Goal: Information Seeking & Learning: Compare options

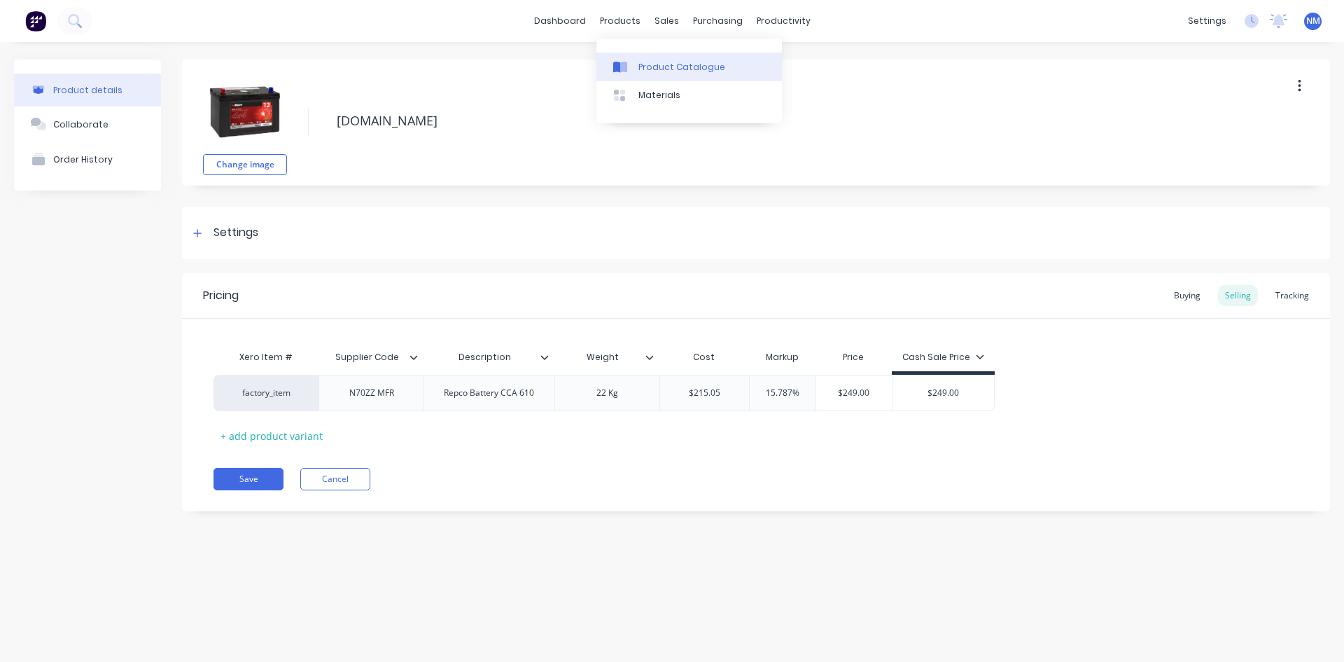
click at [650, 61] on div "Product Catalogue" at bounding box center [682, 67] width 87 height 13
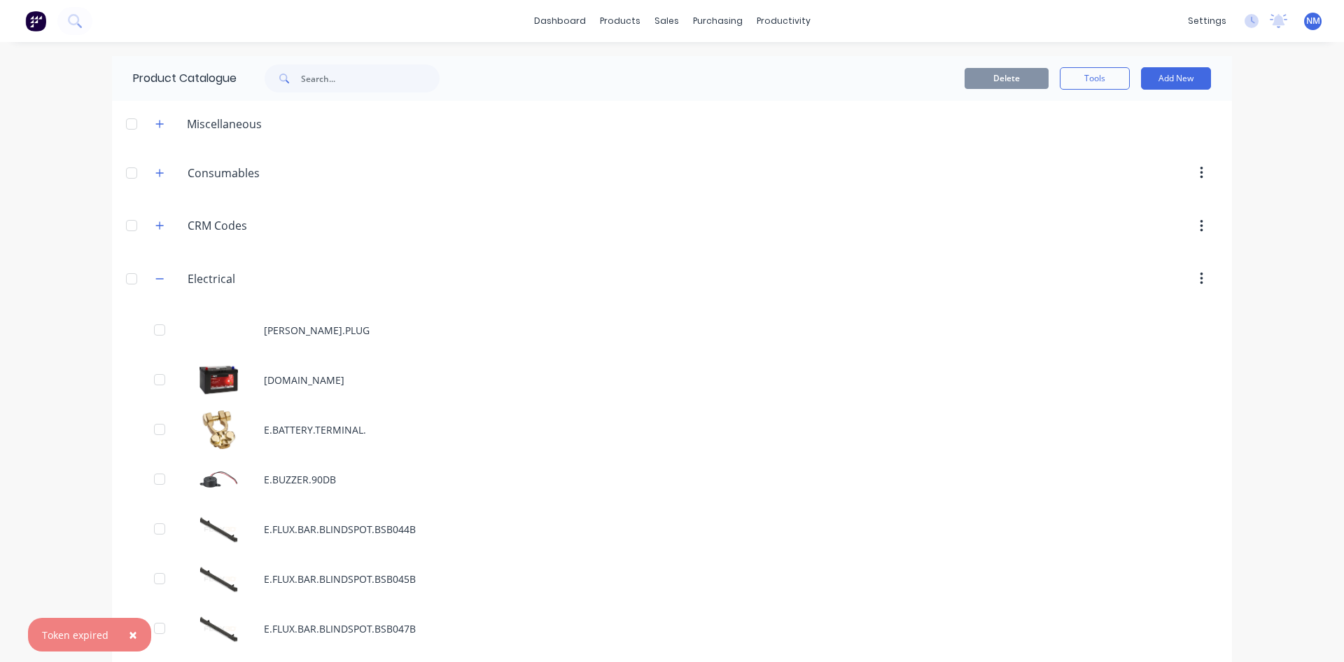
scroll to position [375, 0]
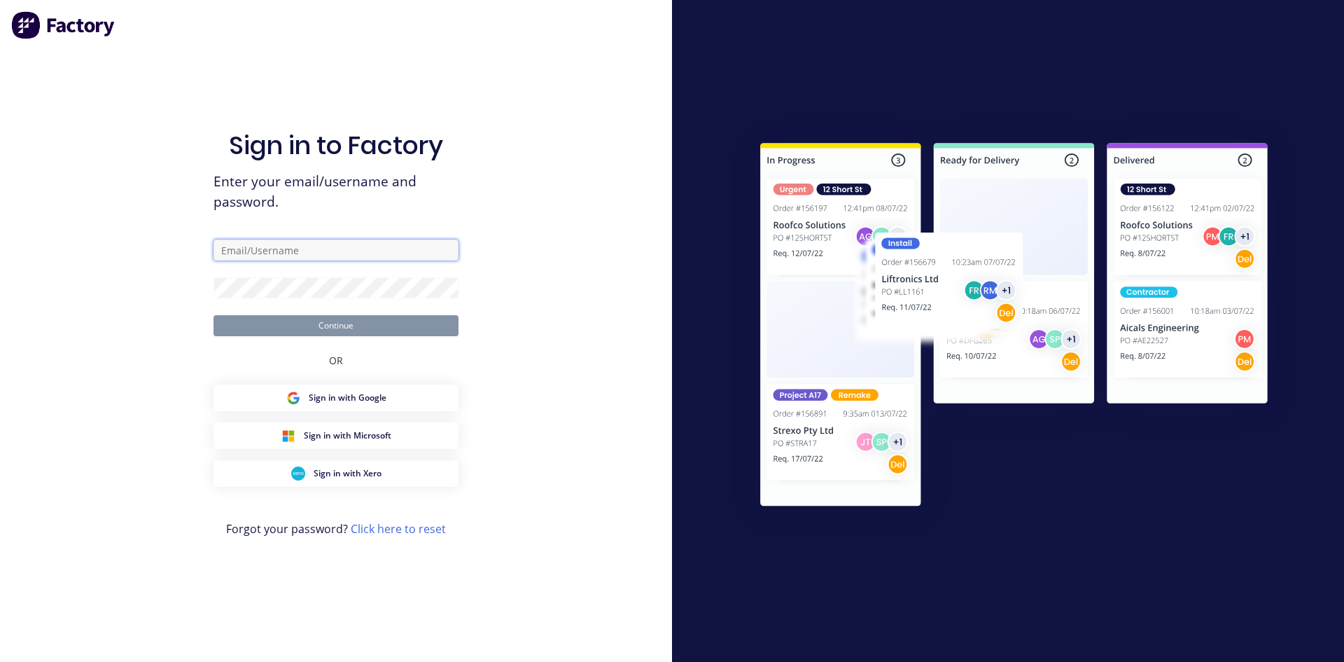
type input "[EMAIL_ADDRESS][DOMAIN_NAME]"
click at [336, 321] on button "Continue" at bounding box center [336, 325] width 245 height 21
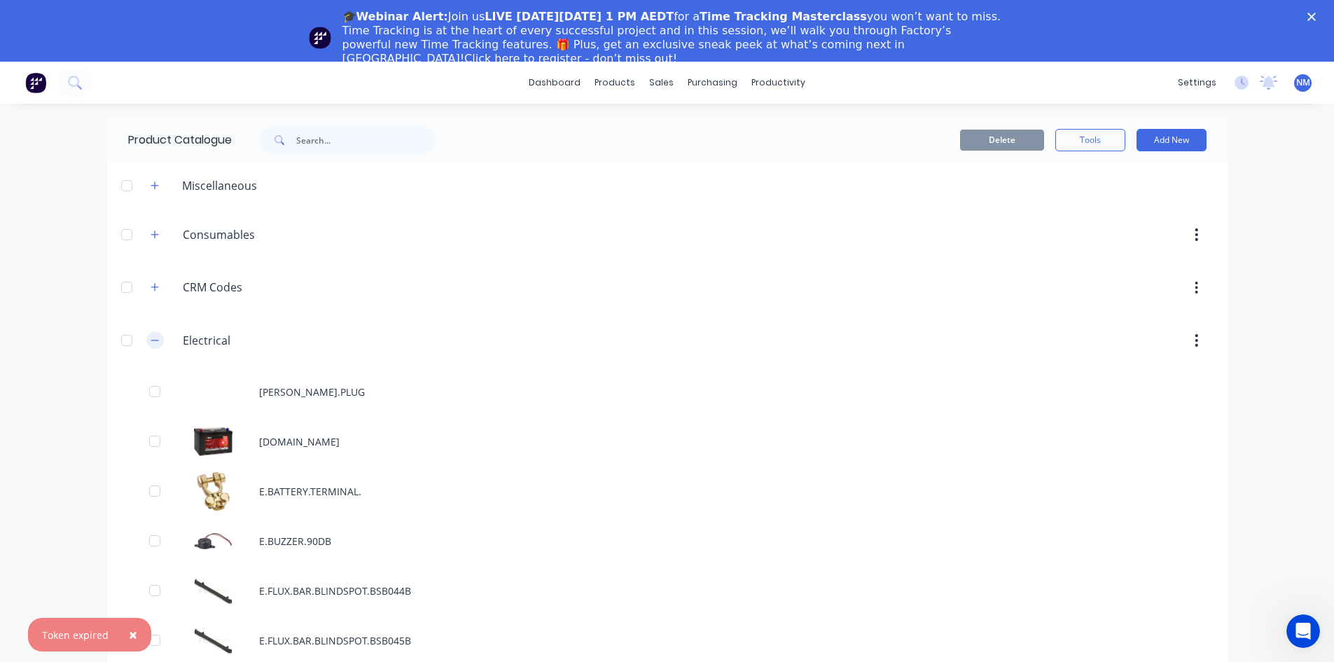
click at [146, 333] on button "button" at bounding box center [155, 340] width 18 height 18
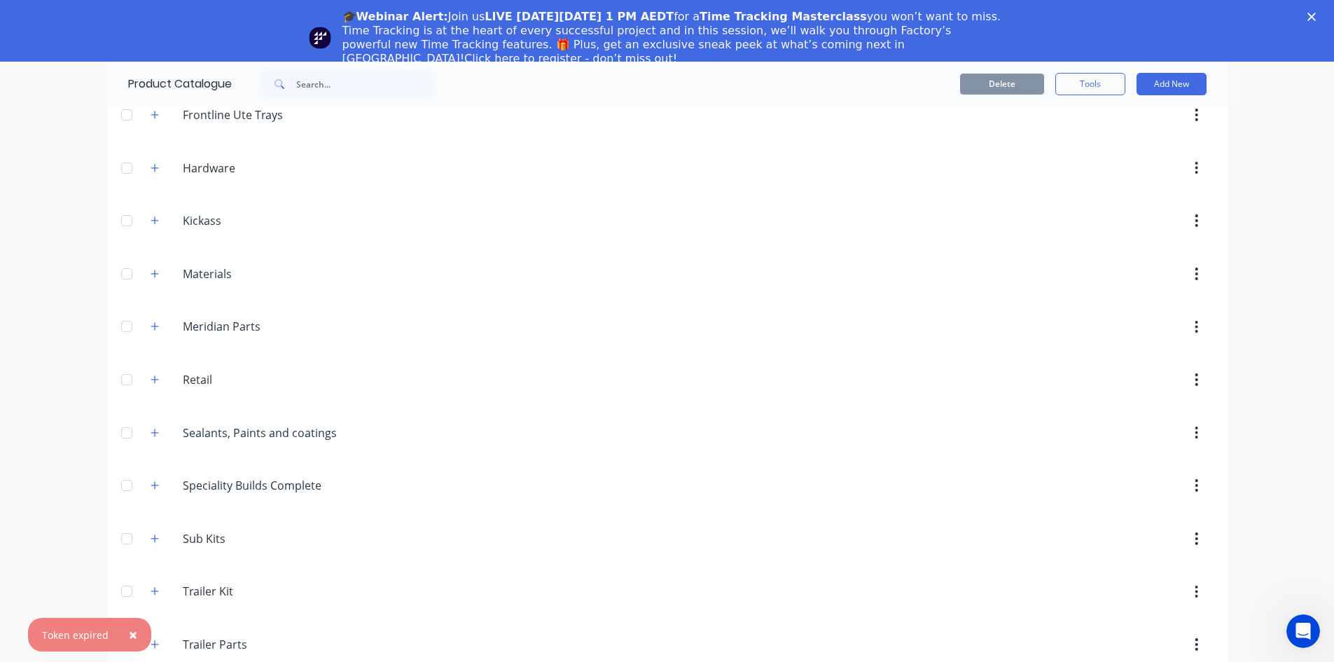
scroll to position [610, 0]
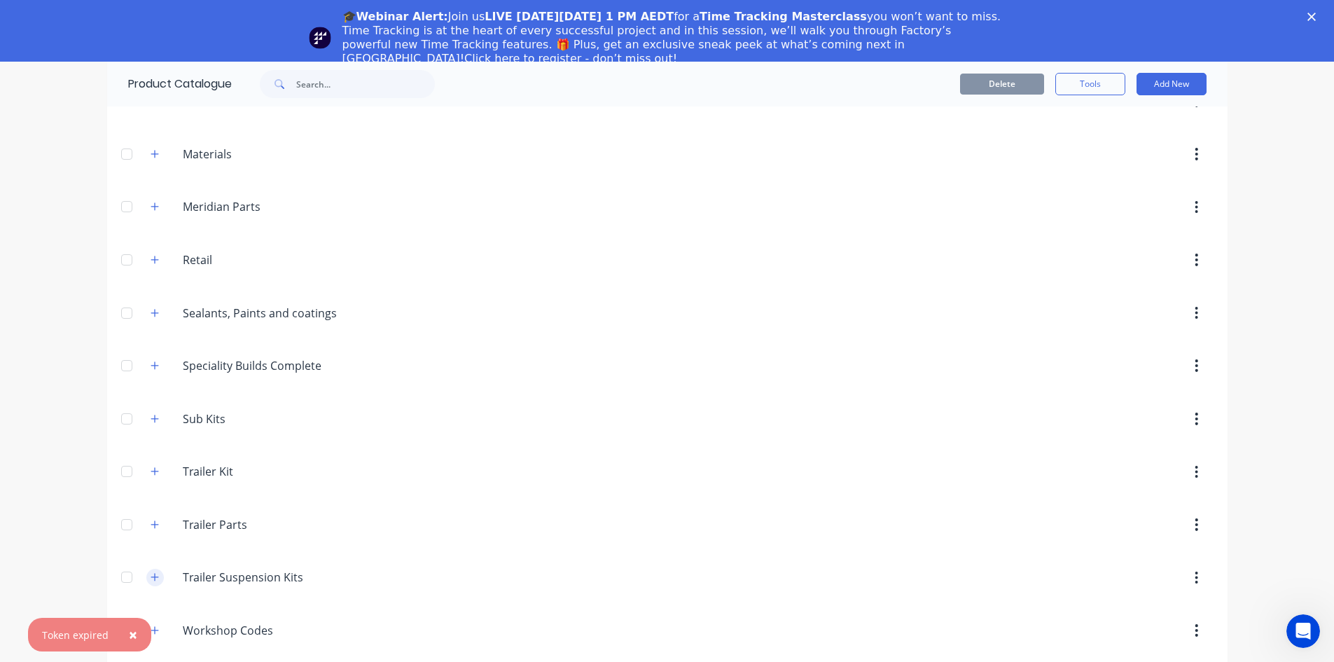
click at [148, 584] on button "button" at bounding box center [155, 578] width 18 height 18
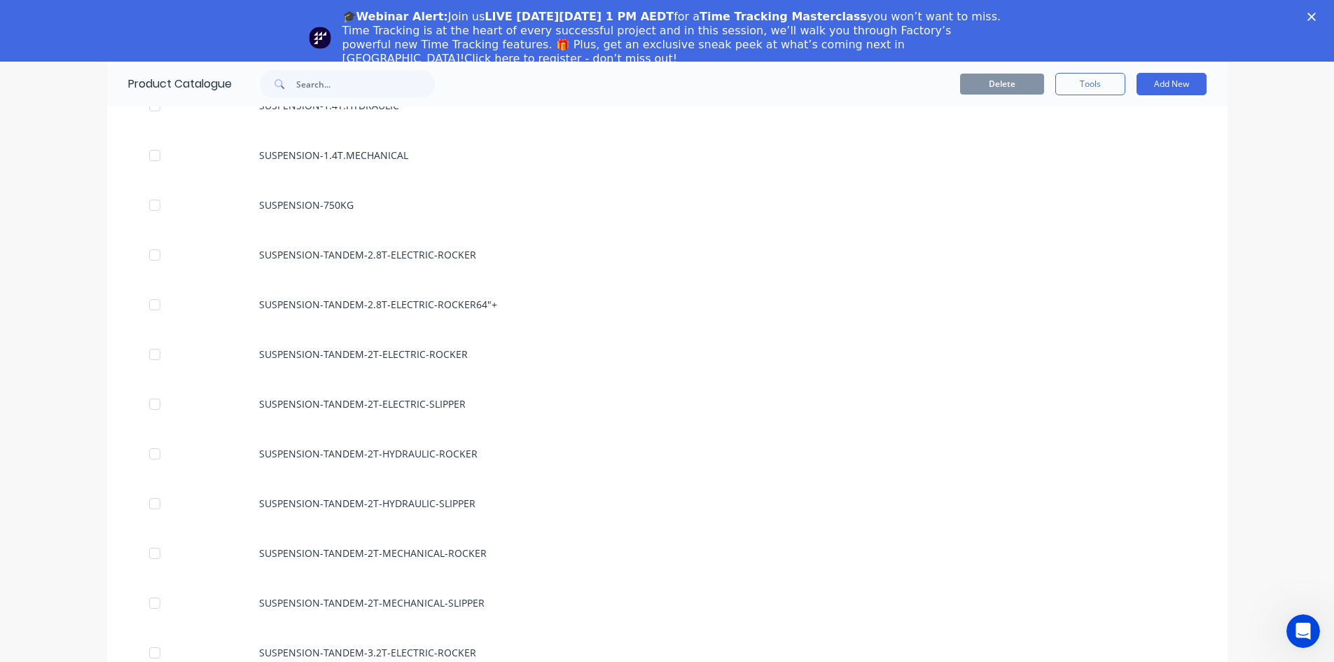
scroll to position [1170, 0]
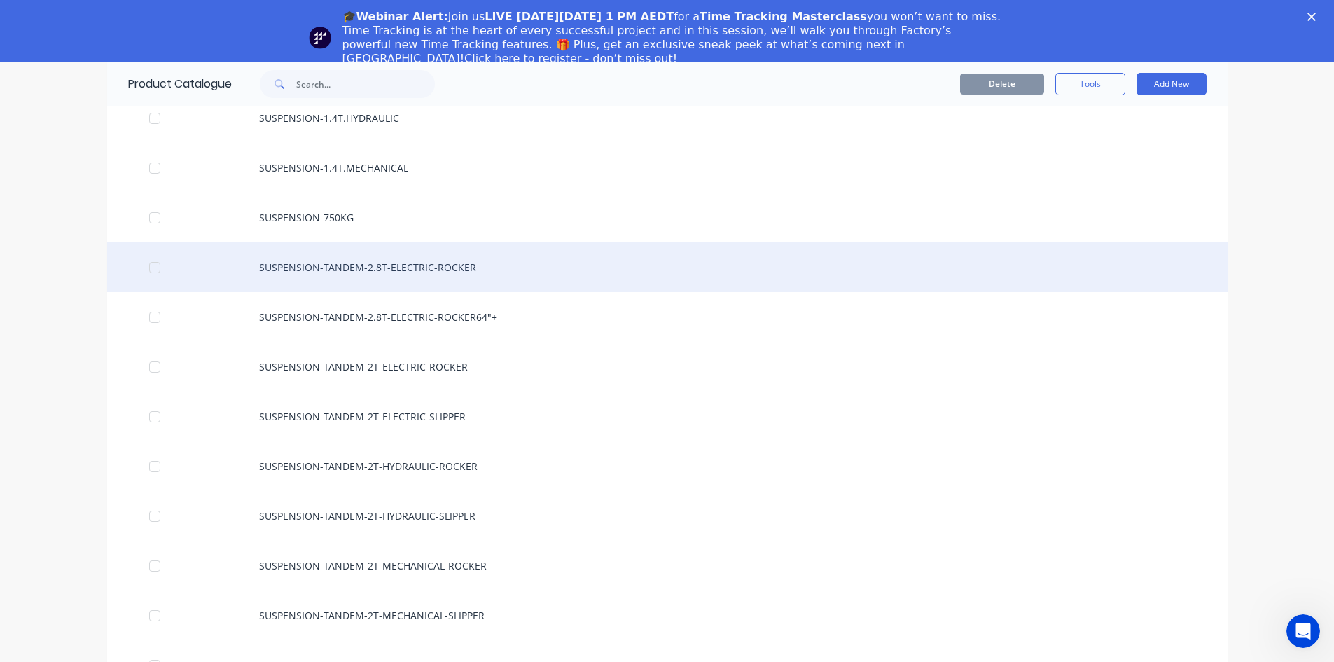
click at [391, 270] on div "SUSPENSION-TANDEM-2.8T-ELECTRIC-ROCKER" at bounding box center [667, 267] width 1120 height 50
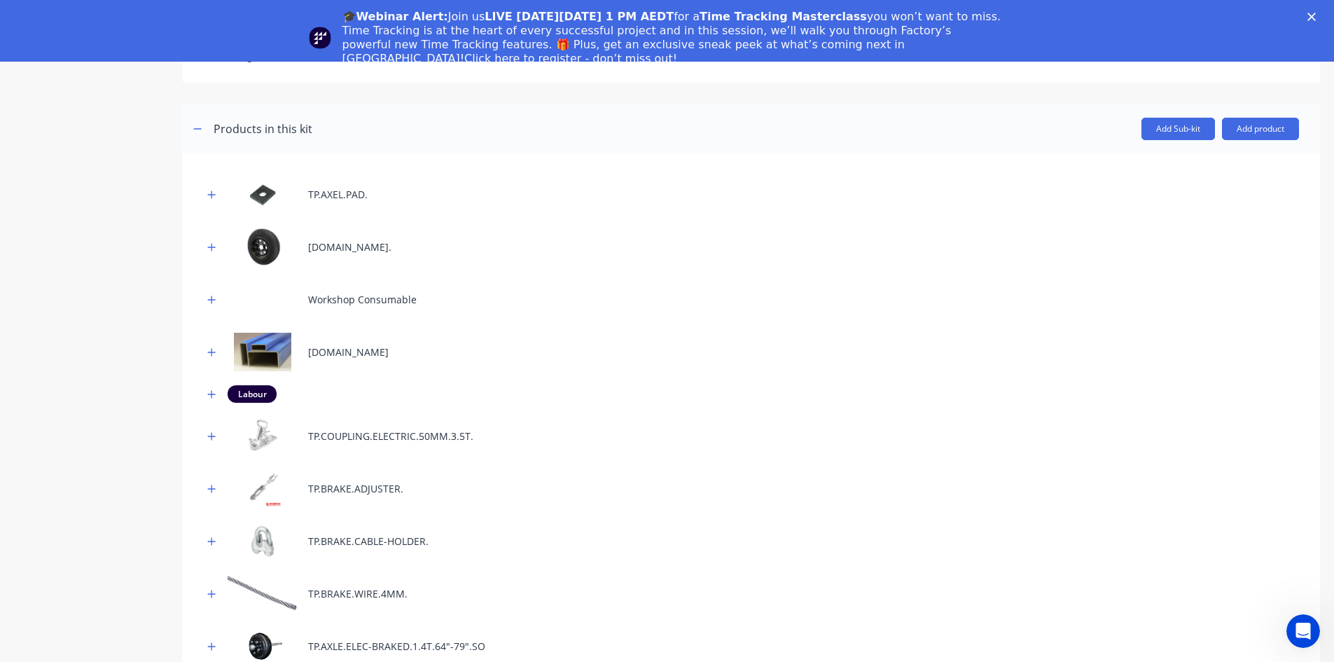
scroll to position [490, 0]
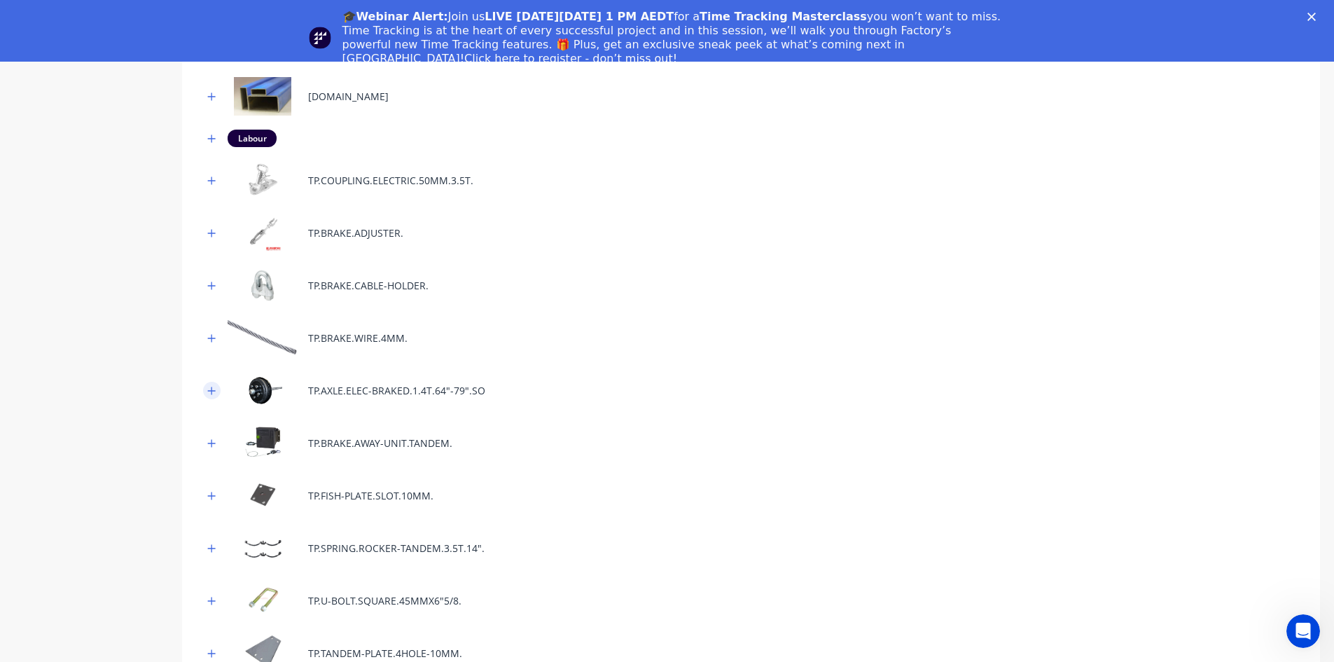
click at [210, 394] on icon "button" at bounding box center [211, 391] width 8 height 10
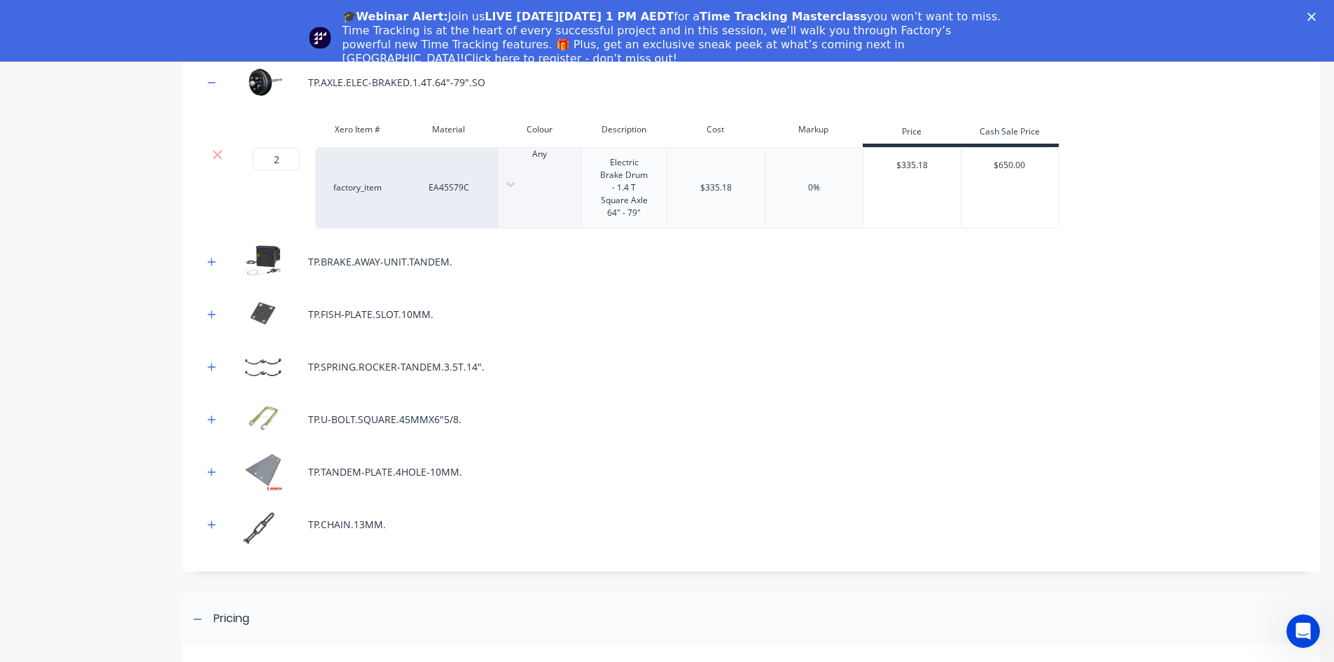
scroll to position [804, 0]
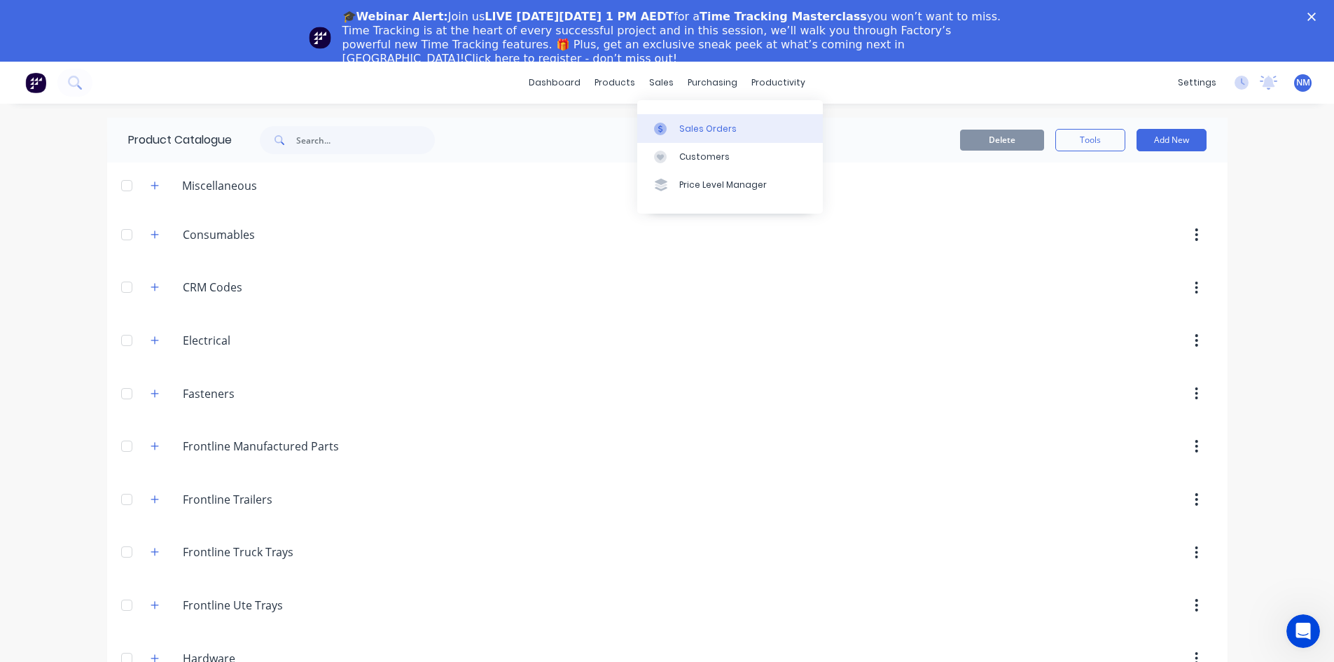
click at [679, 123] on div "Sales Orders" at bounding box center [707, 129] width 57 height 13
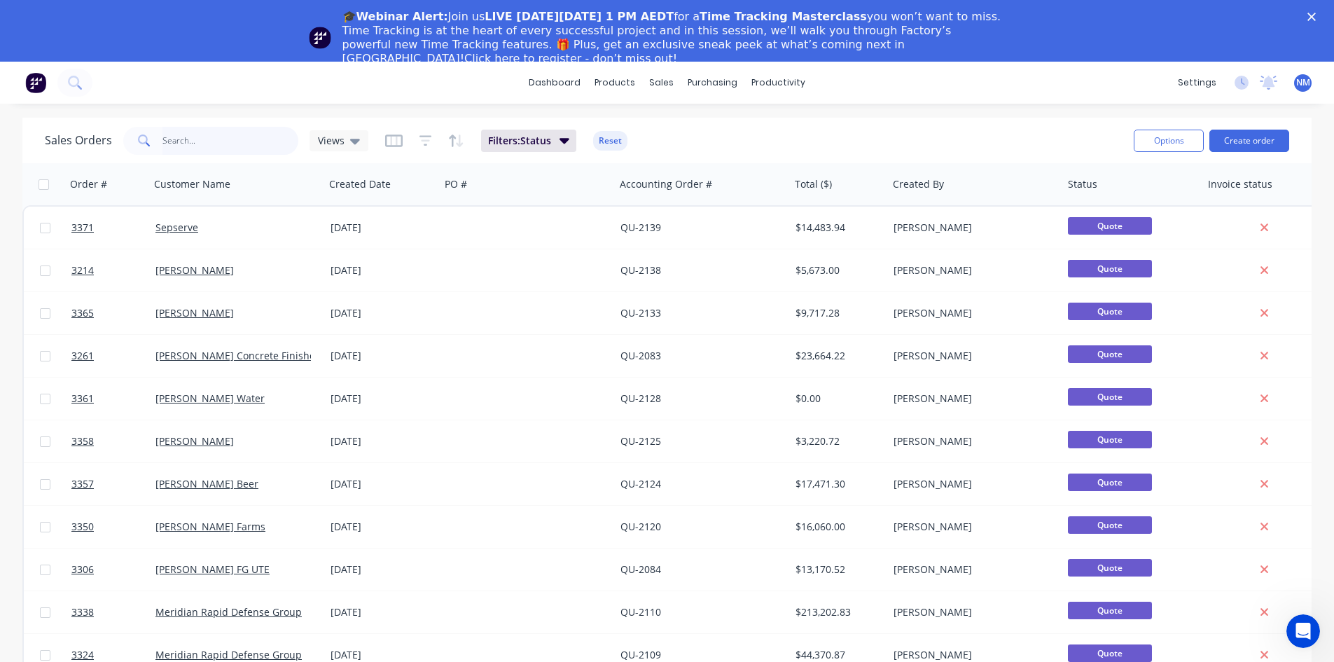
click at [211, 146] on input "text" at bounding box center [230, 141] width 137 height 28
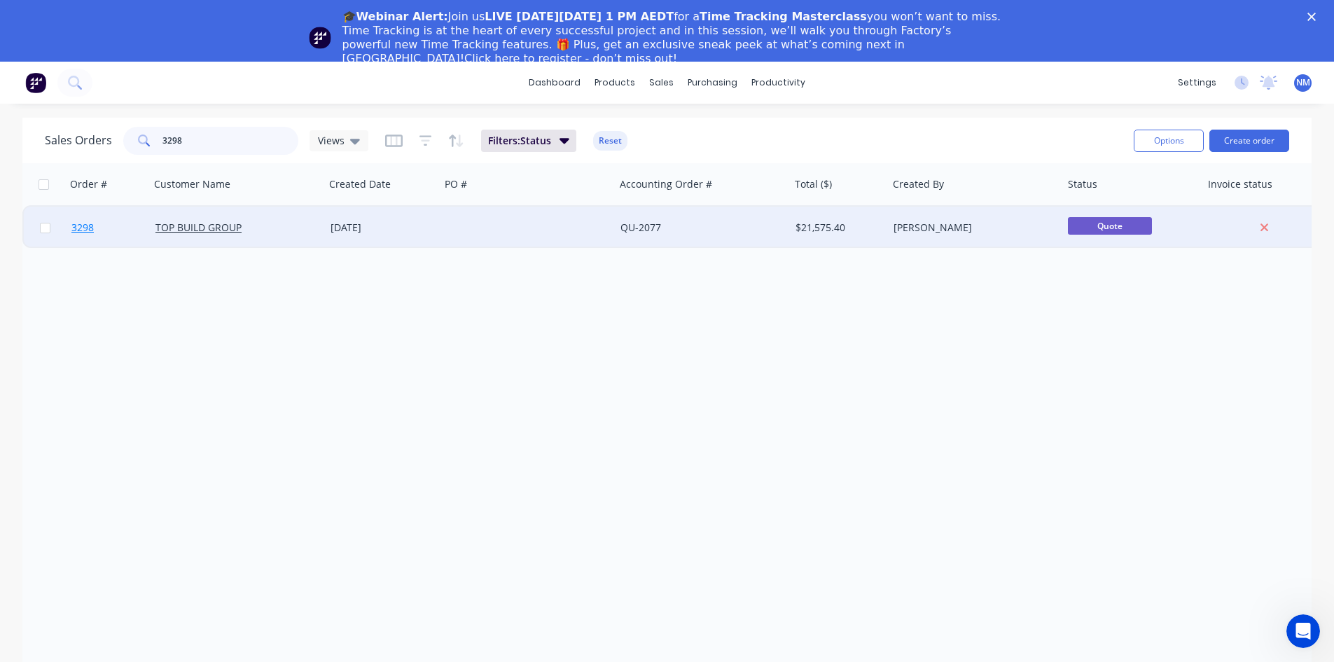
type input "3298"
click at [88, 228] on span "3298" at bounding box center [82, 228] width 22 height 14
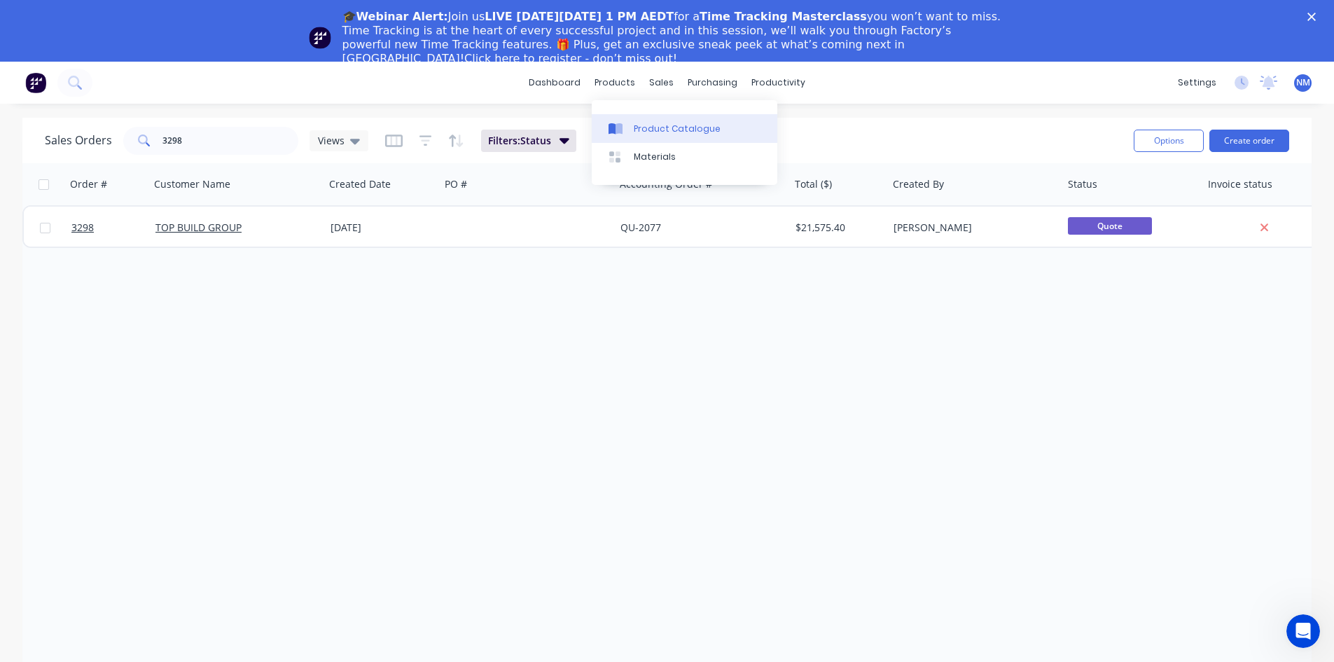
click at [657, 120] on link "Product Catalogue" at bounding box center [685, 128] width 186 height 28
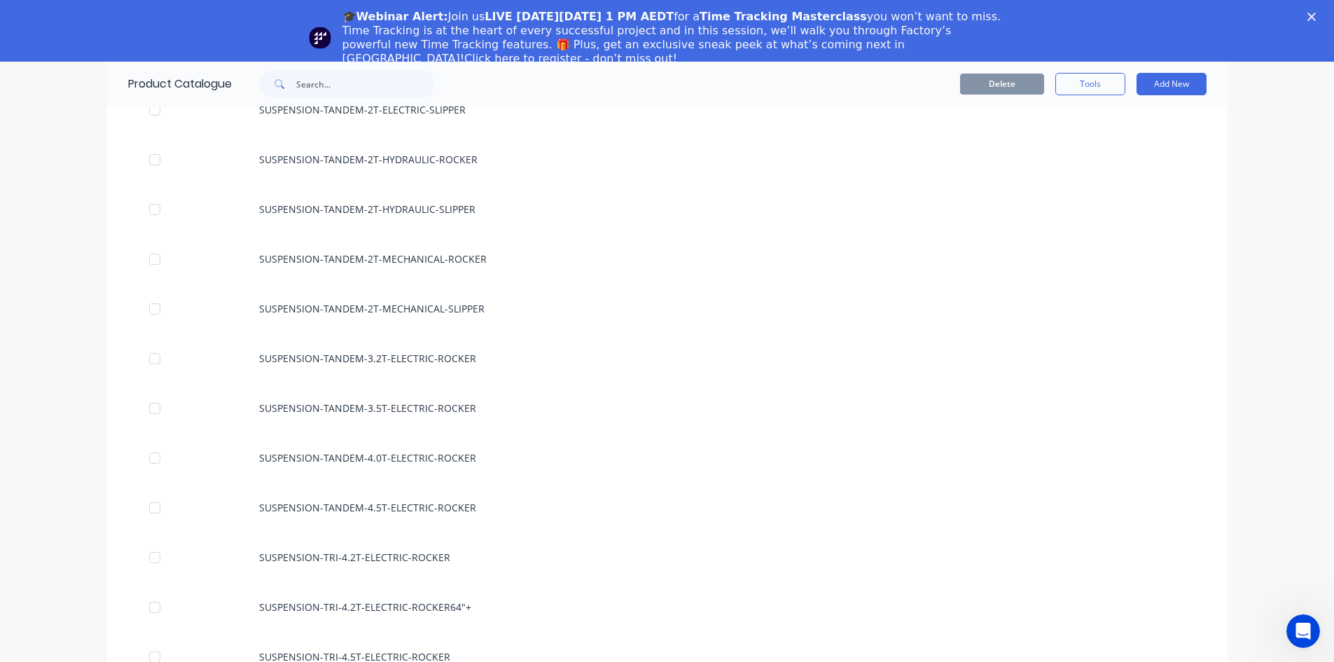
scroll to position [1470, 0]
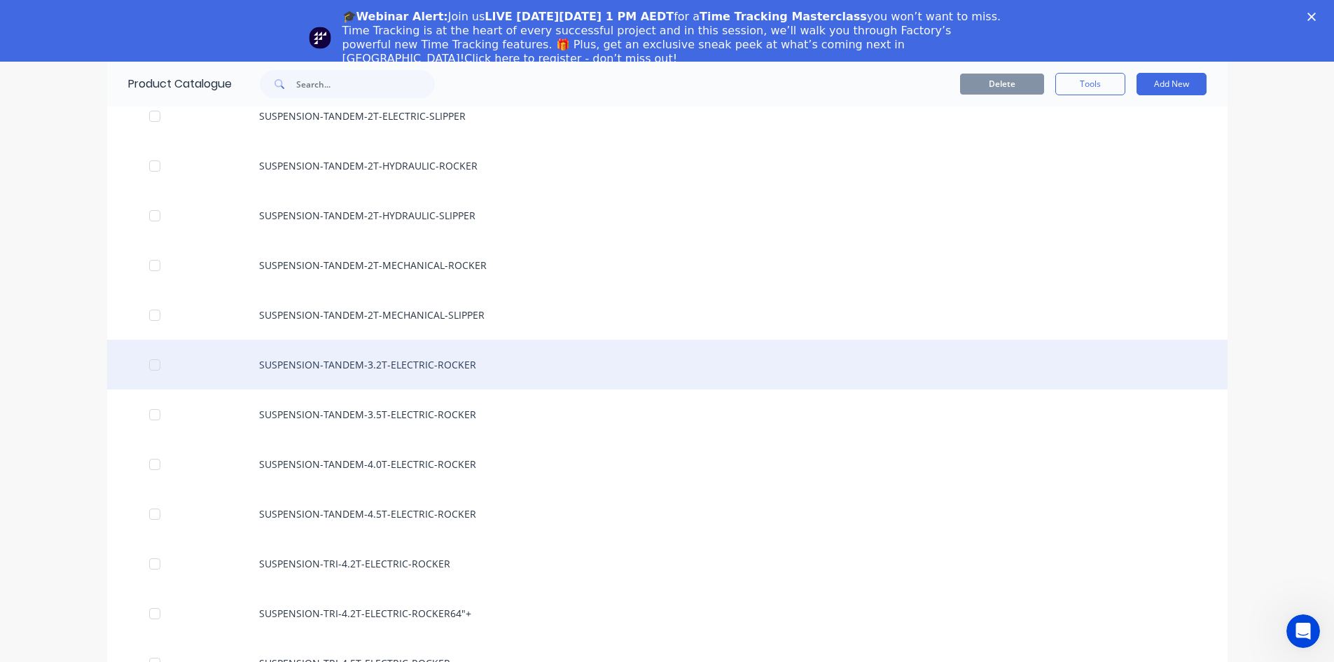
click at [396, 364] on div "SUSPENSION-TANDEM-3.2T-ELECTRIC-ROCKER" at bounding box center [667, 365] width 1120 height 50
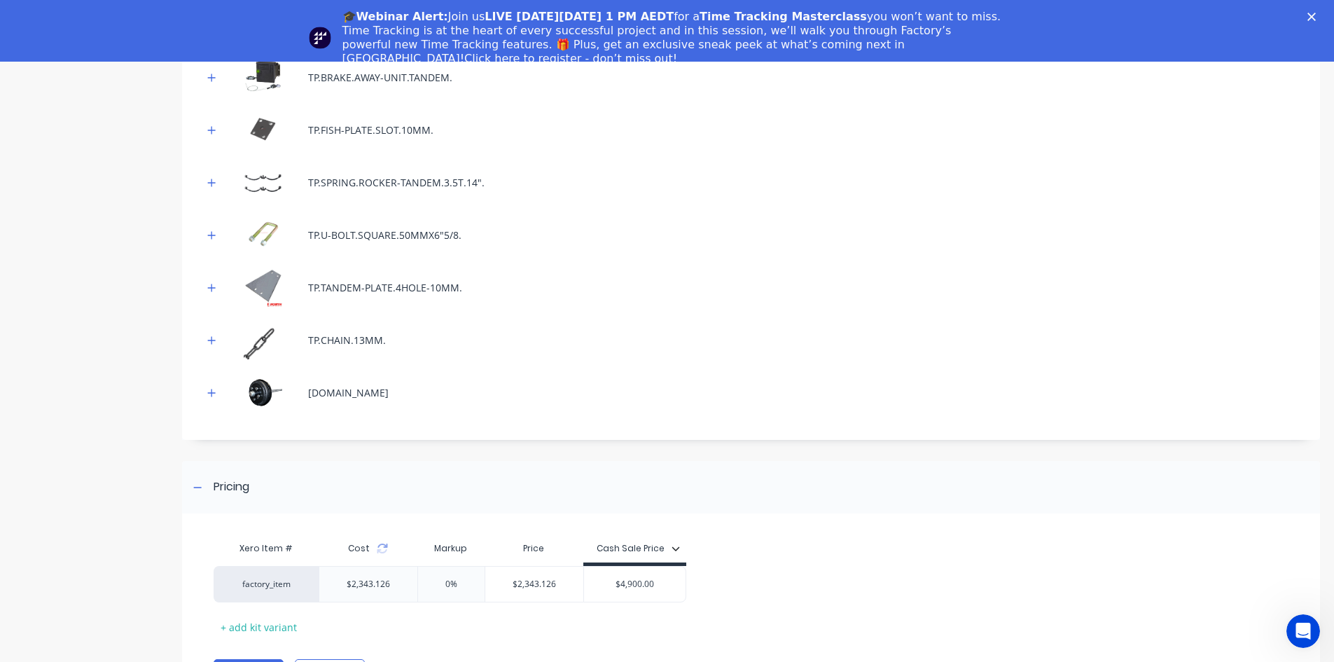
scroll to position [817, 0]
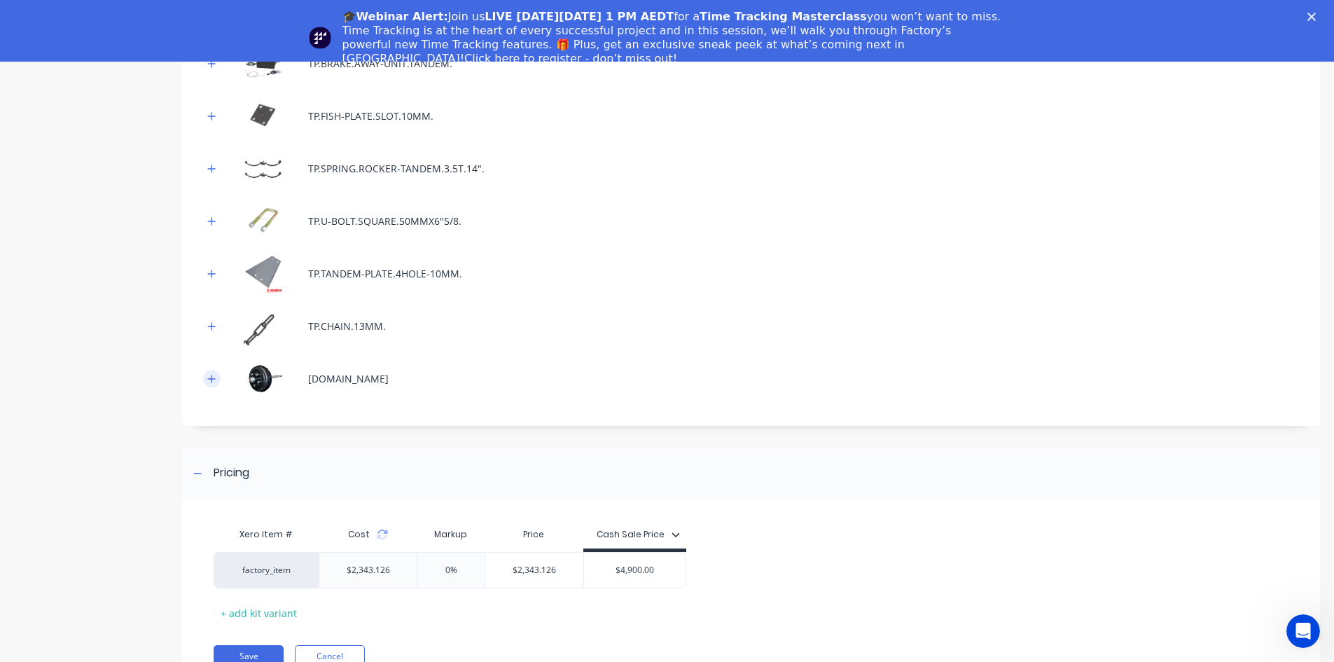
click at [217, 374] on button "button" at bounding box center [212, 379] width 18 height 18
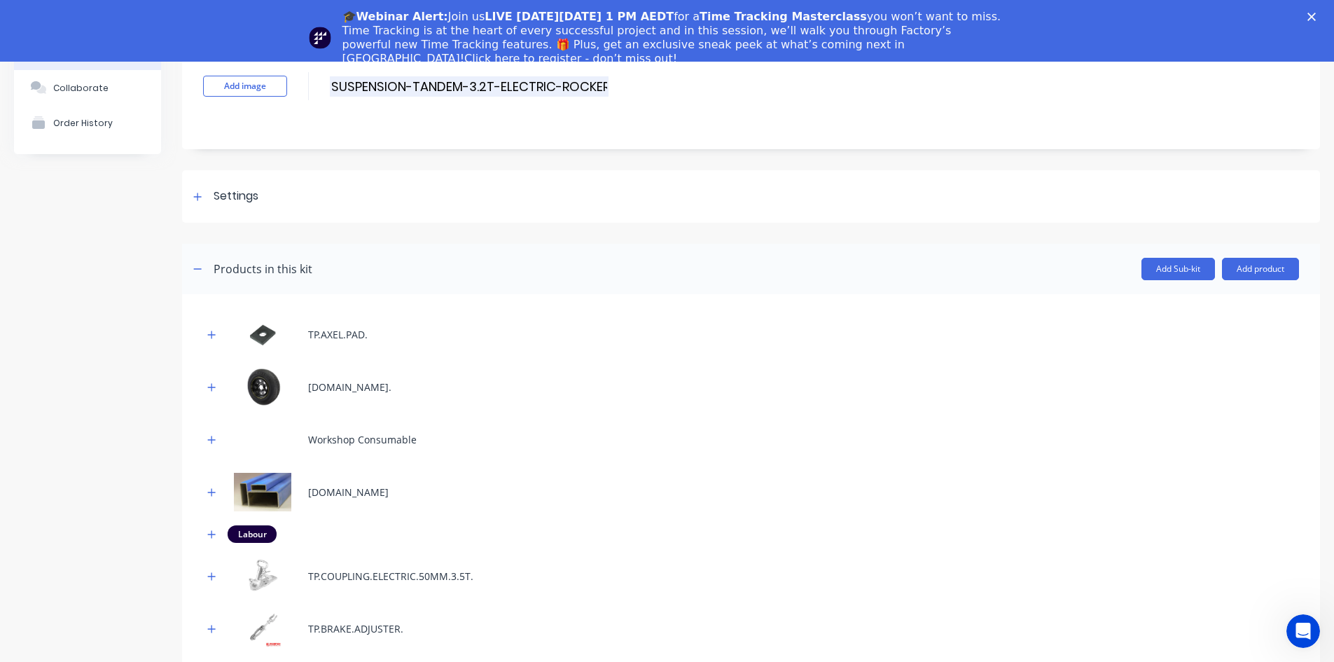
scroll to position [0, 0]
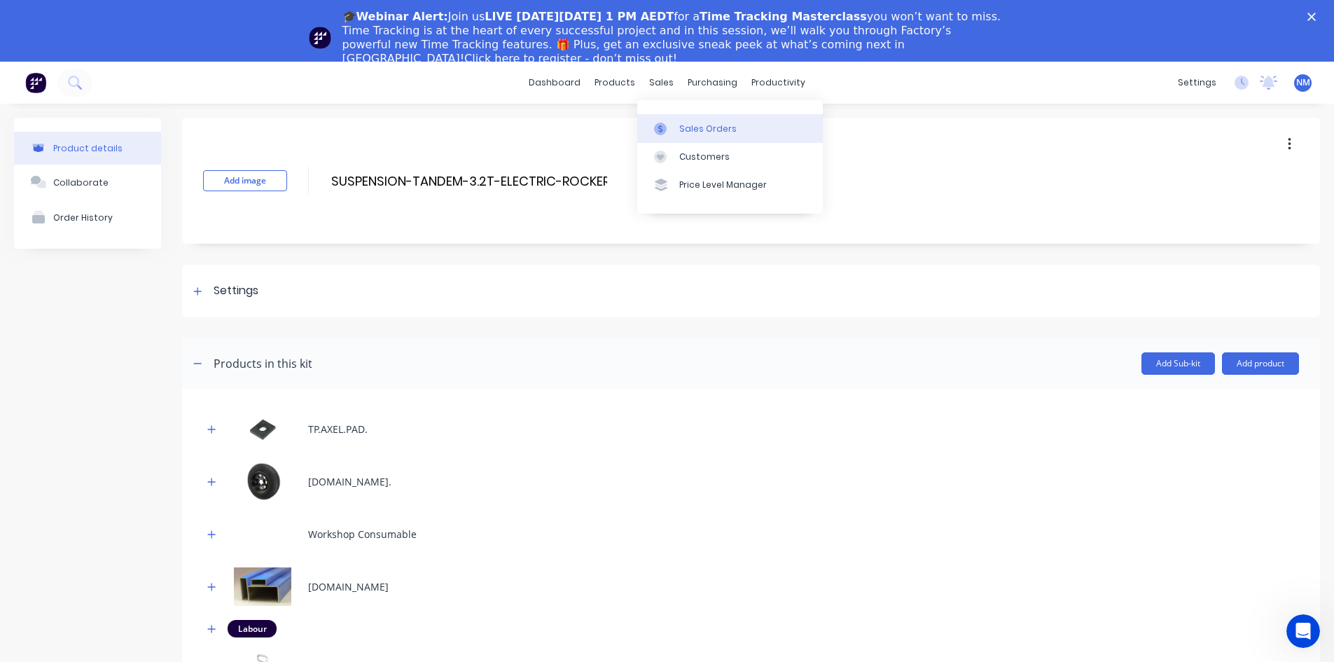
click at [704, 130] on div "Sales Orders" at bounding box center [707, 129] width 57 height 13
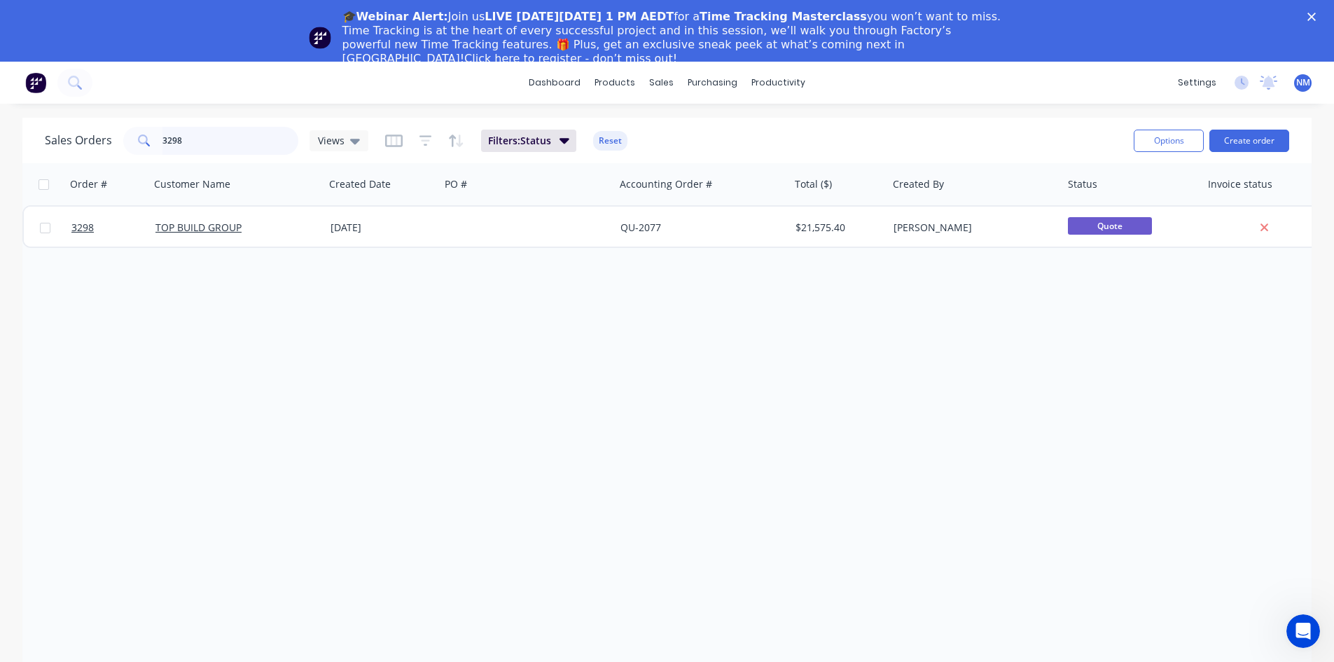
drag, startPoint x: 197, startPoint y: 134, endPoint x: 0, endPoint y: 153, distance: 198.4
click at [0, 153] on div "Sales Orders 3298 Views Filters: Status Reset Options Create order Order # Cust…" at bounding box center [667, 415] width 1334 height 594
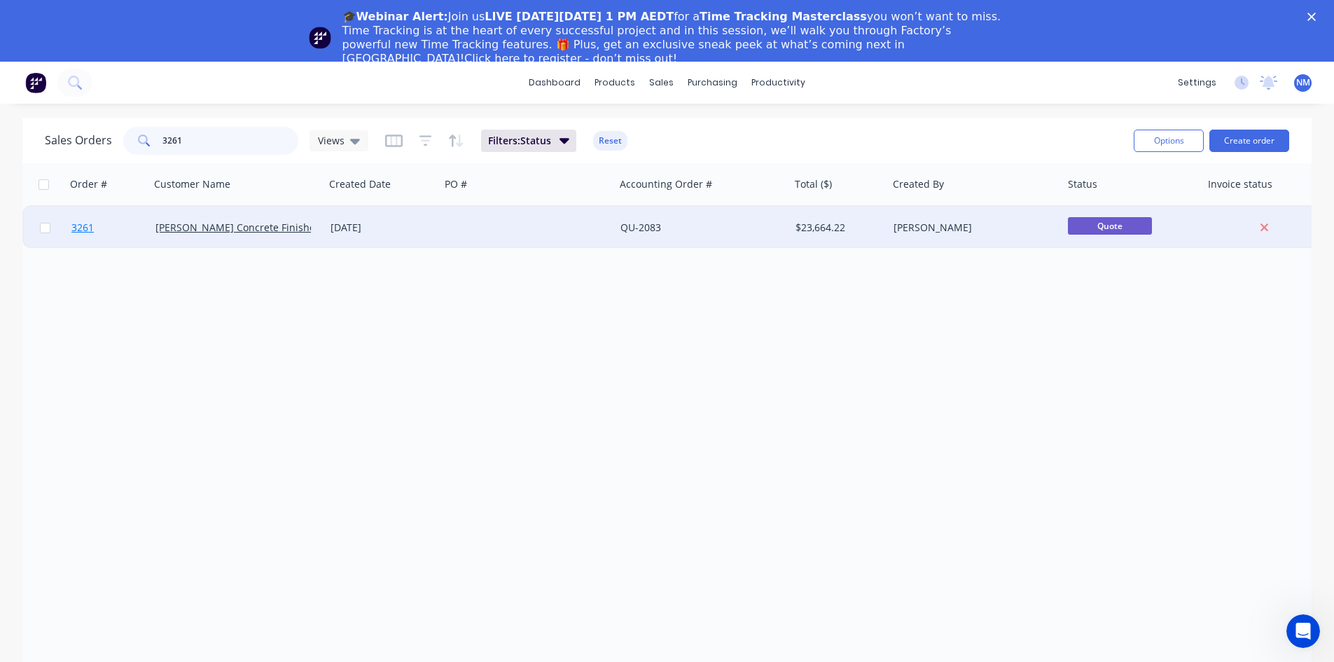
type input "3261"
click at [83, 223] on span "3261" at bounding box center [82, 228] width 22 height 14
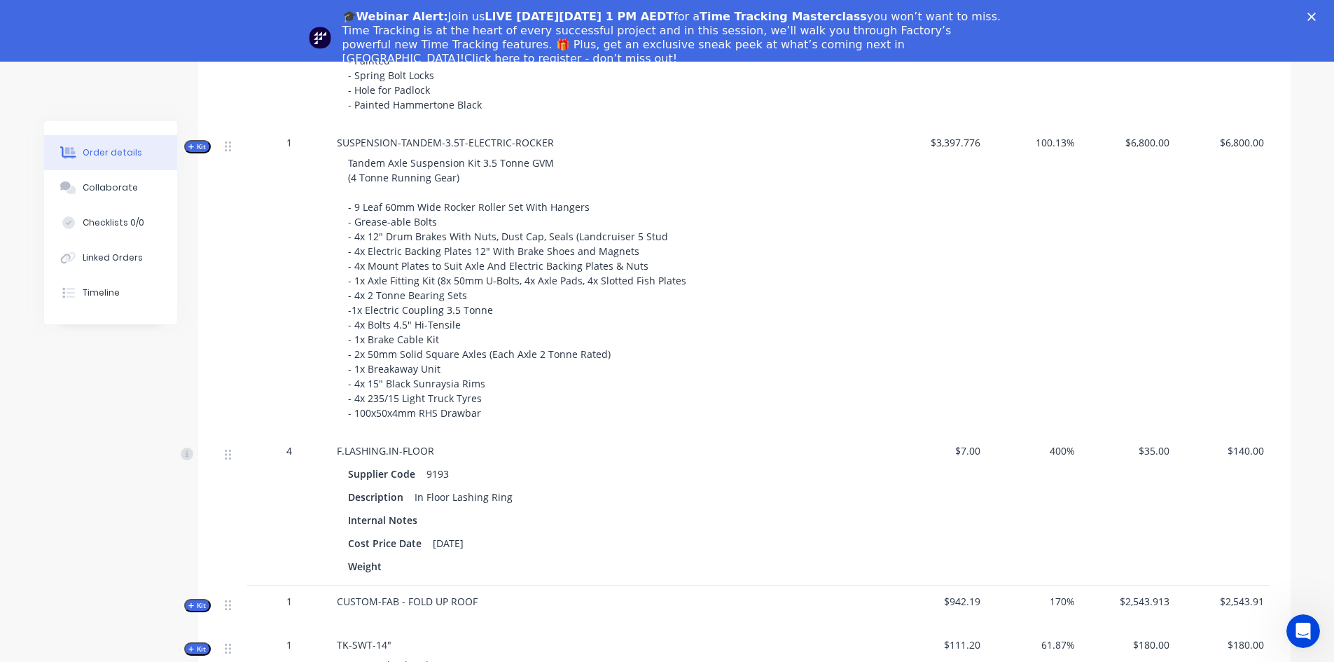
scroll to position [756, 0]
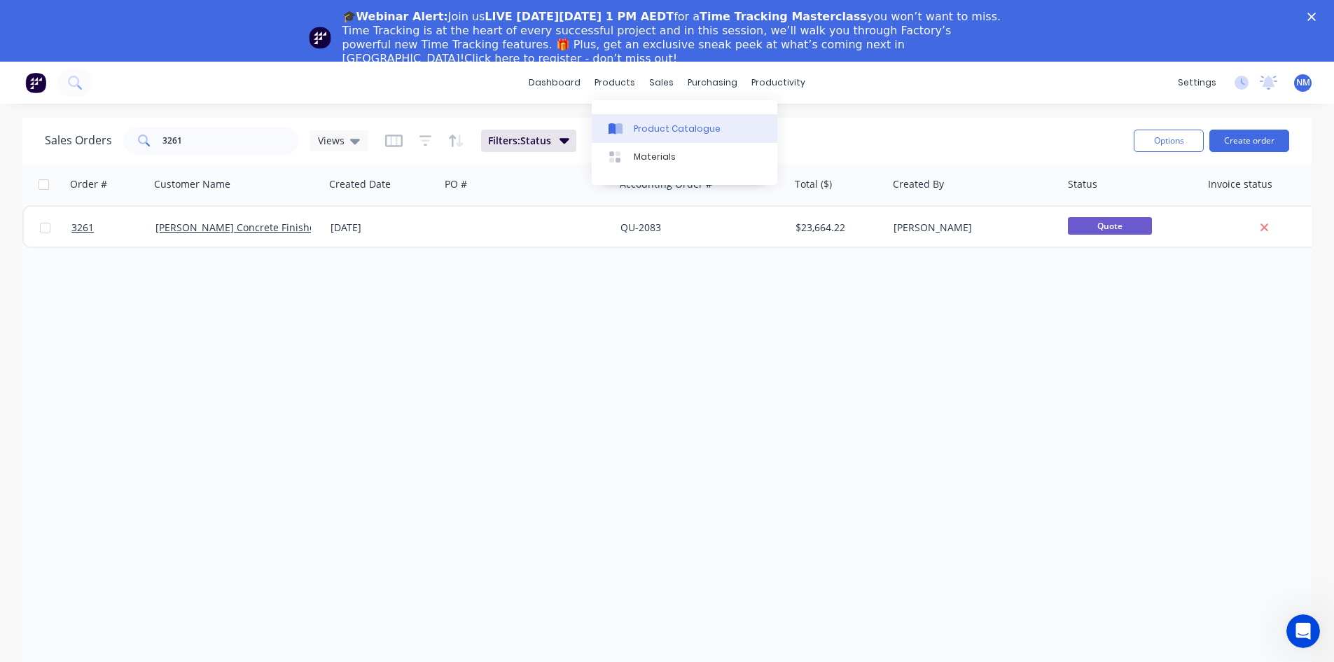
click at [647, 128] on div "Product Catalogue" at bounding box center [677, 129] width 87 height 13
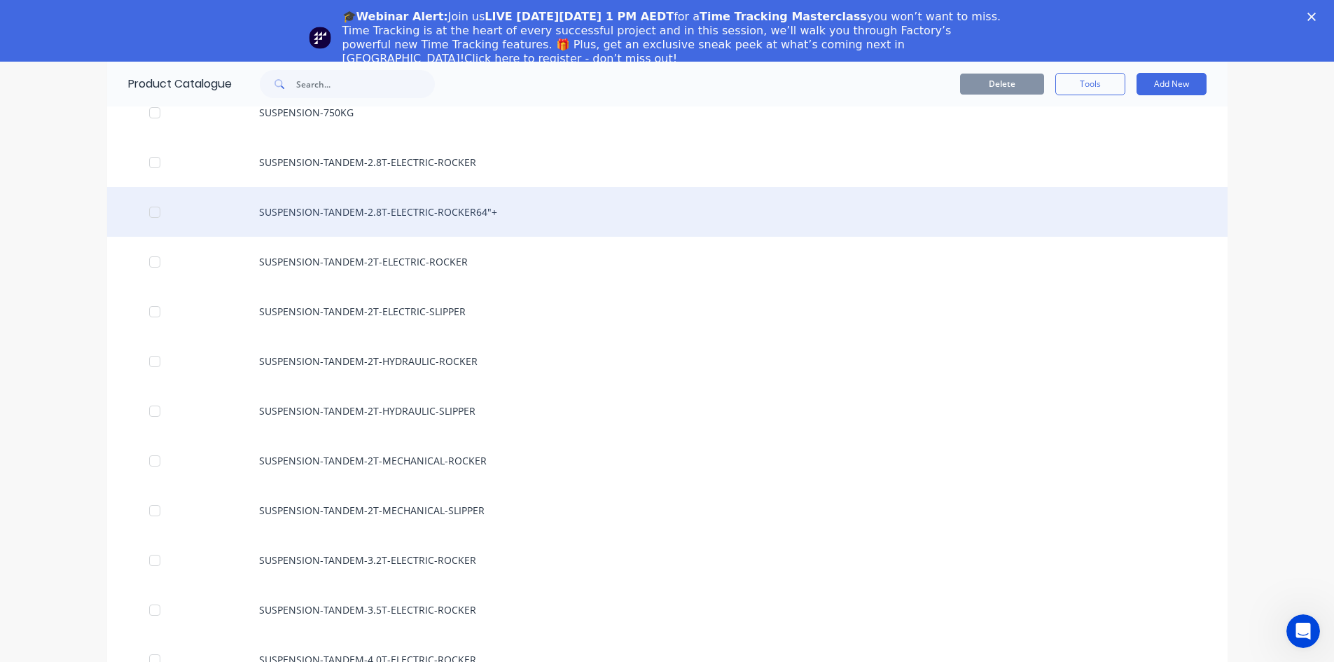
scroll to position [1190, 0]
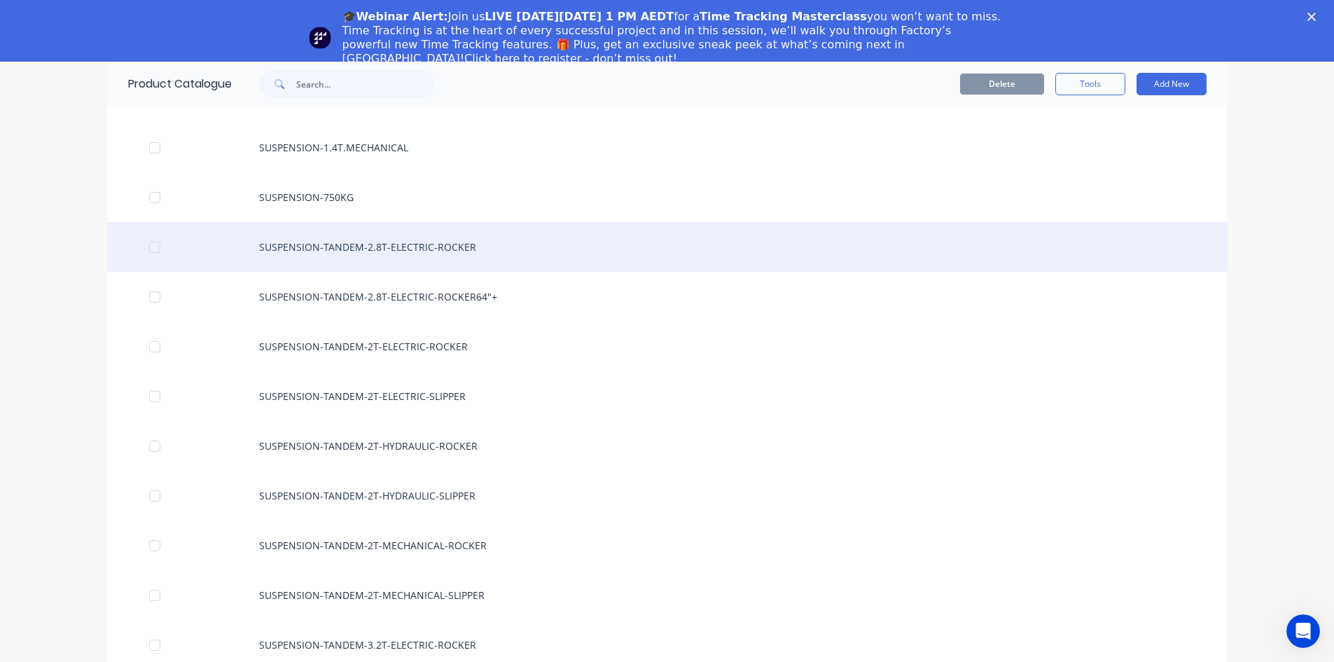
click at [396, 257] on div "SUSPENSION-TANDEM-2.8T-ELECTRIC-ROCKER" at bounding box center [667, 247] width 1120 height 50
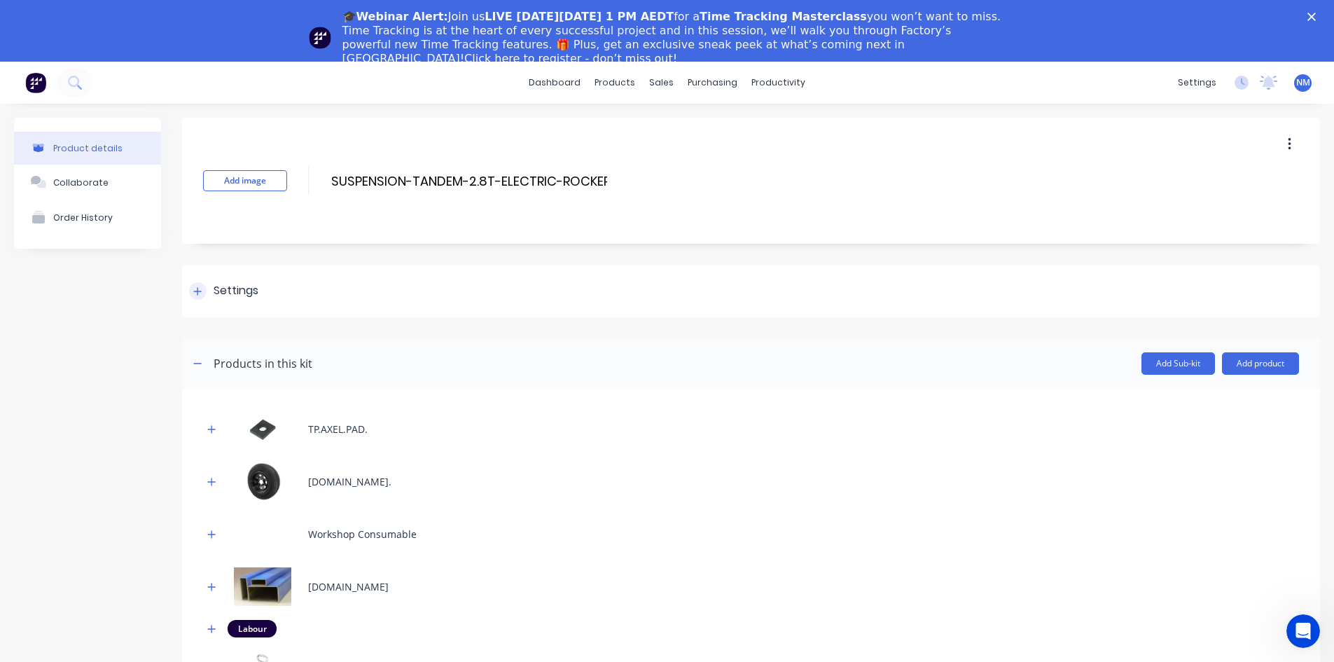
click at [200, 294] on icon at bounding box center [197, 291] width 8 height 10
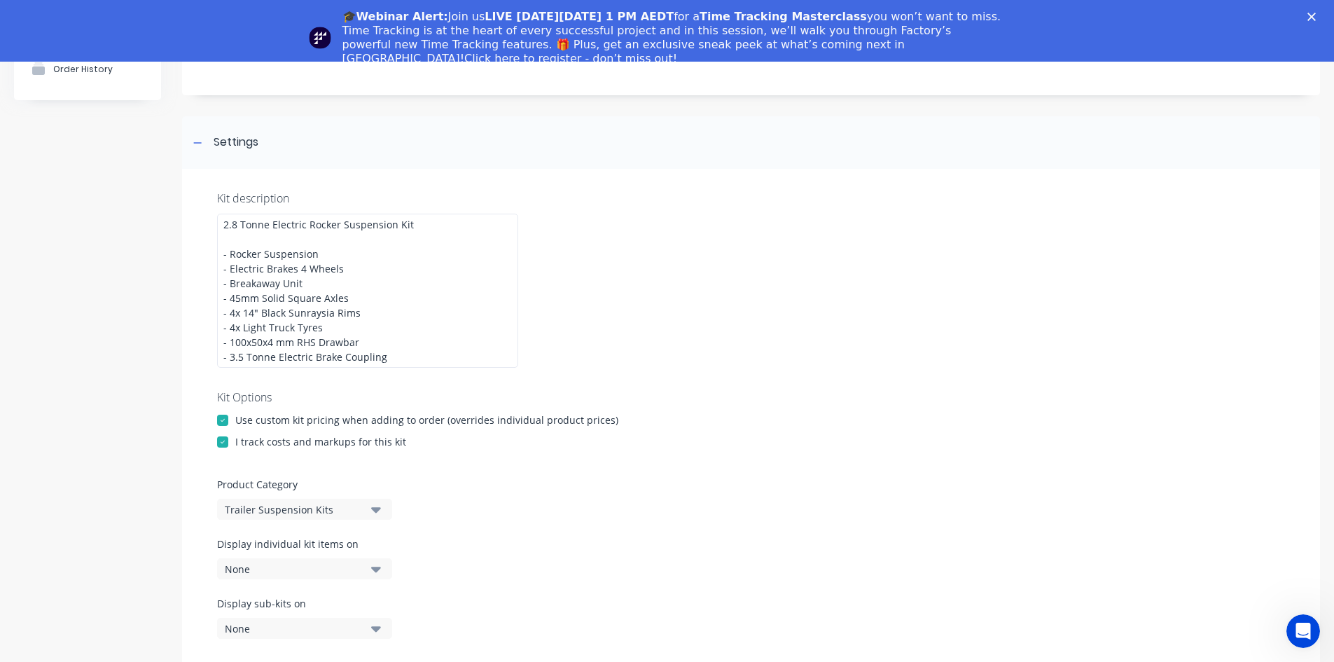
scroll to position [8, 0]
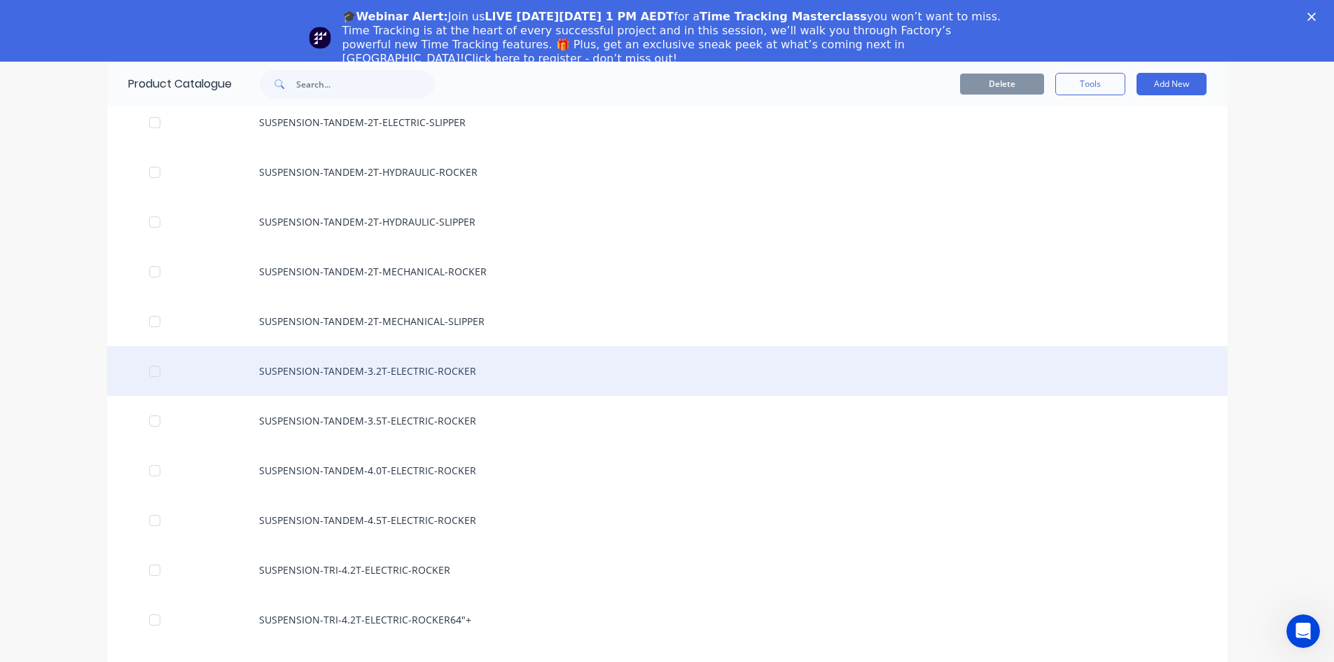
scroll to position [1470, 0]
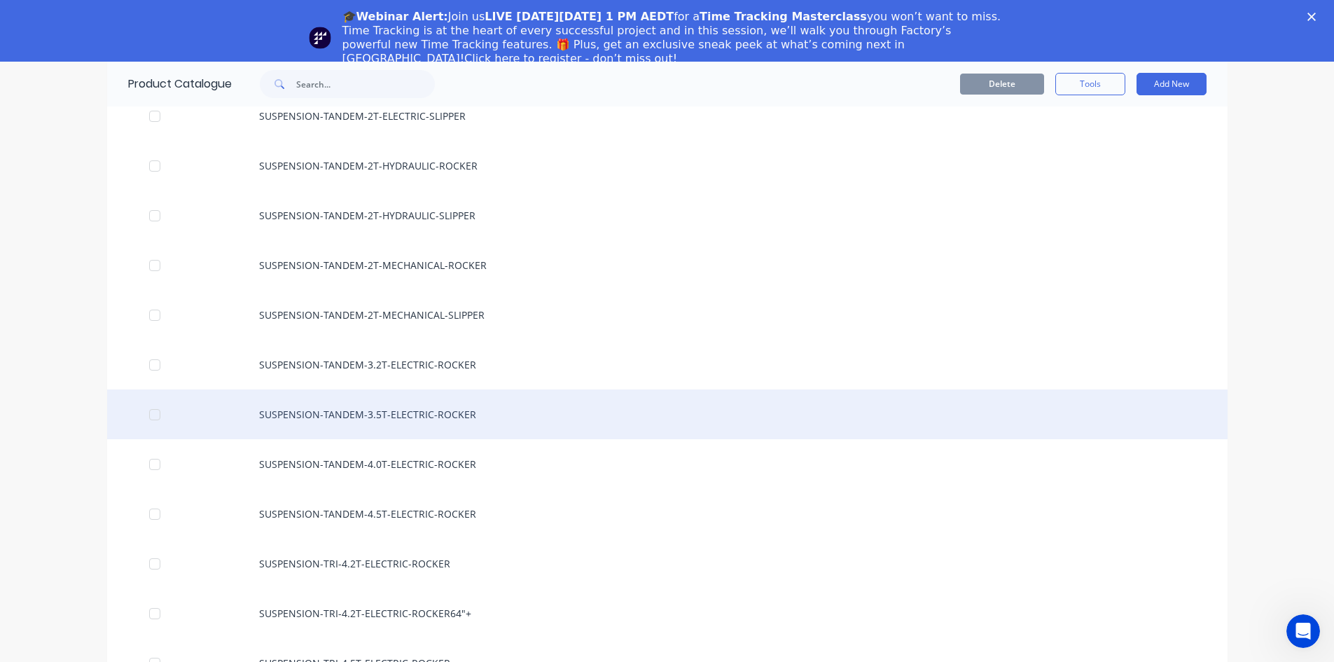
click at [431, 424] on div "SUSPENSION-TANDEM-3.5T-ELECTRIC-ROCKER" at bounding box center [667, 414] width 1120 height 50
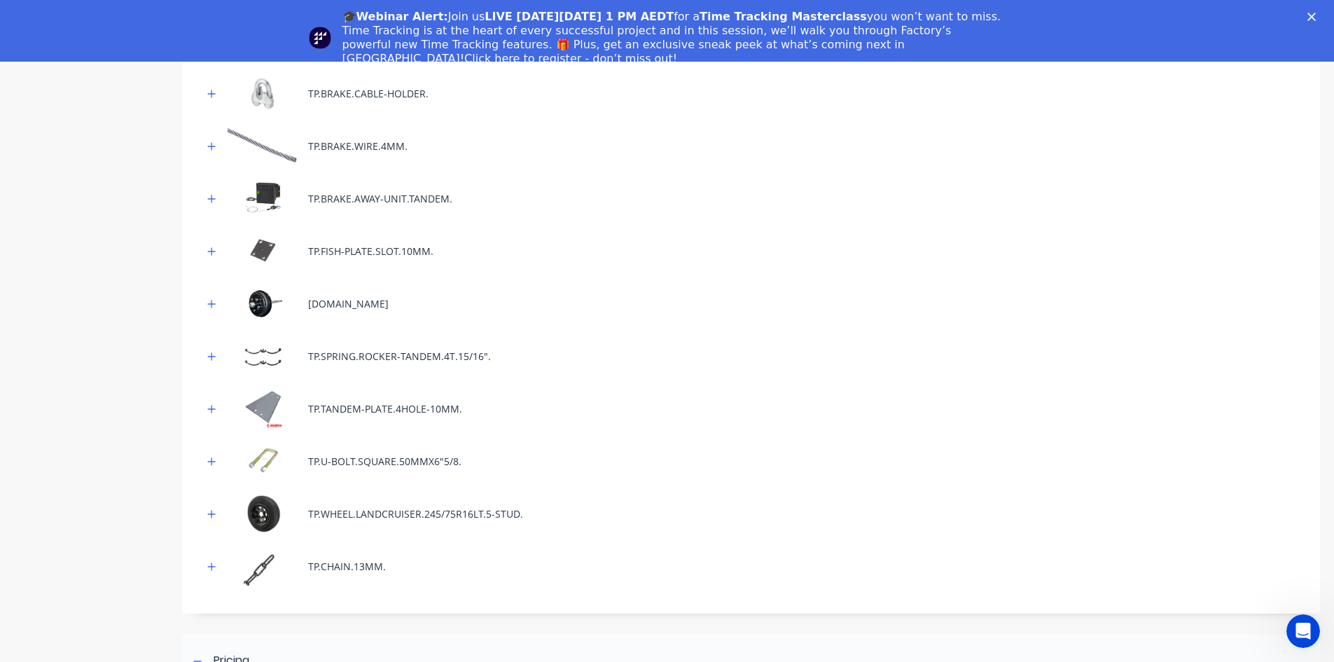
scroll to position [630, 0]
click at [214, 304] on icon "button" at bounding box center [211, 303] width 8 height 10
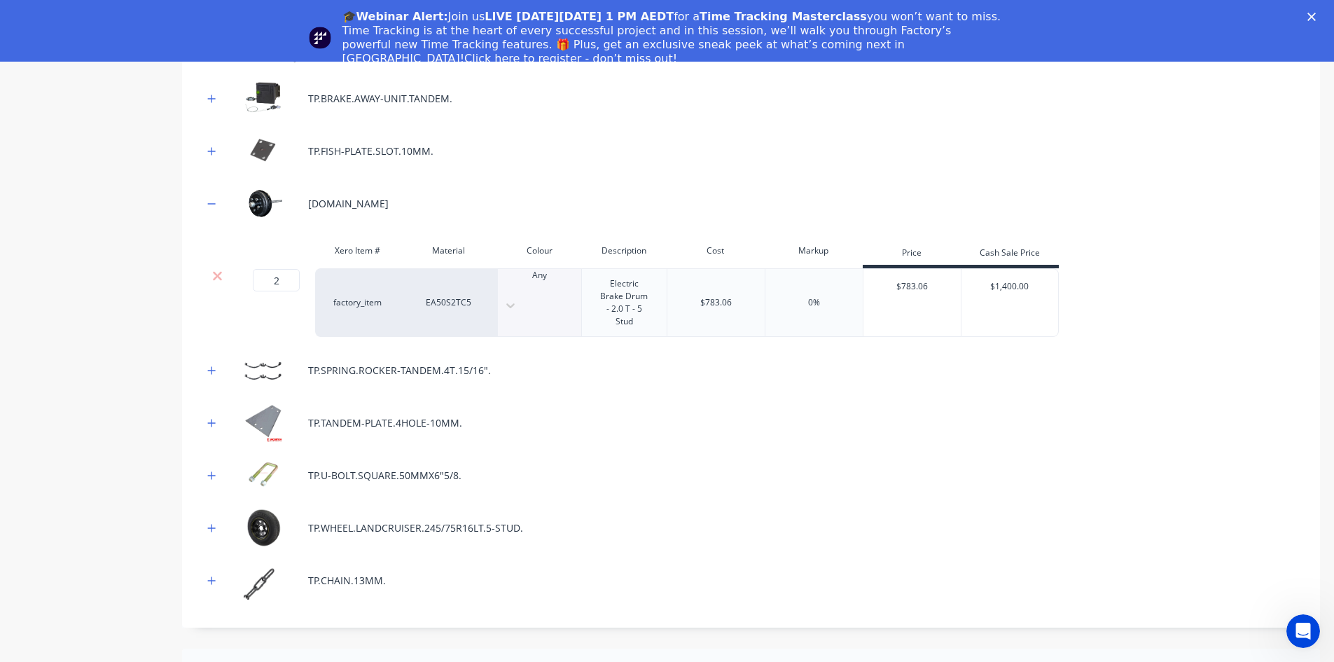
scroll to position [700, 0]
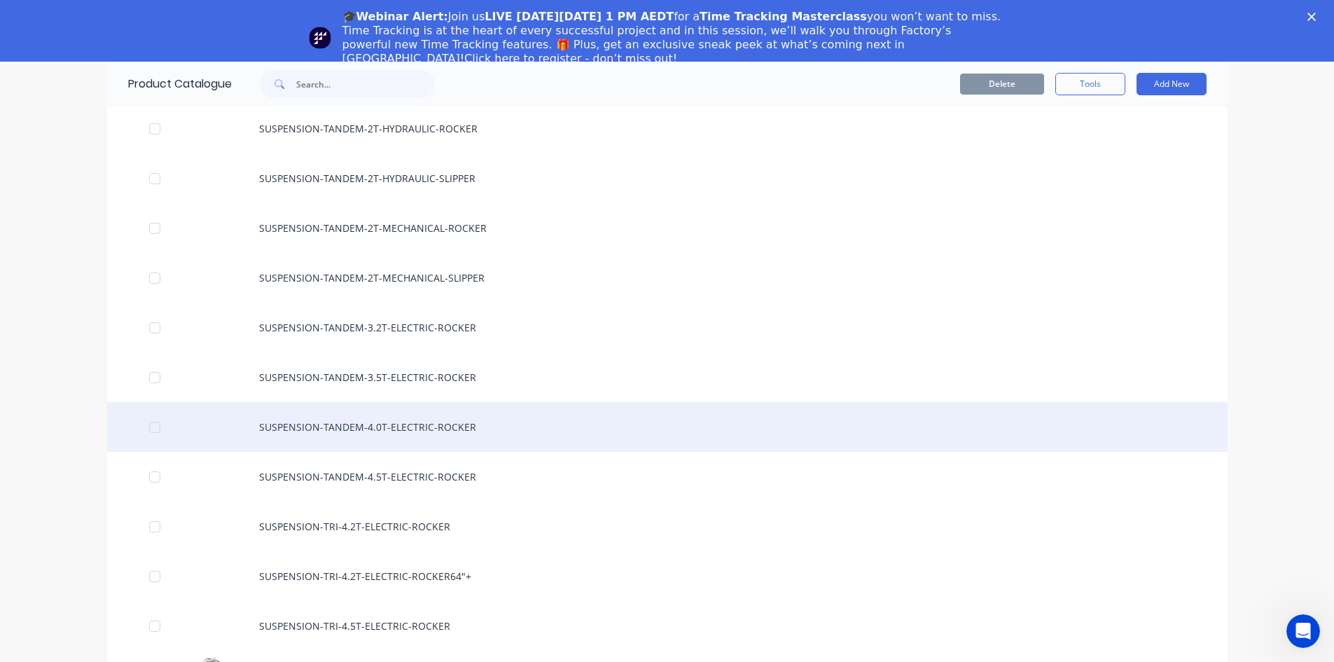
scroll to position [1540, 0]
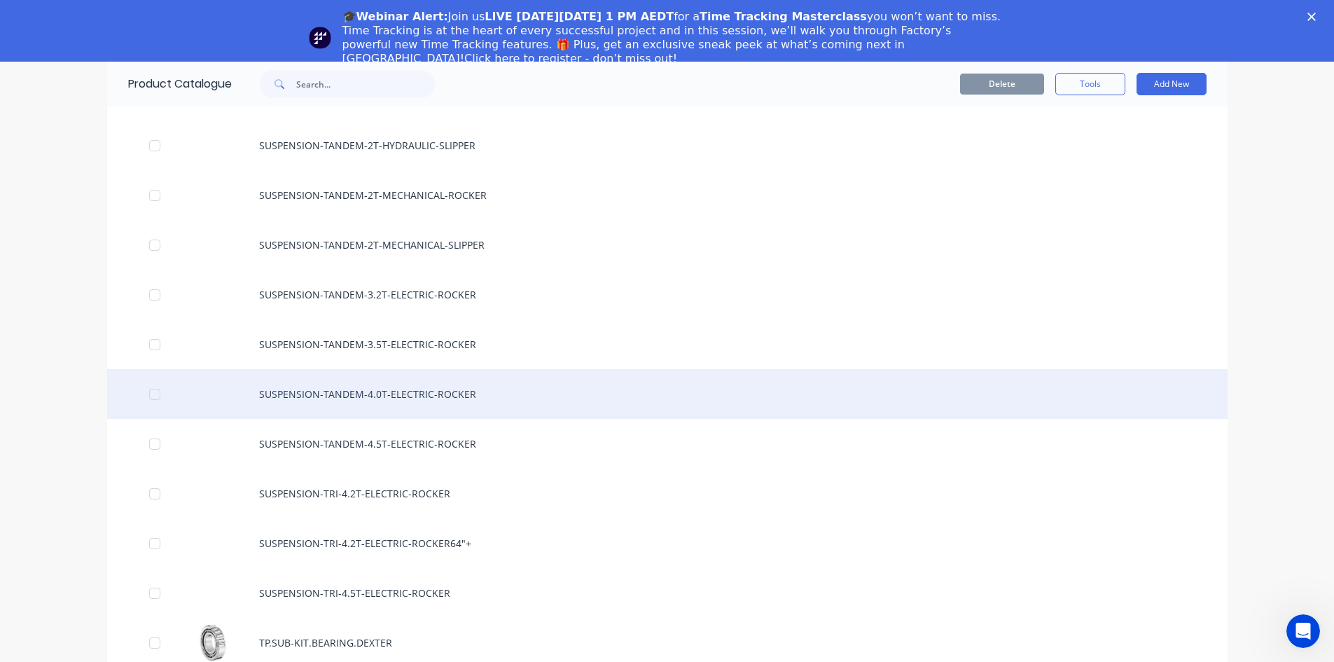
click at [331, 389] on div "SUSPENSION-TANDEM-4.0T-ELECTRIC-ROCKER" at bounding box center [667, 394] width 1120 height 50
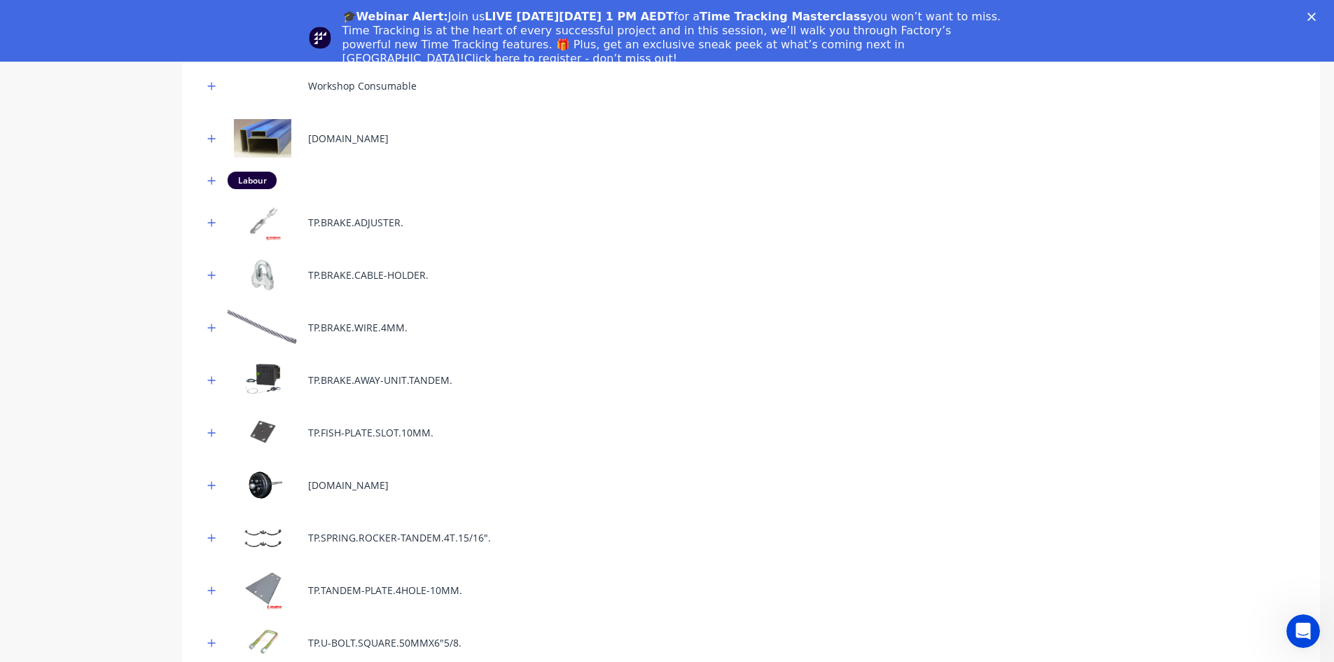
scroll to position [420, 0]
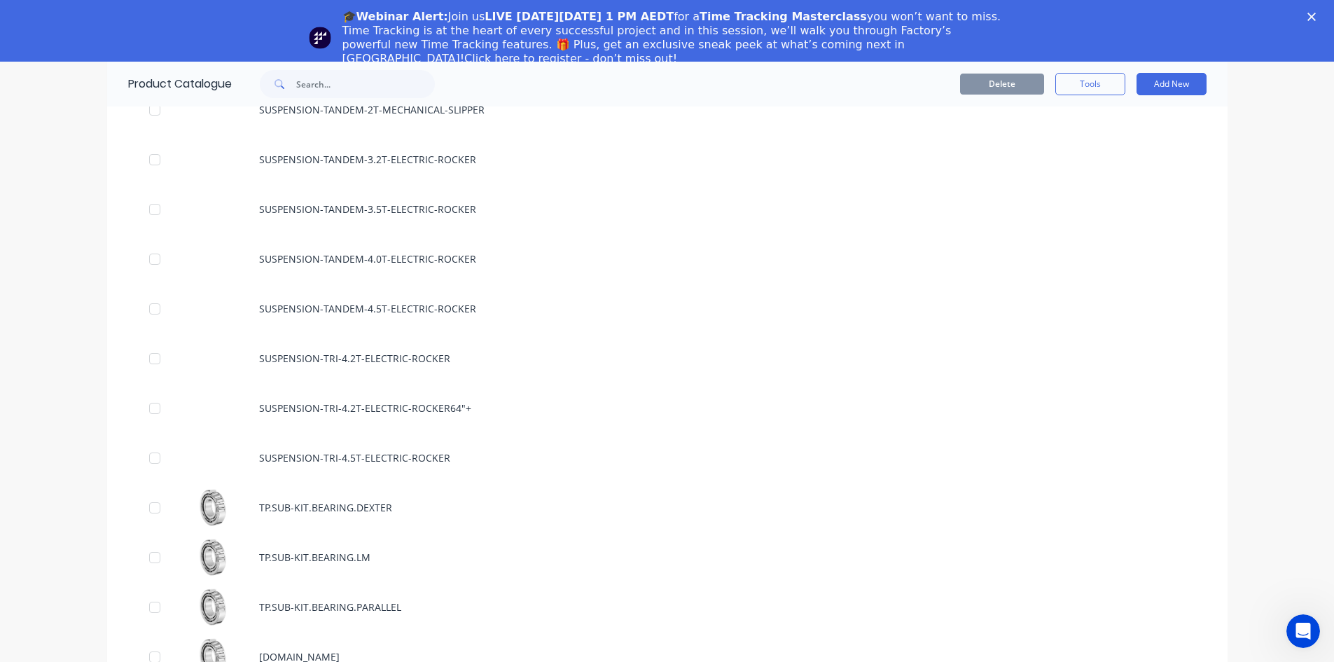
scroll to position [1680, 0]
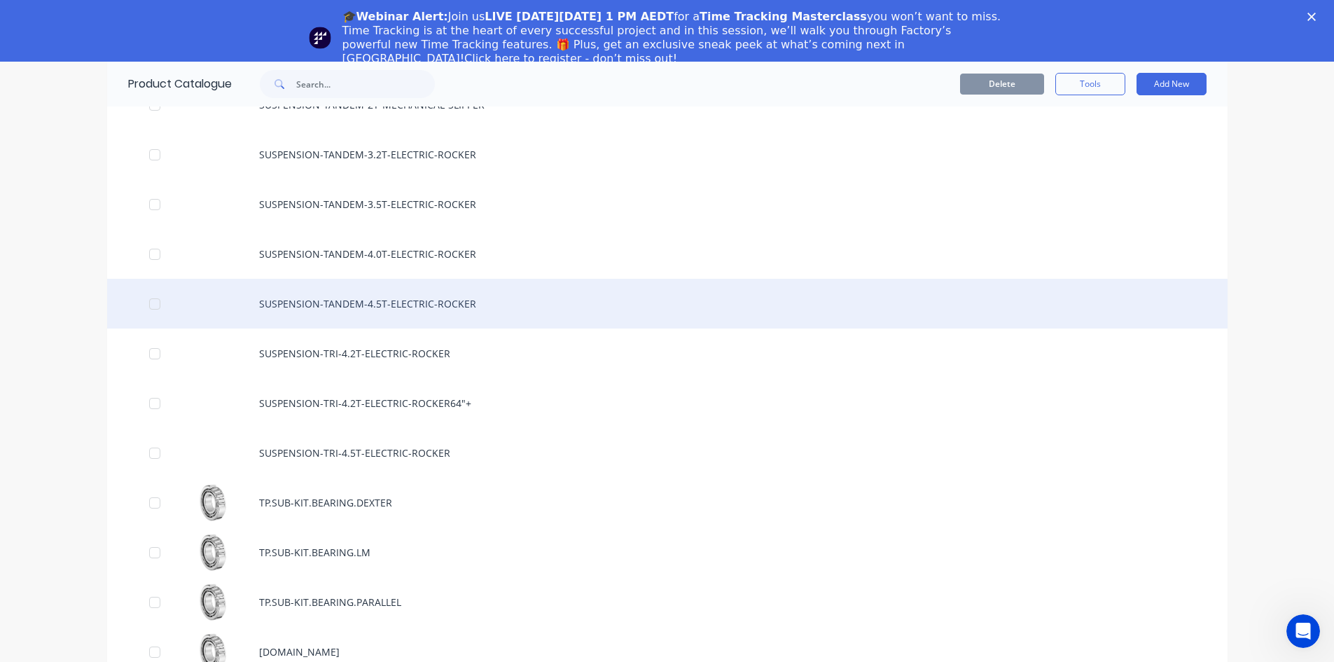
click at [431, 305] on div "SUSPENSION-TANDEM-4.5T-ELECTRIC-ROCKER" at bounding box center [667, 304] width 1120 height 50
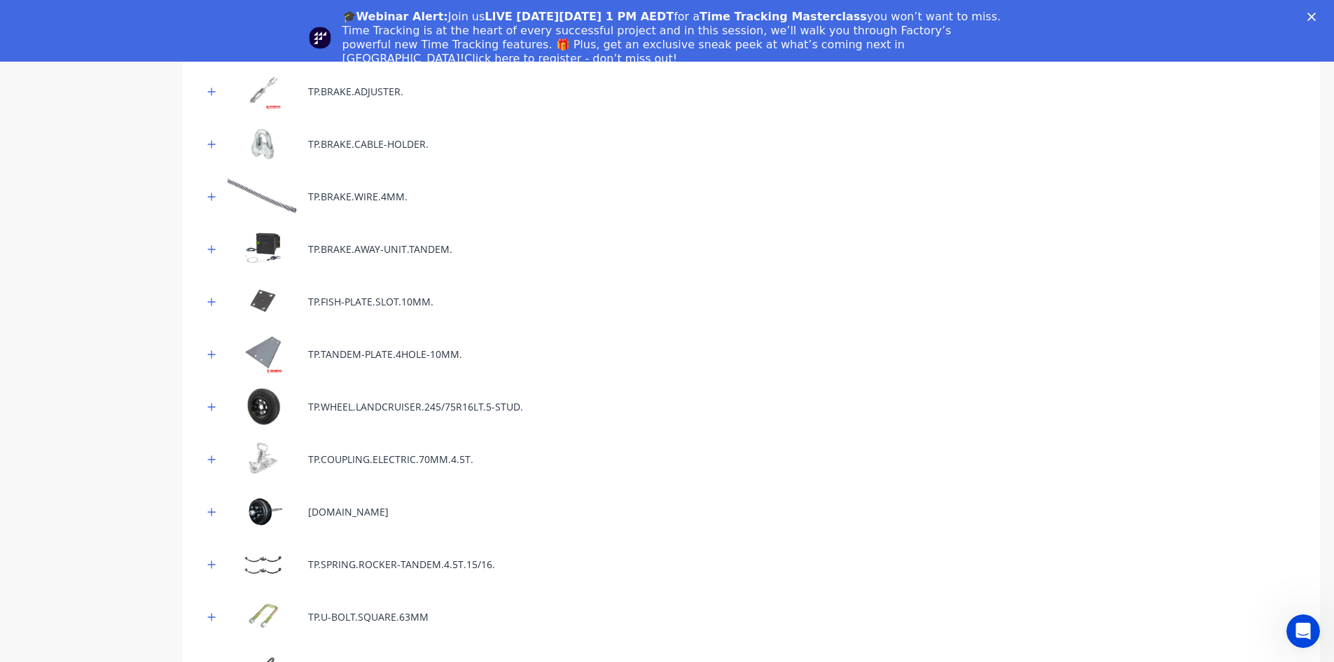
scroll to position [560, 0]
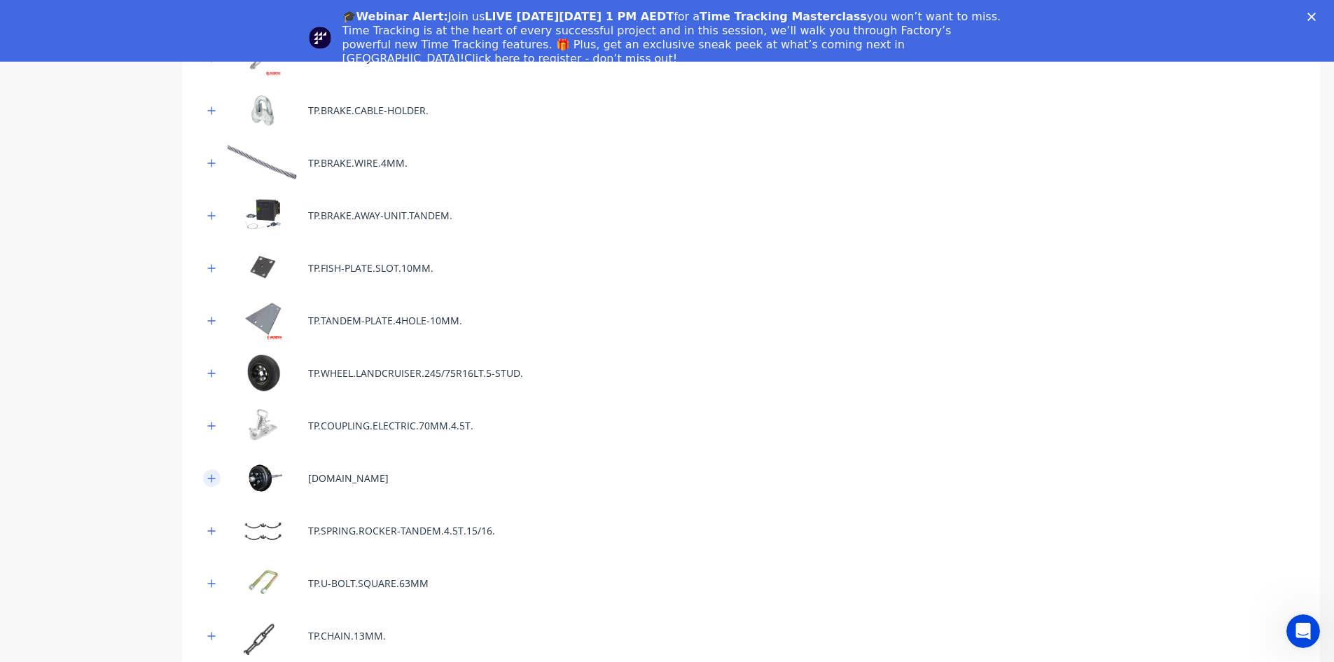
click at [211, 476] on icon "button" at bounding box center [211, 478] width 8 height 10
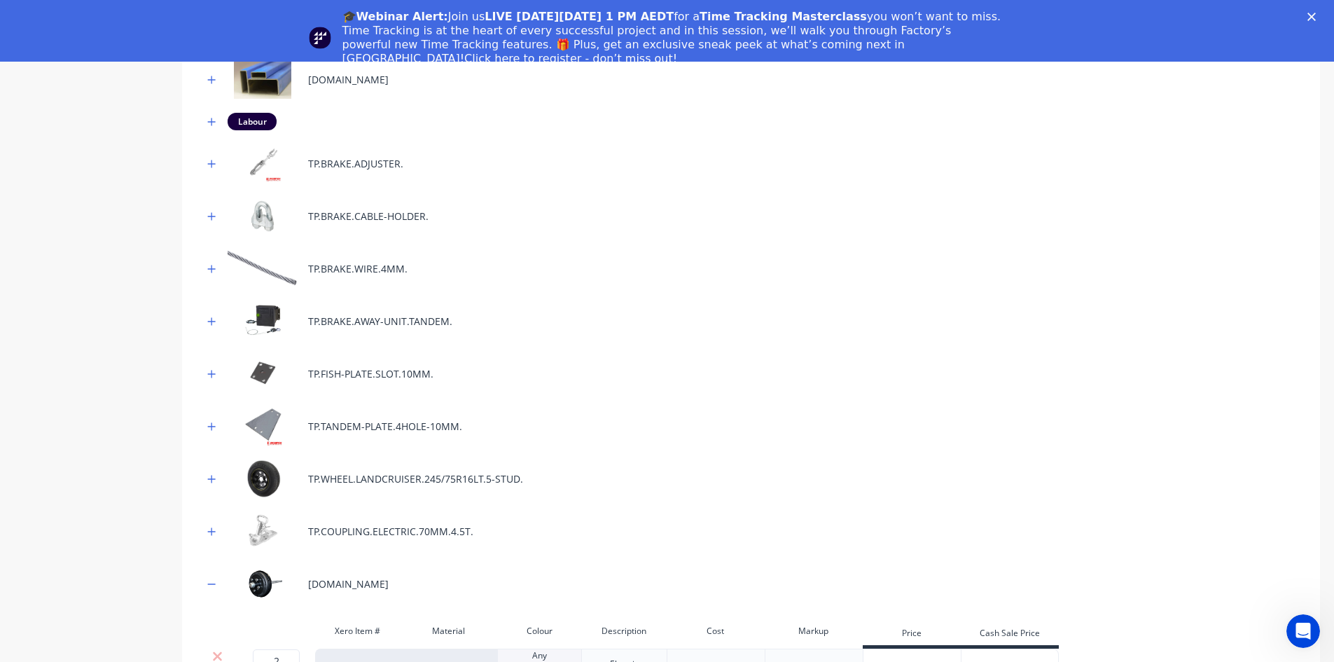
scroll to position [420, 0]
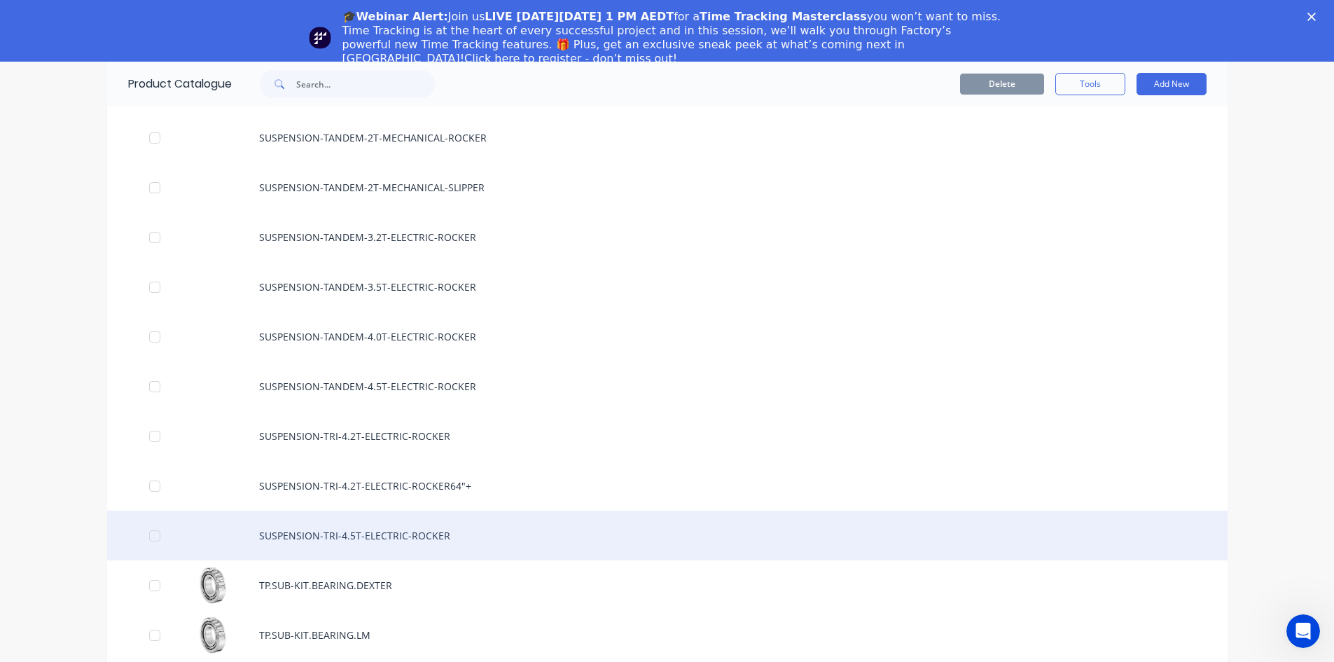
scroll to position [1610, 0]
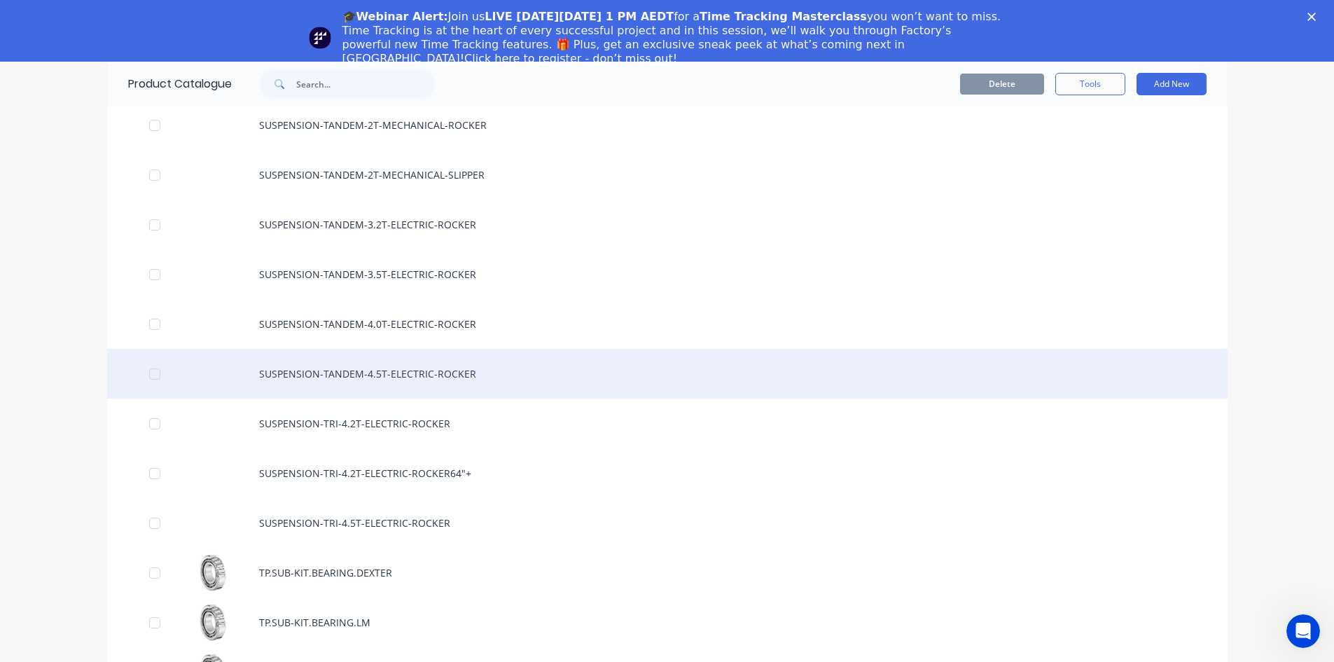
click at [415, 367] on div "SUSPENSION-TANDEM-4.5T-ELECTRIC-ROCKER" at bounding box center [667, 374] width 1120 height 50
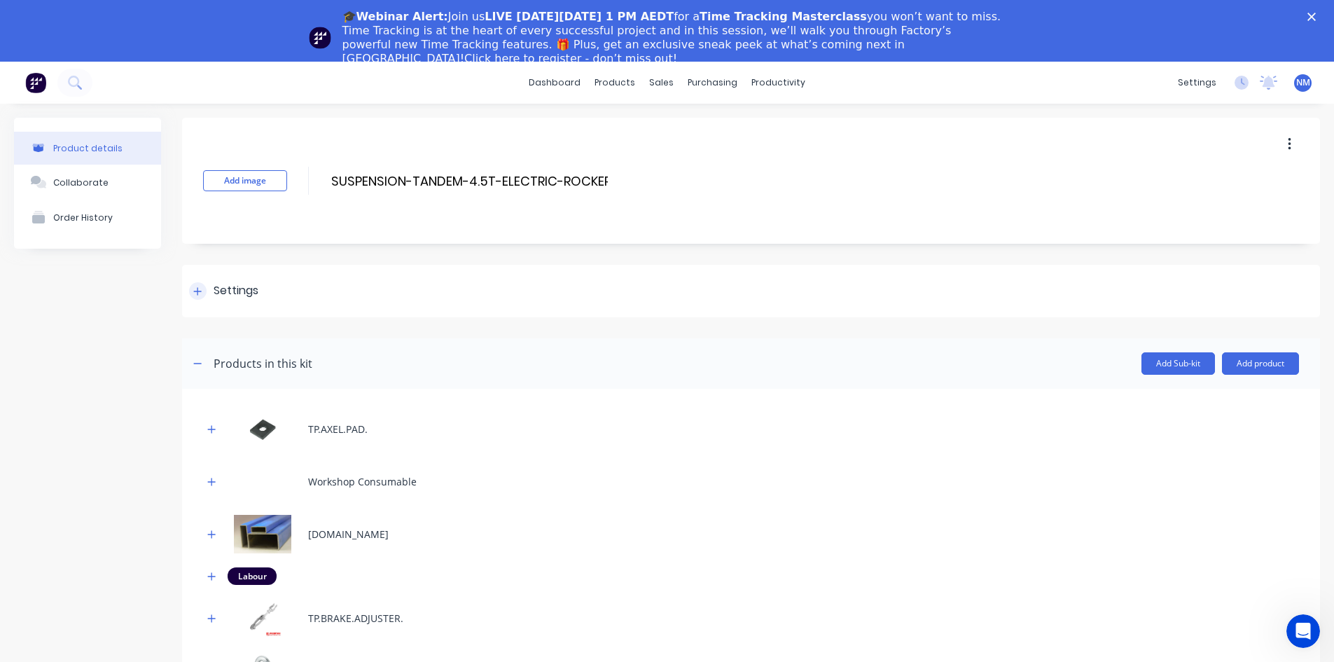
click at [205, 292] on div at bounding box center [198, 291] width 18 height 18
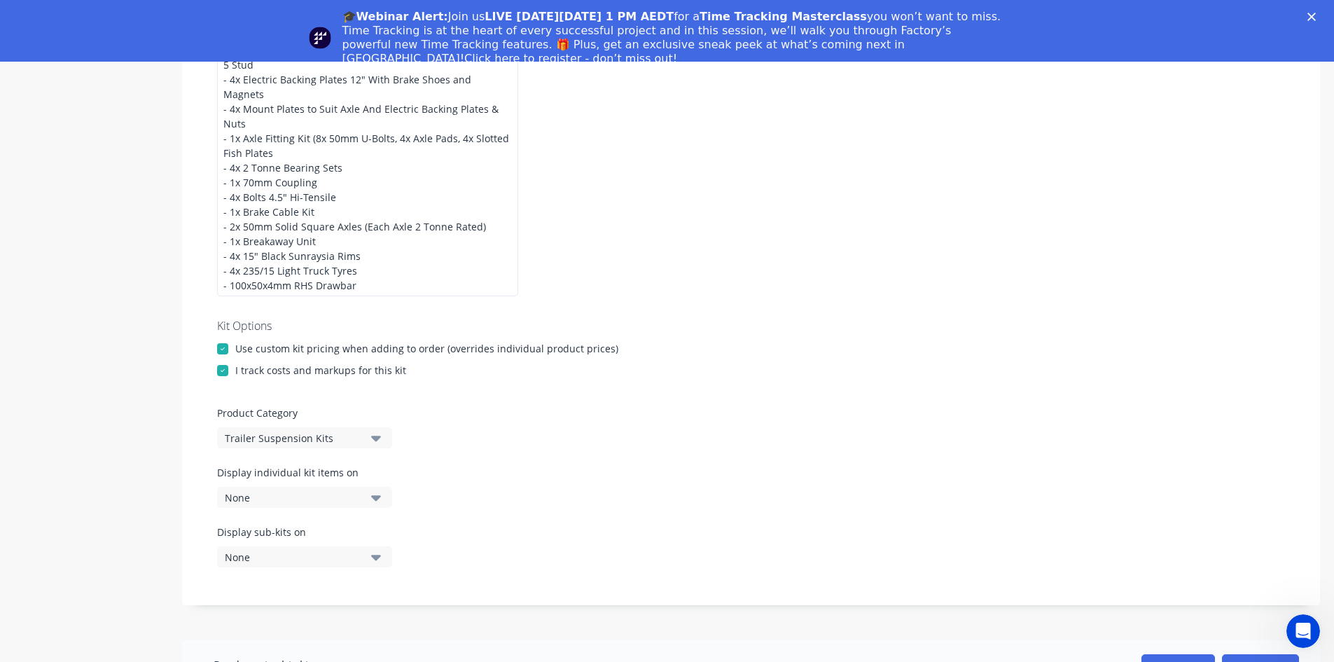
scroll to position [210, 0]
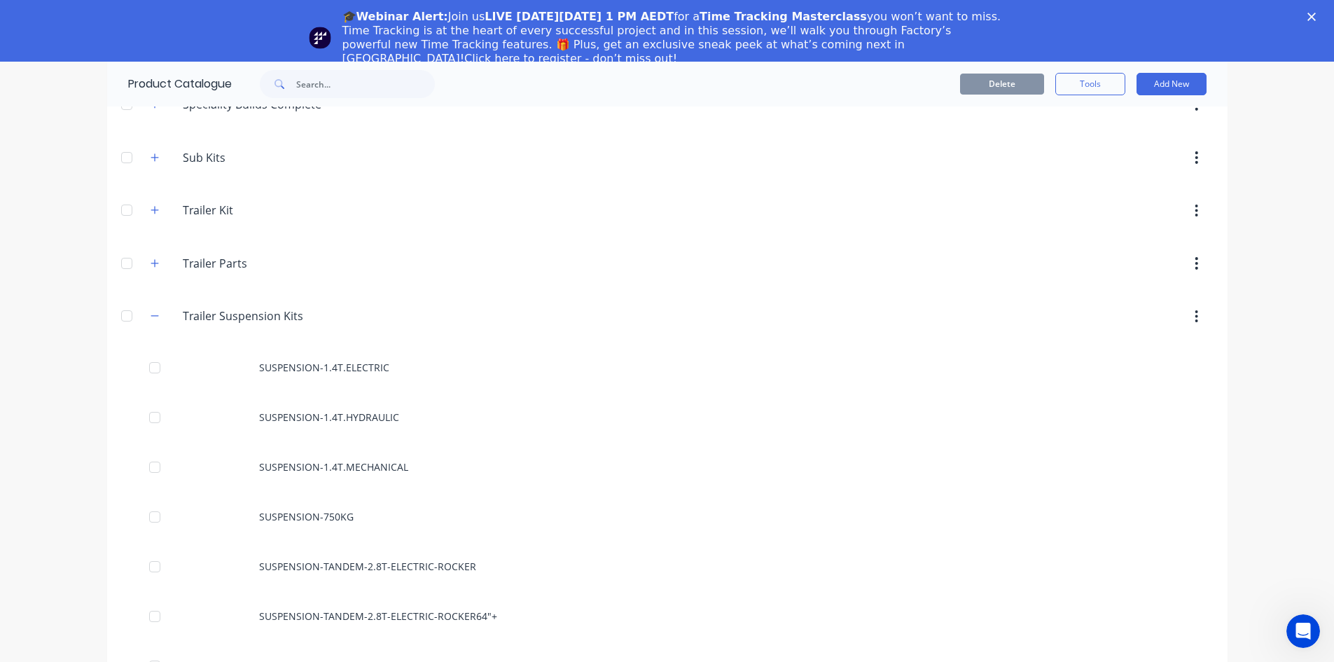
scroll to position [843, 0]
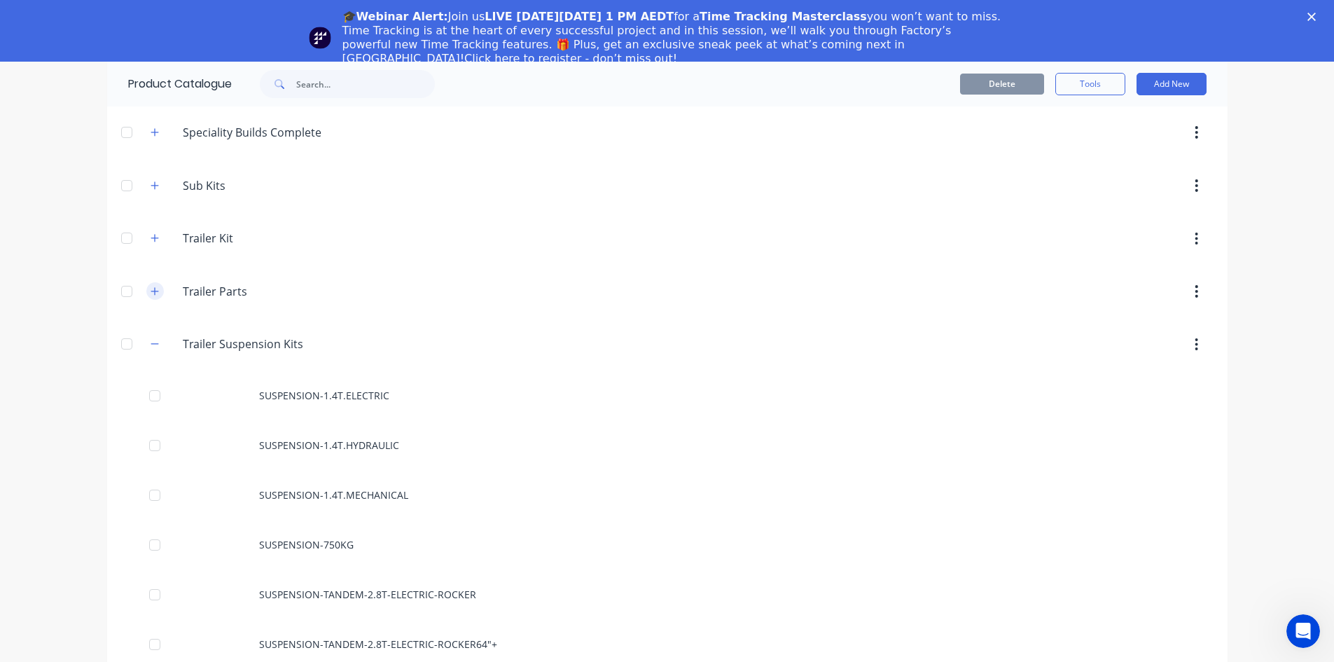
click at [151, 288] on icon "button" at bounding box center [155, 291] width 8 height 8
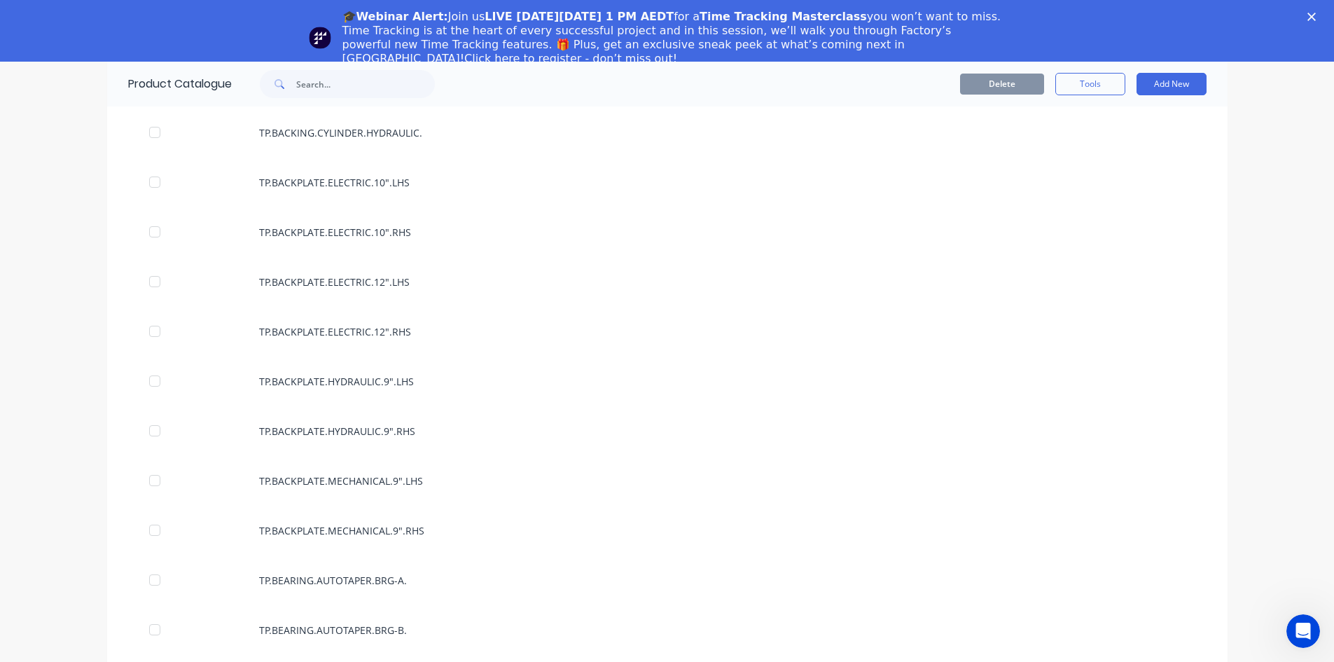
scroll to position [2313, 0]
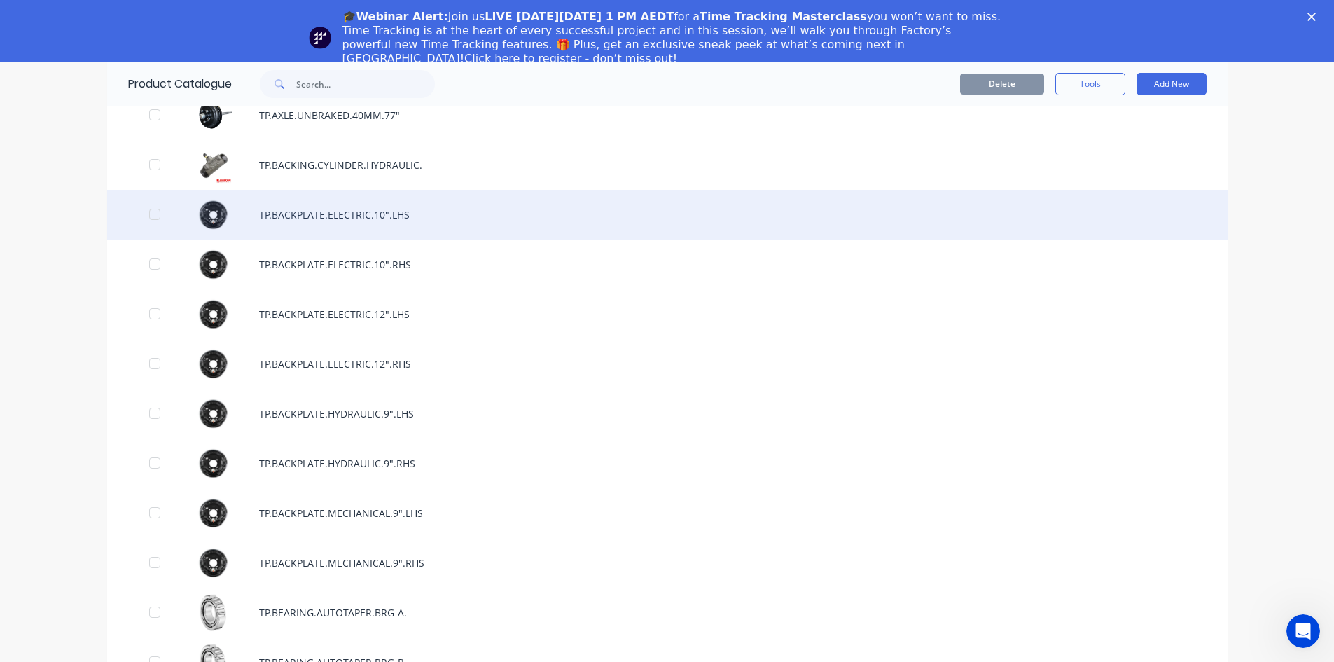
click at [367, 221] on div "TP.BACKPLATE.ELECTRIC.10".LHS" at bounding box center [667, 215] width 1120 height 50
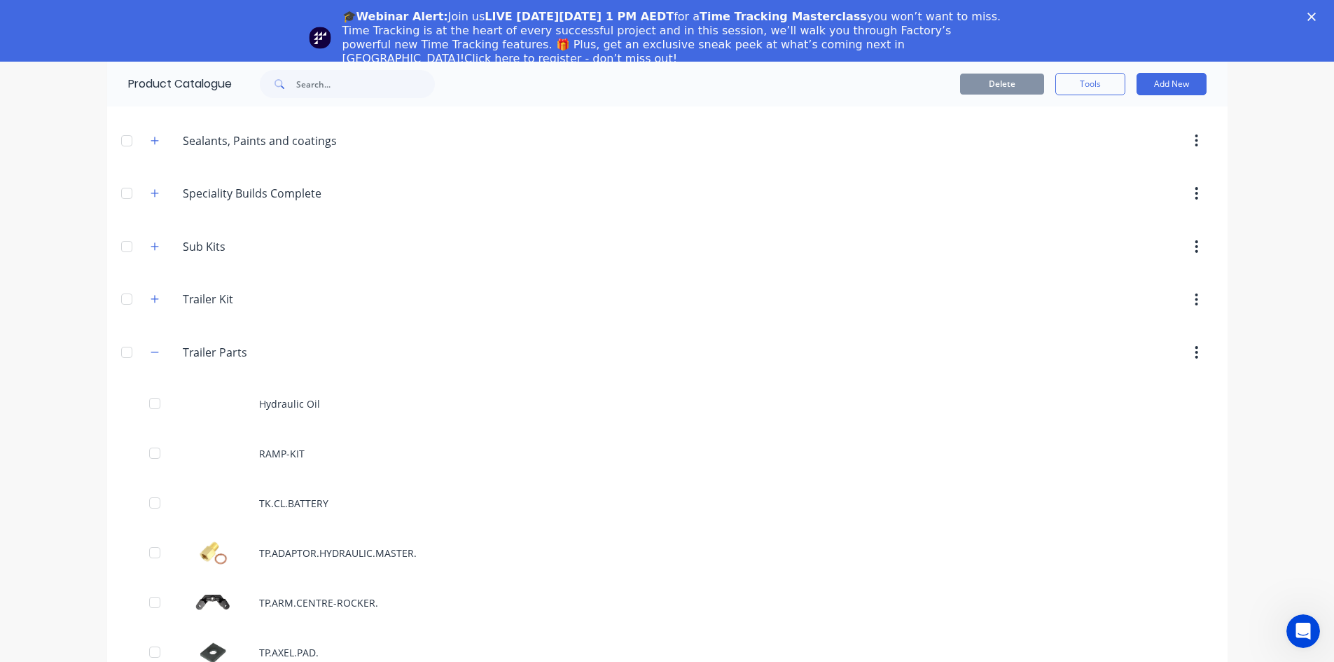
scroll to position [770, 0]
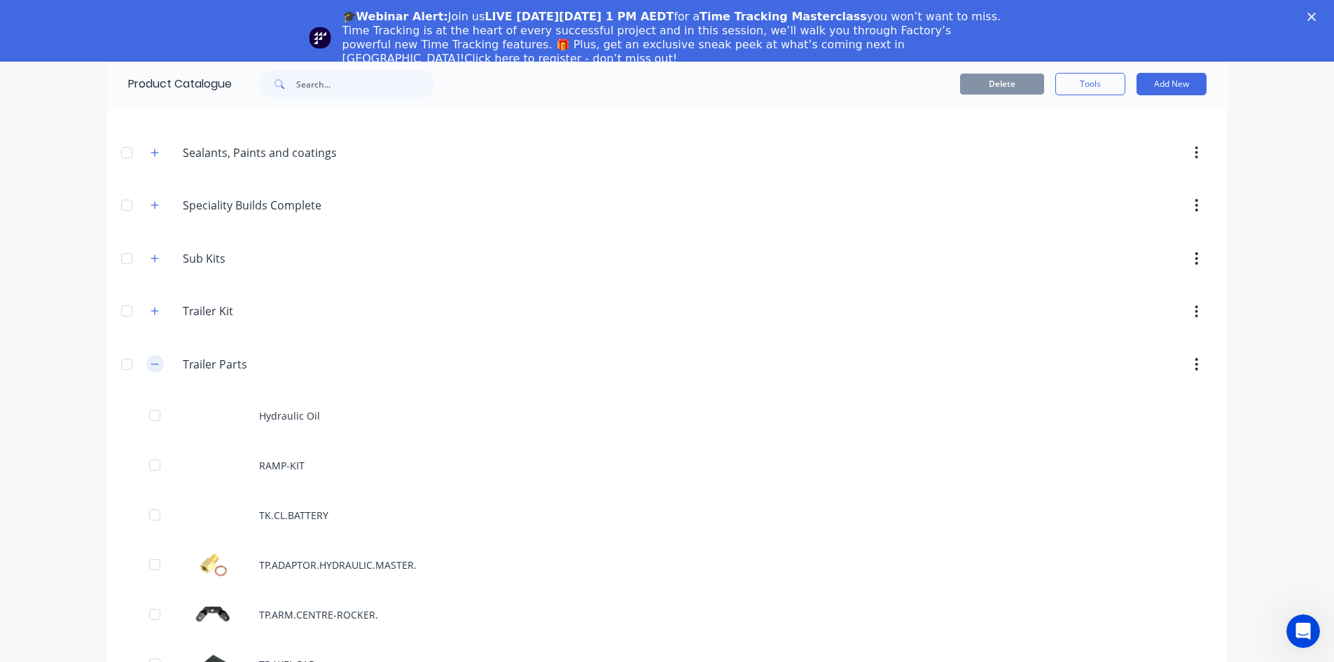
click at [146, 368] on span at bounding box center [155, 364] width 18 height 18
click at [146, 368] on button "button" at bounding box center [155, 364] width 18 height 18
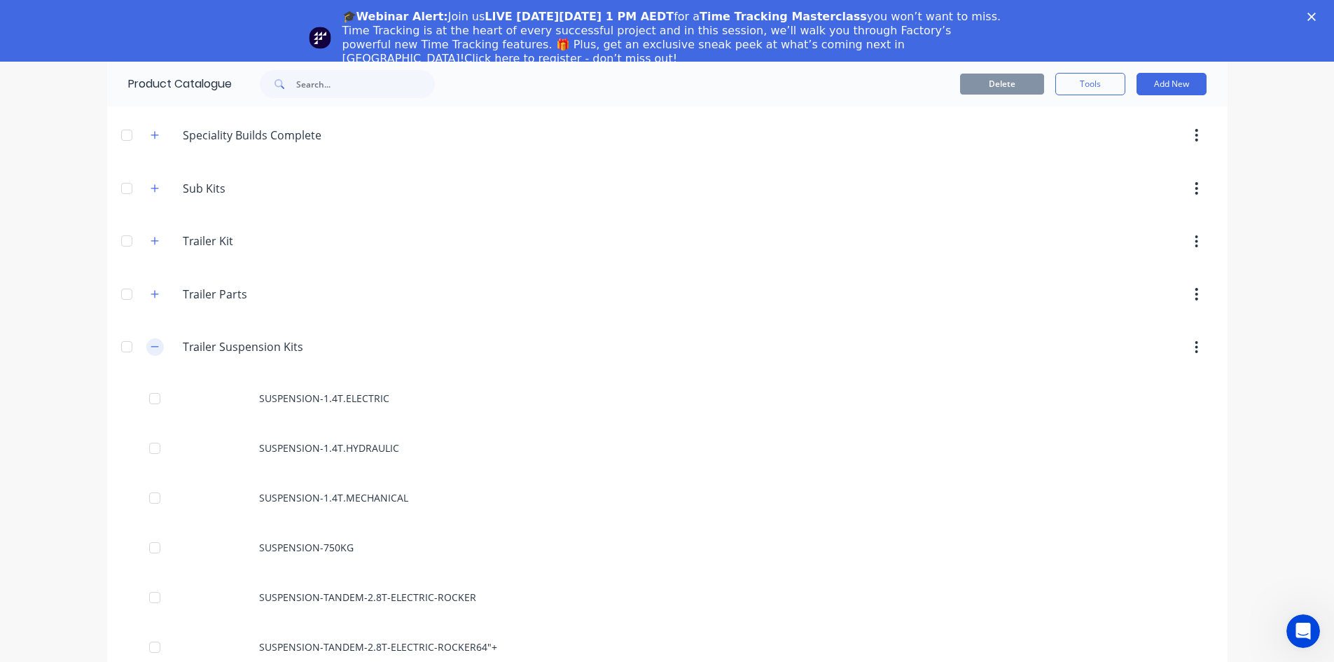
click at [151, 351] on icon "button" at bounding box center [155, 347] width 8 height 10
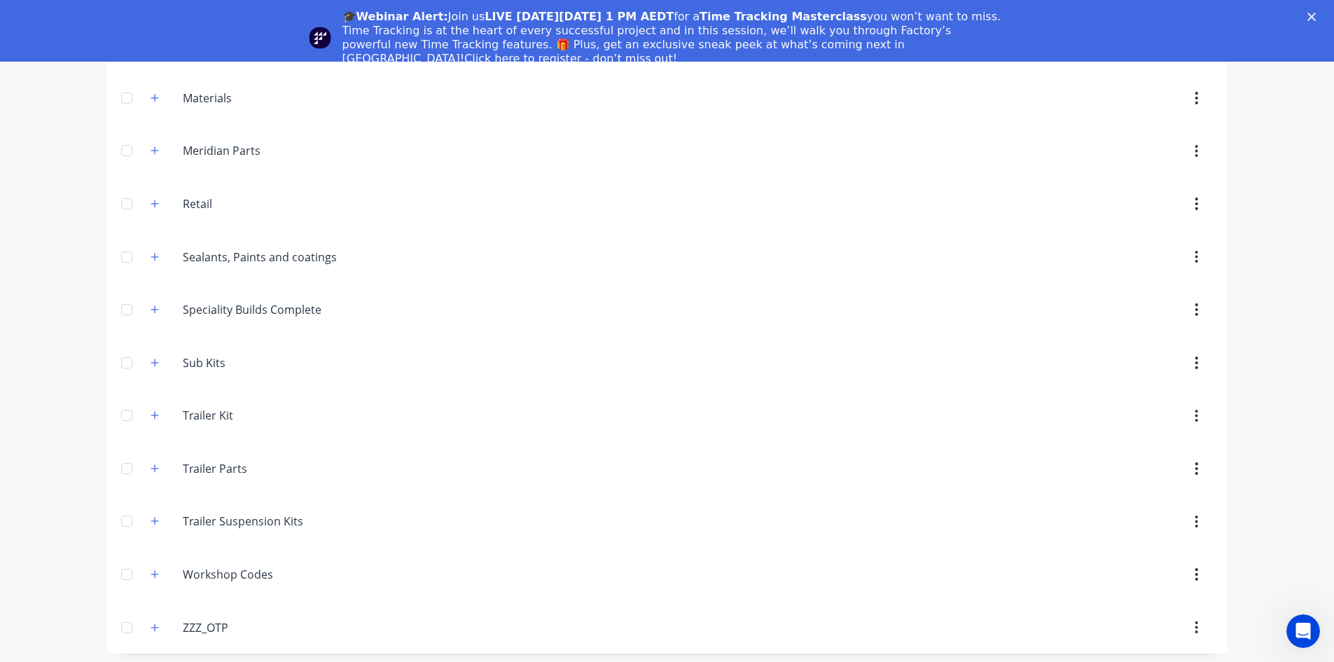
scroll to position [610, 0]
click at [153, 520] on icon "button" at bounding box center [155, 515] width 8 height 10
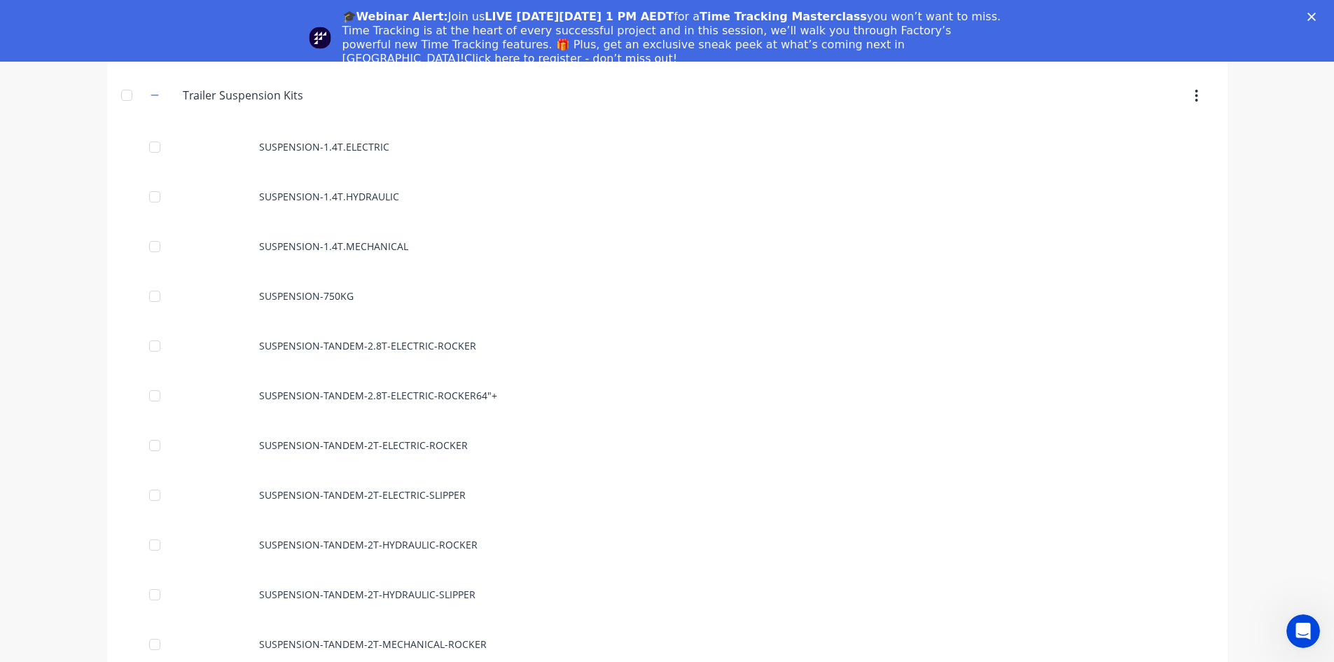
scroll to position [1310, 0]
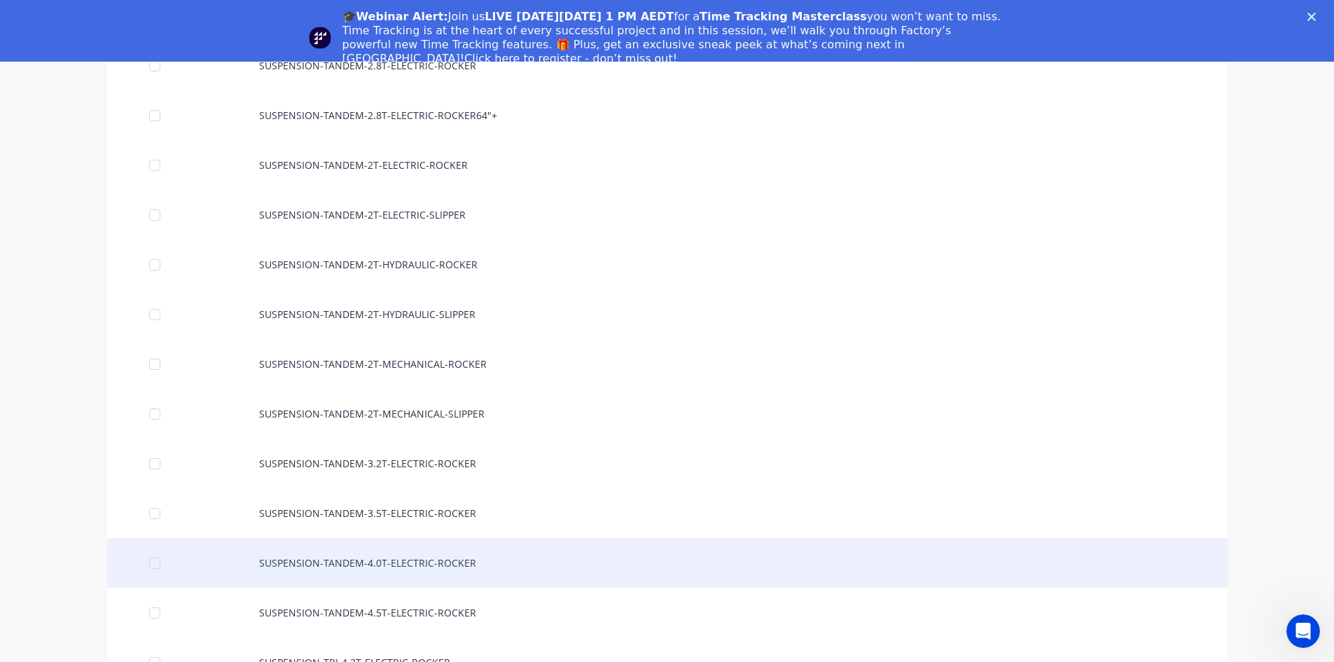
click at [442, 571] on div "SUSPENSION-TANDEM-4.0T-ELECTRIC-ROCKER" at bounding box center [667, 563] width 1120 height 50
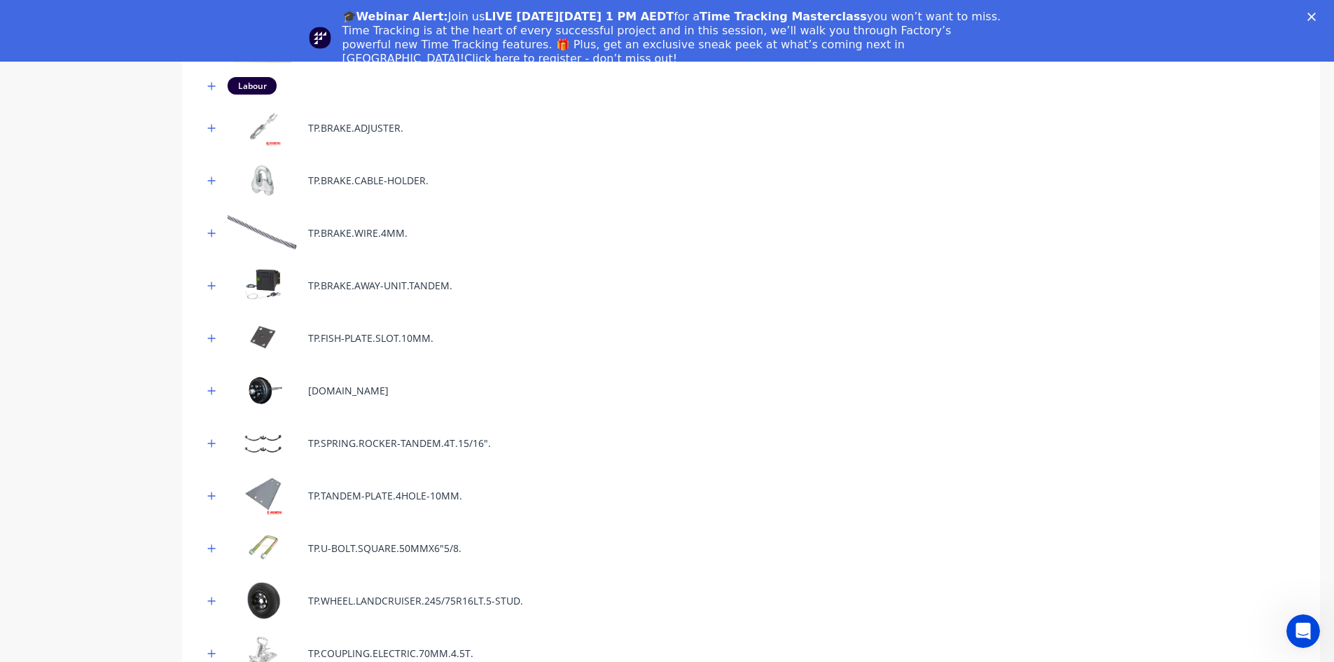
scroll to position [70, 0]
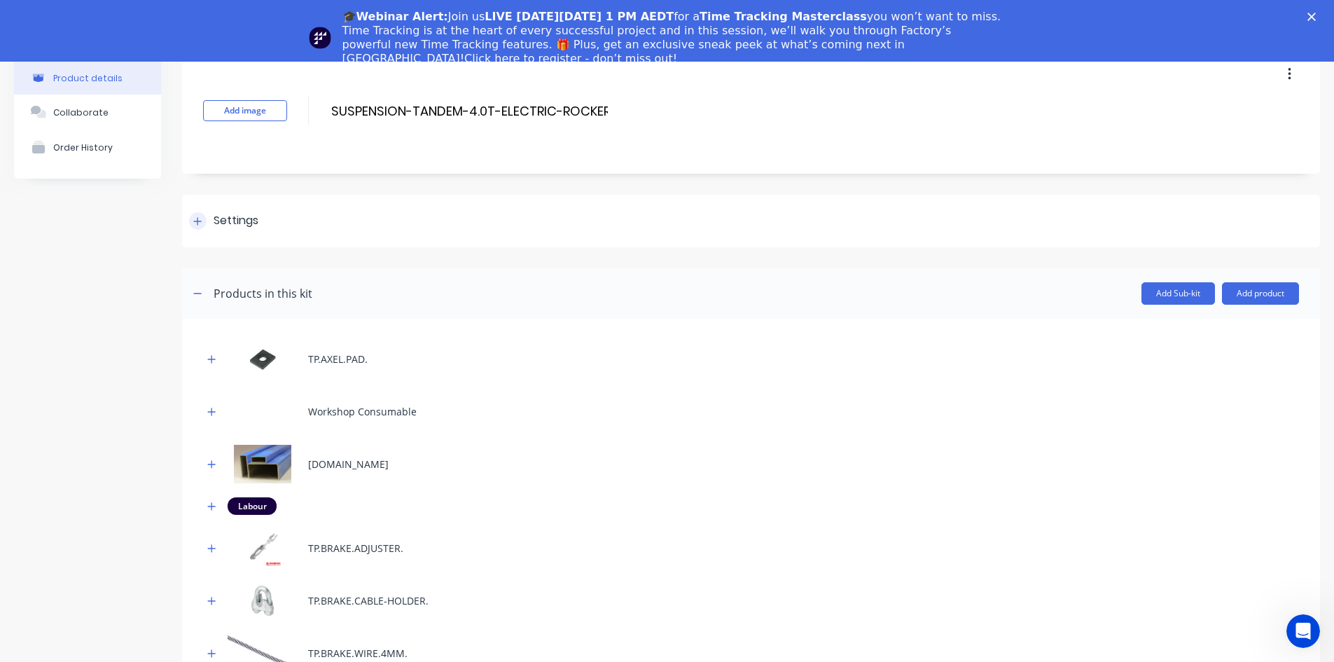
click at [205, 223] on div at bounding box center [198, 221] width 18 height 18
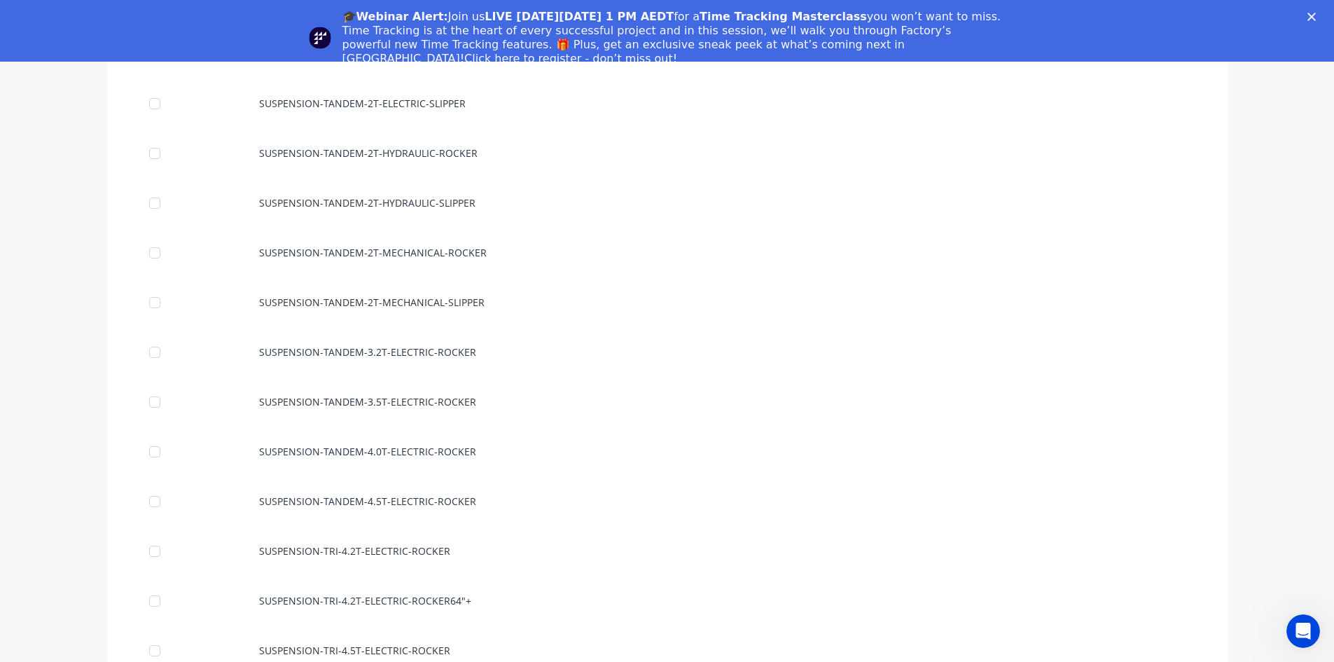
scroll to position [1470, 0]
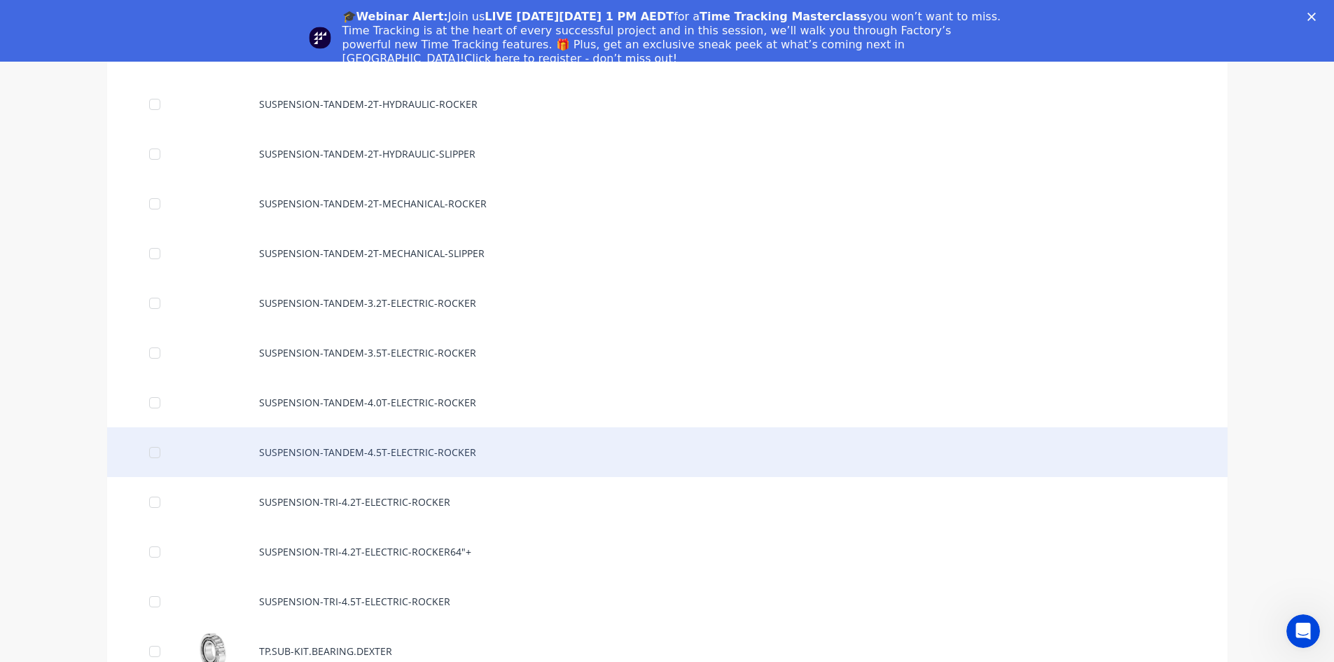
click at [422, 444] on div "SUSPENSION-TANDEM-4.5T-ELECTRIC-ROCKER" at bounding box center [667, 452] width 1120 height 50
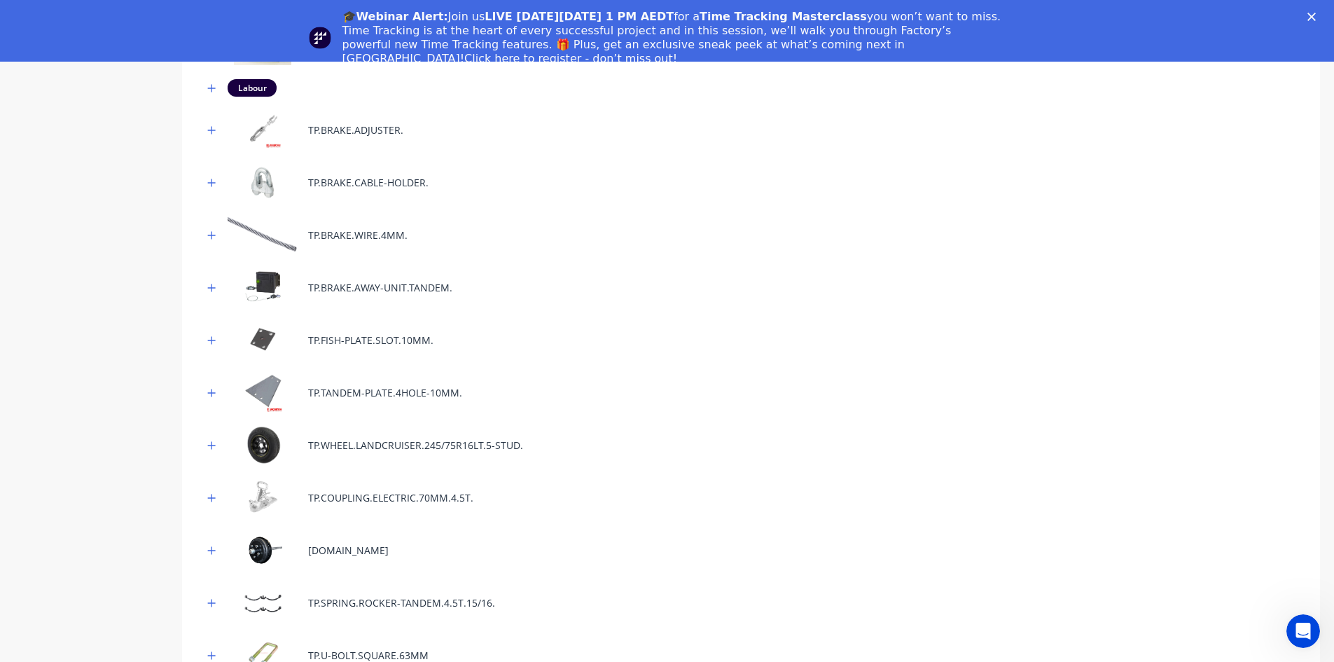
scroll to position [490, 0]
click at [212, 547] on icon "button" at bounding box center [212, 548] width 8 height 8
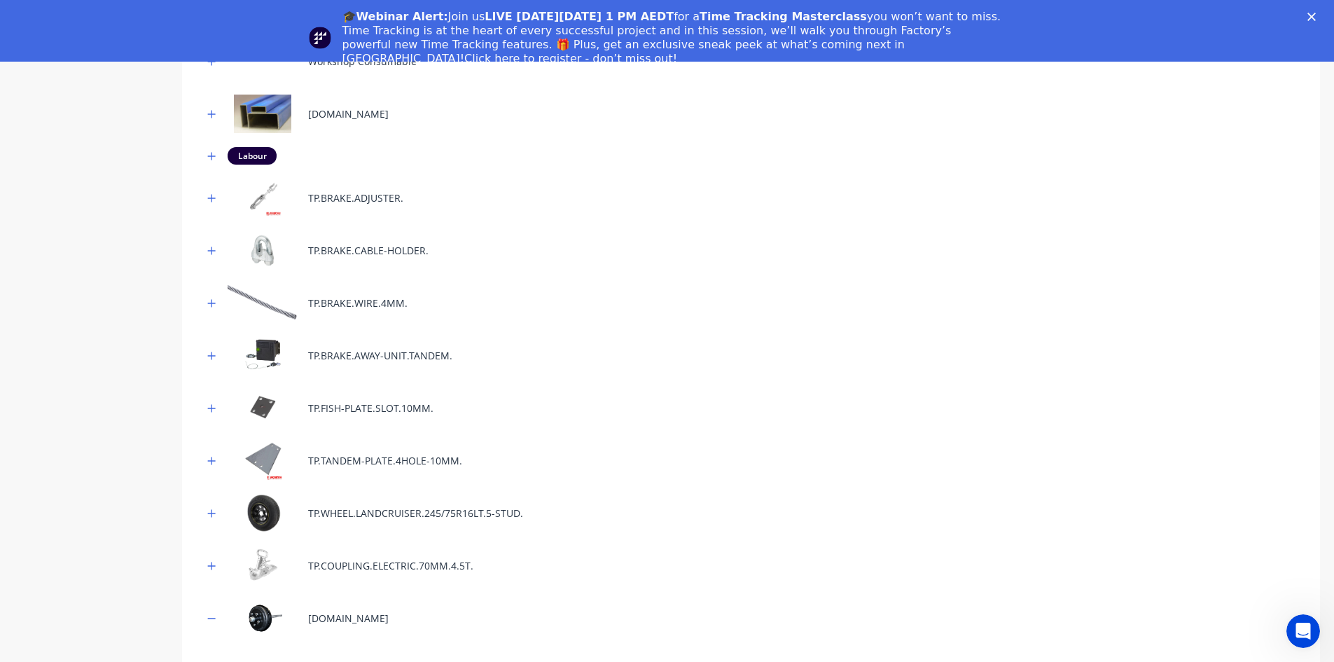
scroll to position [0, 0]
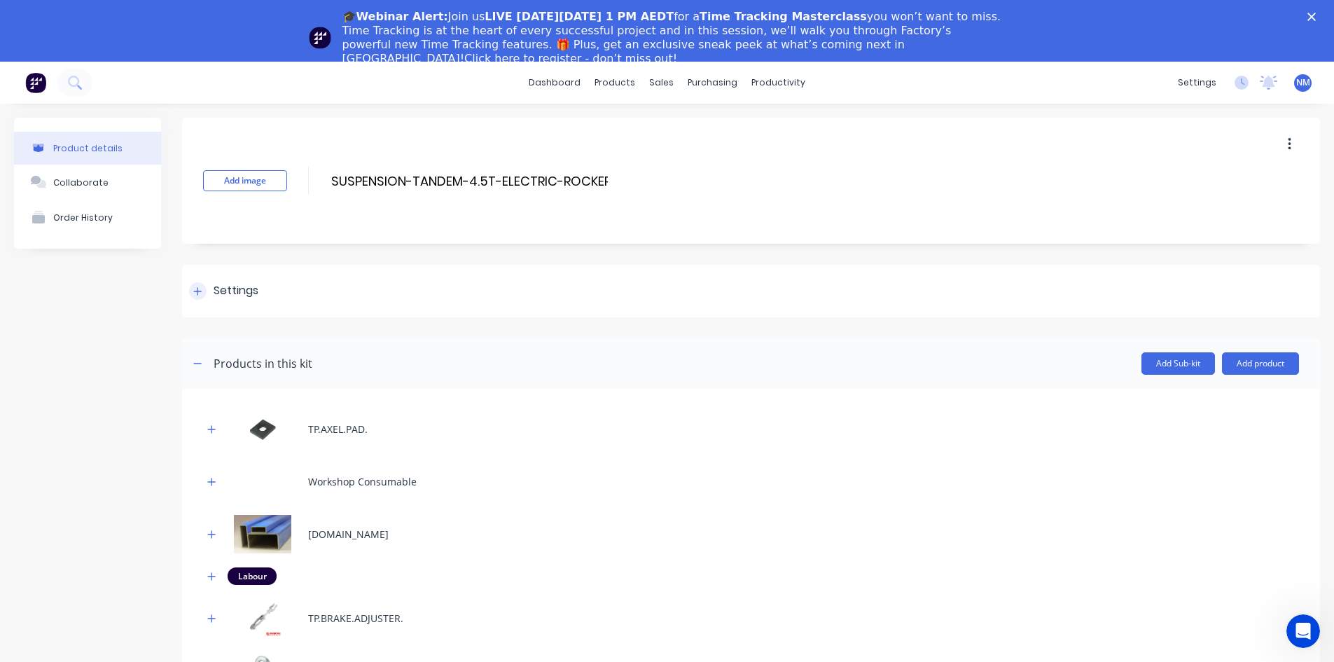
click at [200, 284] on div at bounding box center [198, 291] width 18 height 18
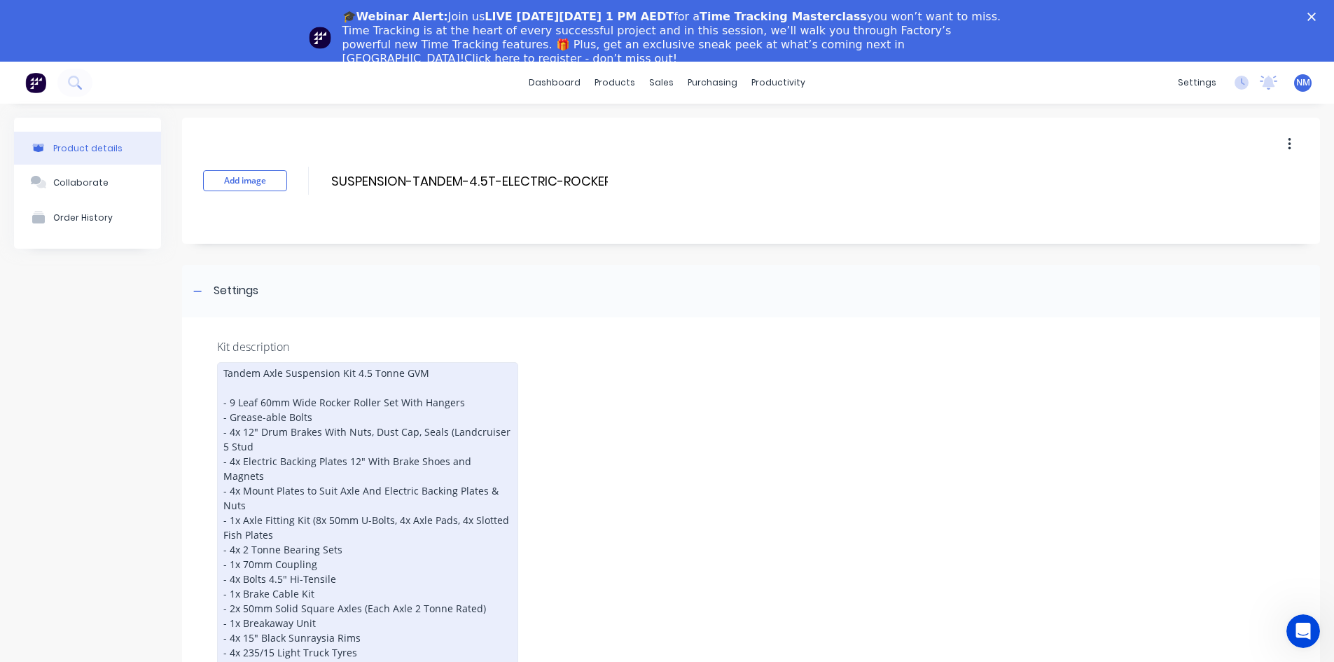
scroll to position [280, 0]
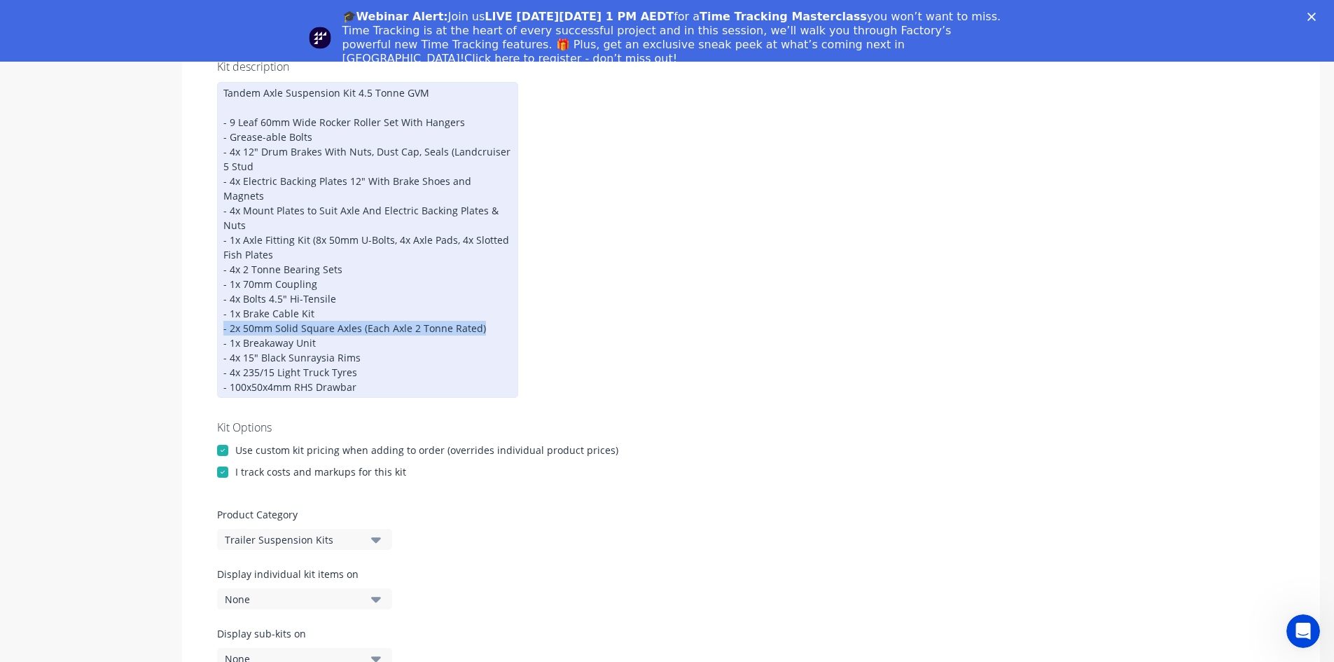
drag, startPoint x: 479, startPoint y: 312, endPoint x: 222, endPoint y: 312, distance: 257.0
click at [222, 312] on div "Tandem Axle Suspension Kit 4.5 Tonne GVM - 9 Leaf 60mm Wide Rocker Roller Set W…" at bounding box center [367, 240] width 301 height 316
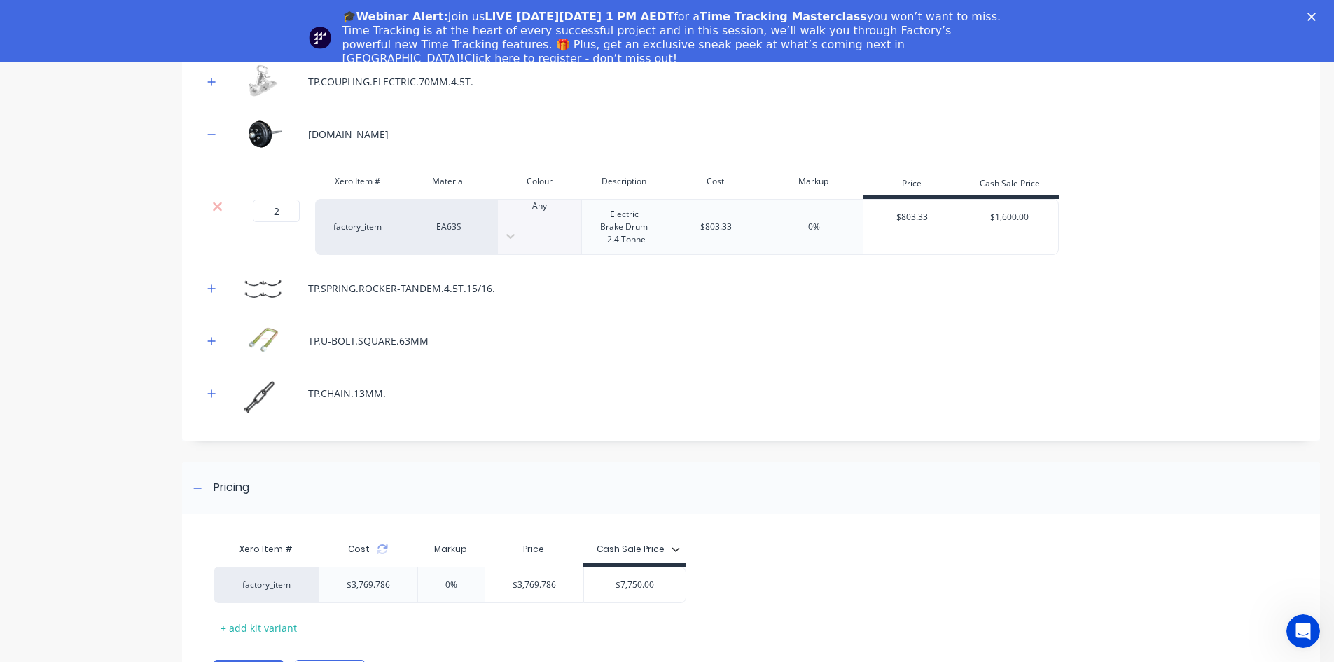
scroll to position [62, 0]
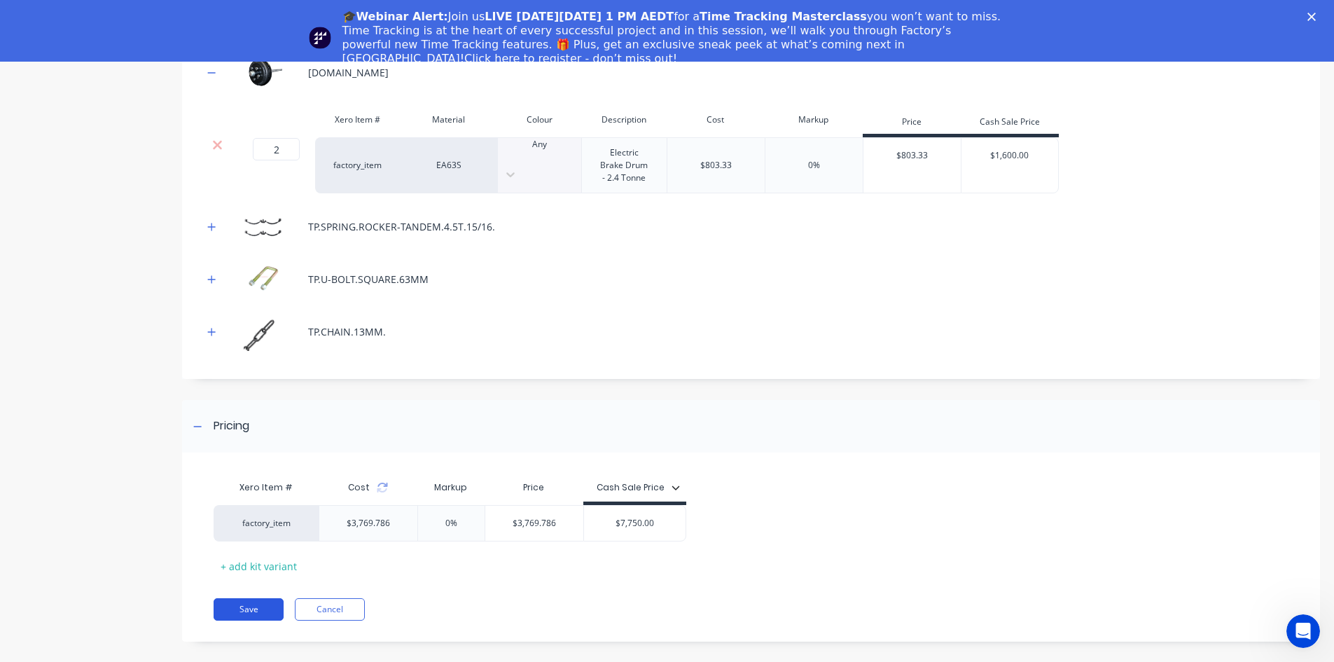
click at [222, 598] on button "Save" at bounding box center [249, 609] width 70 height 22
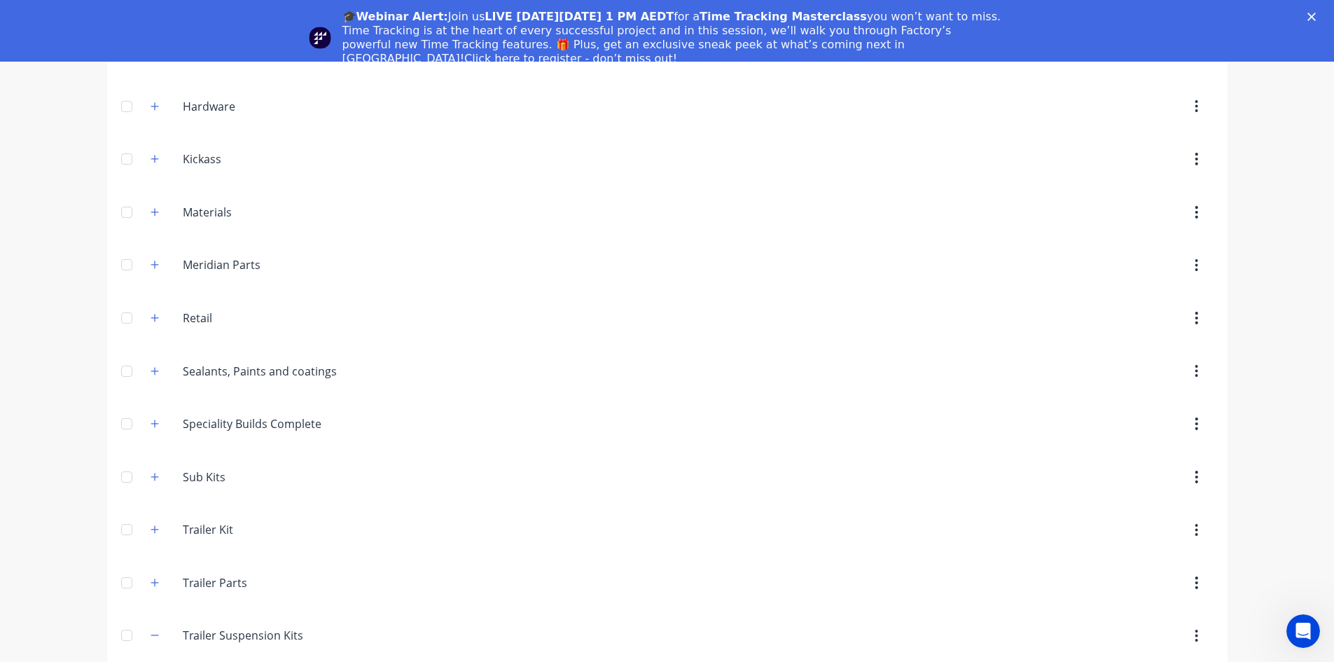
scroll to position [700, 0]
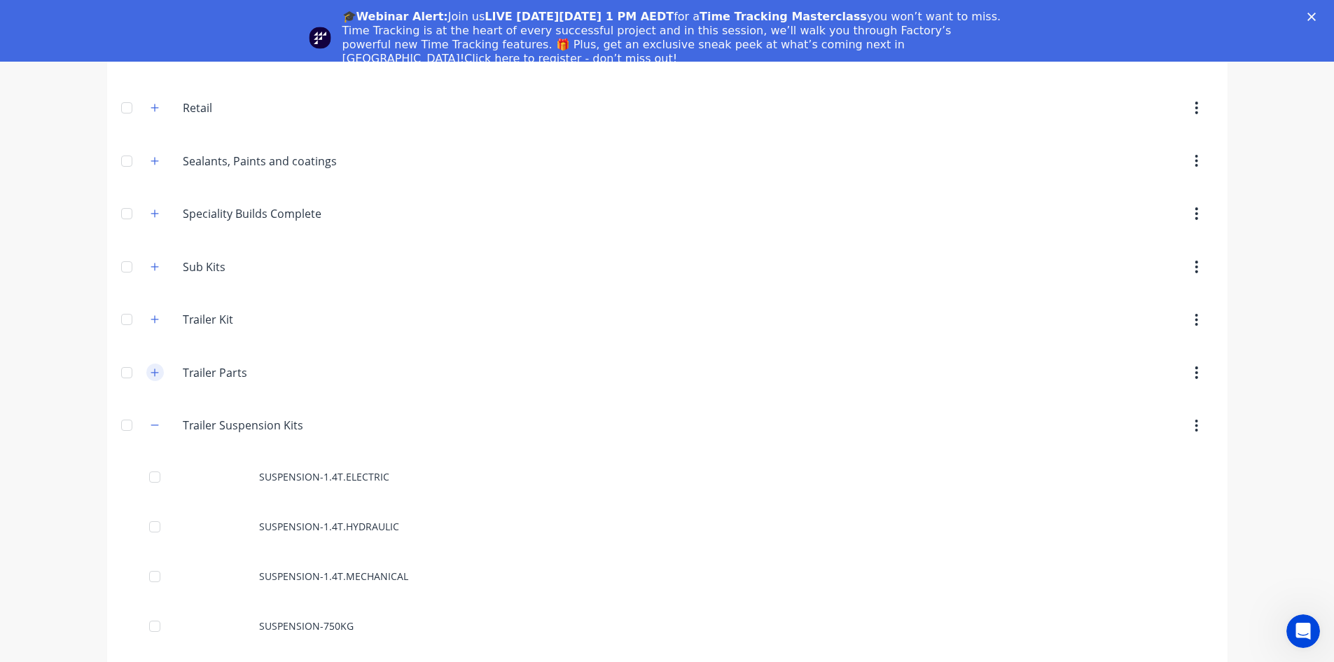
click at [151, 375] on icon "button" at bounding box center [155, 373] width 8 height 10
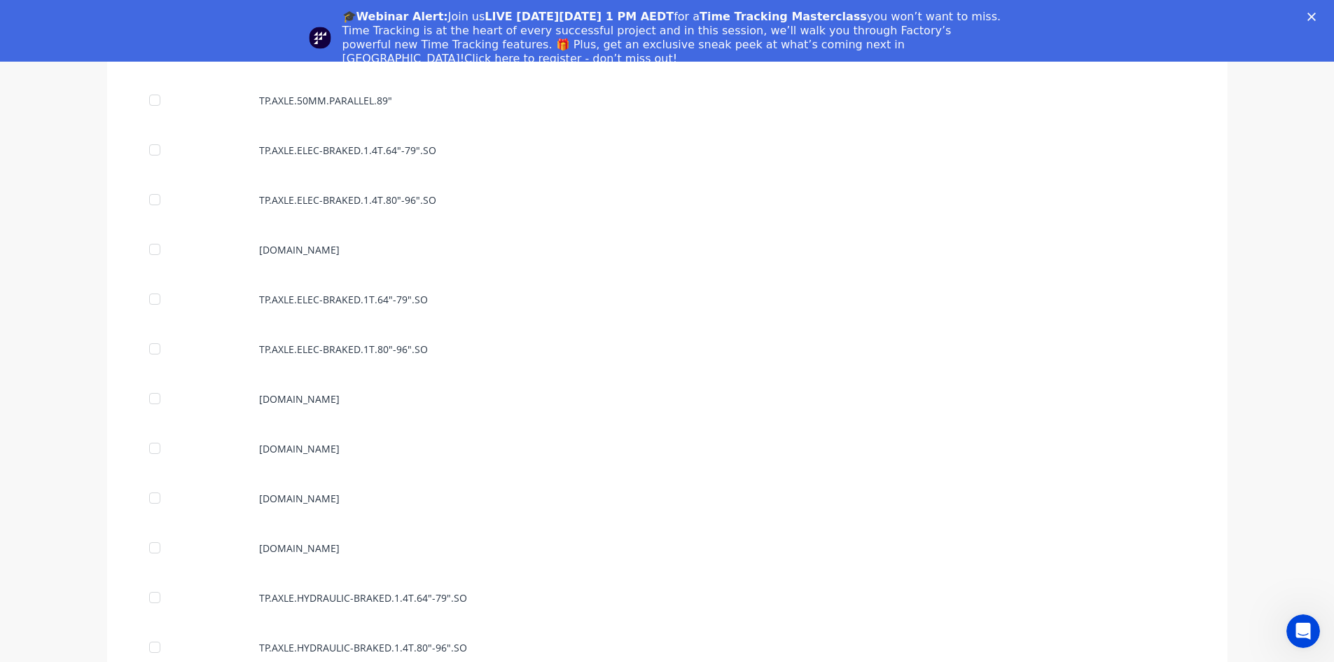
scroll to position [1470, 0]
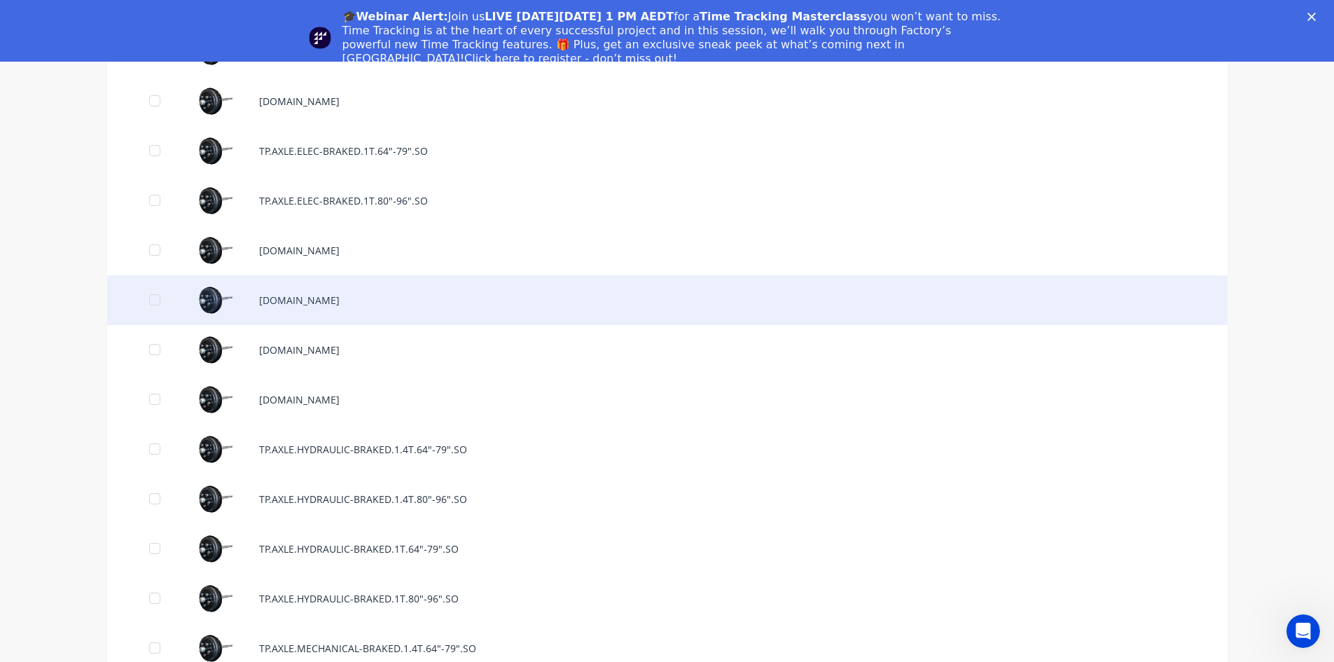
click at [445, 299] on div "[DOMAIN_NAME]" at bounding box center [667, 300] width 1120 height 50
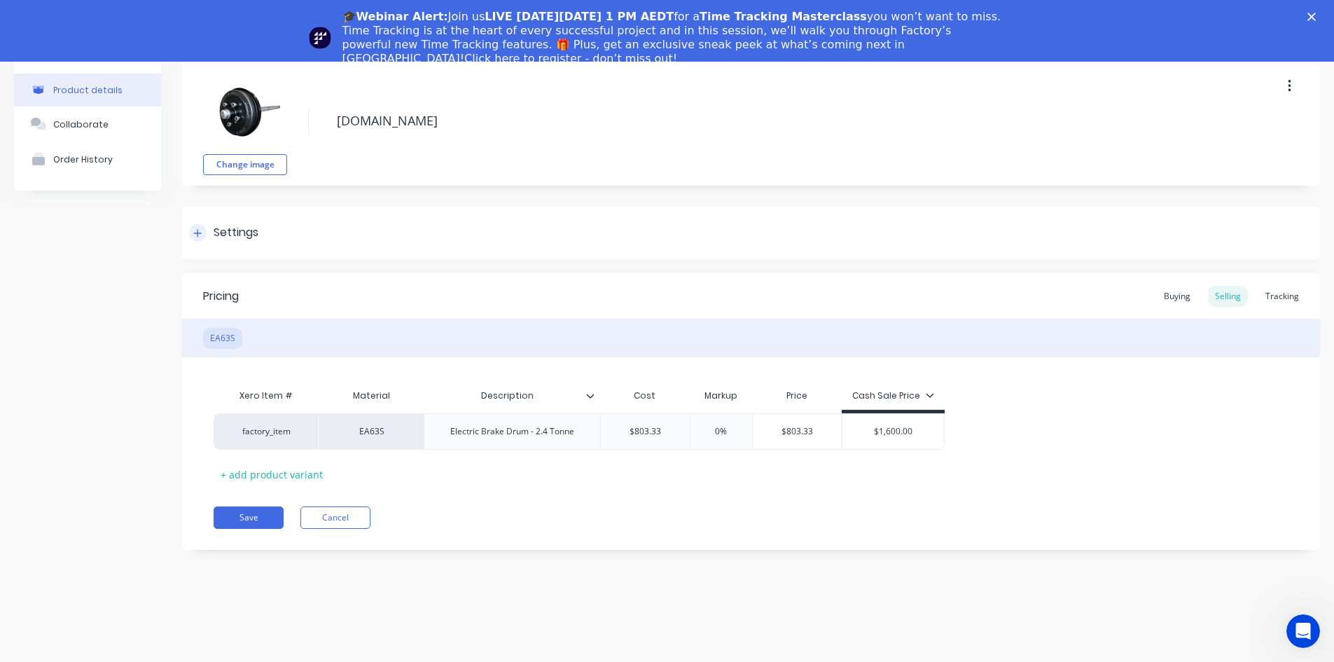
click at [202, 230] on div at bounding box center [198, 233] width 18 height 18
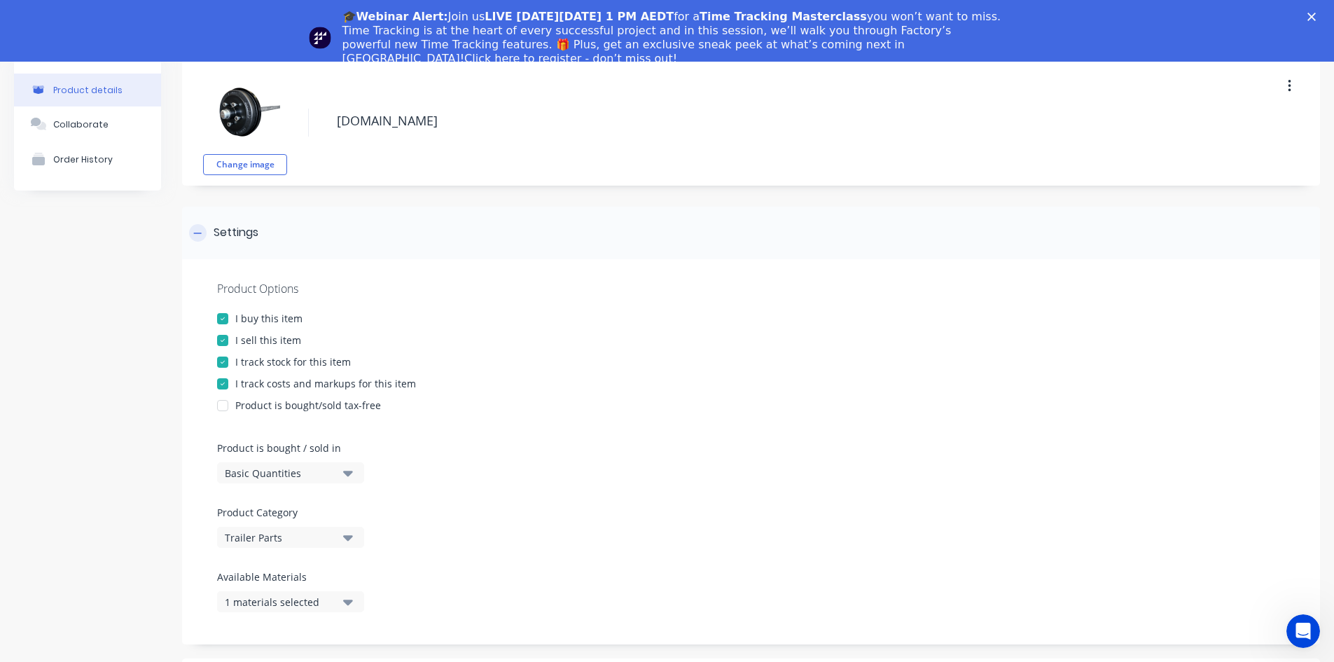
click at [199, 228] on icon at bounding box center [197, 233] width 8 height 10
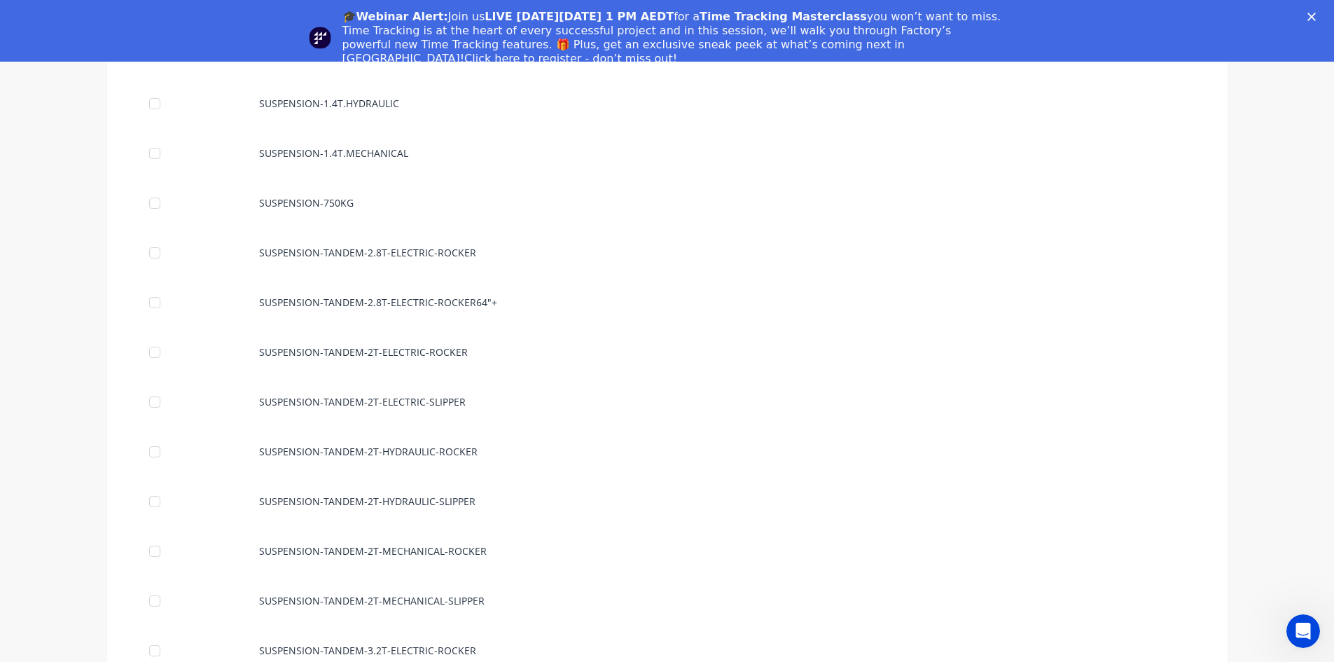
scroll to position [10729, 0]
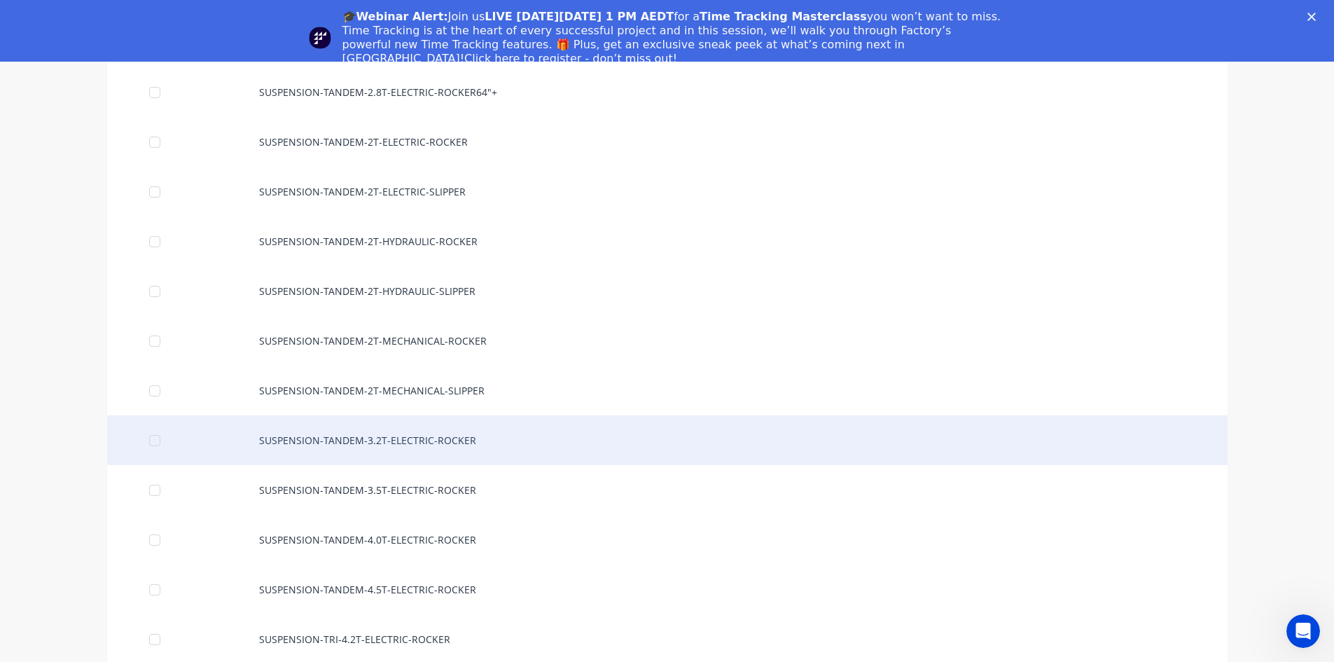
click at [394, 454] on div "SUSPENSION-TANDEM-3.2T-ELECTRIC-ROCKER" at bounding box center [667, 440] width 1120 height 50
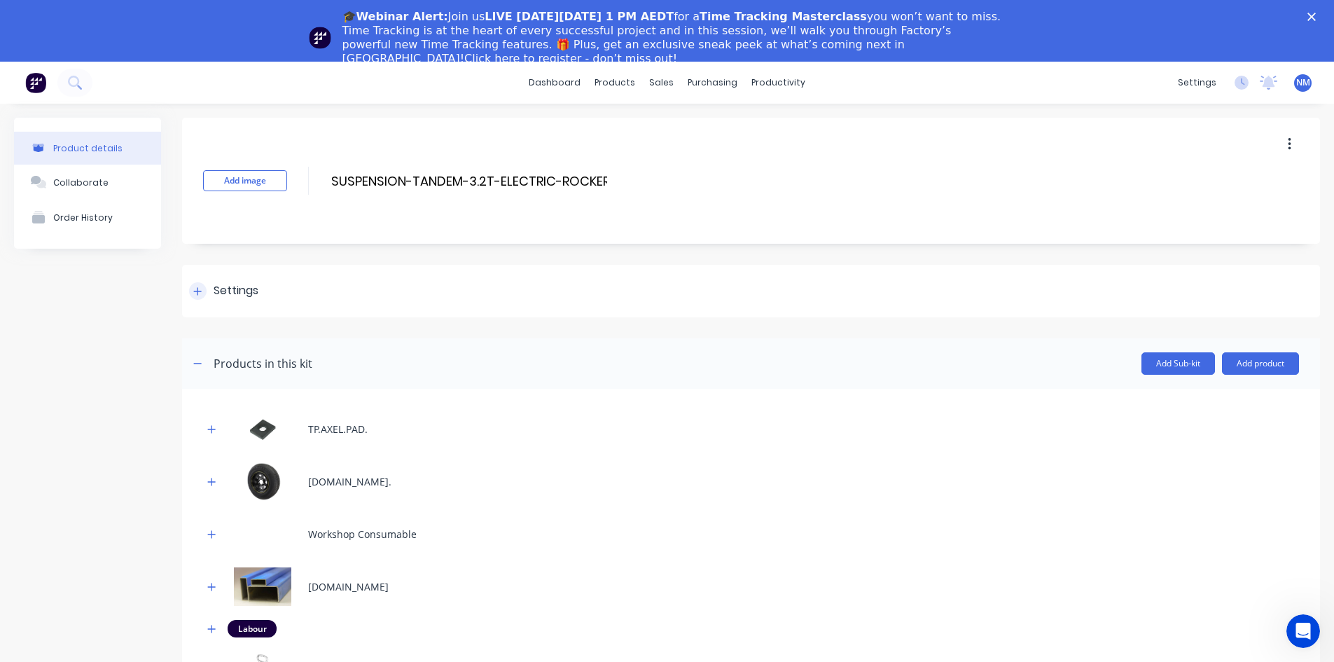
click at [202, 285] on div at bounding box center [198, 291] width 18 height 18
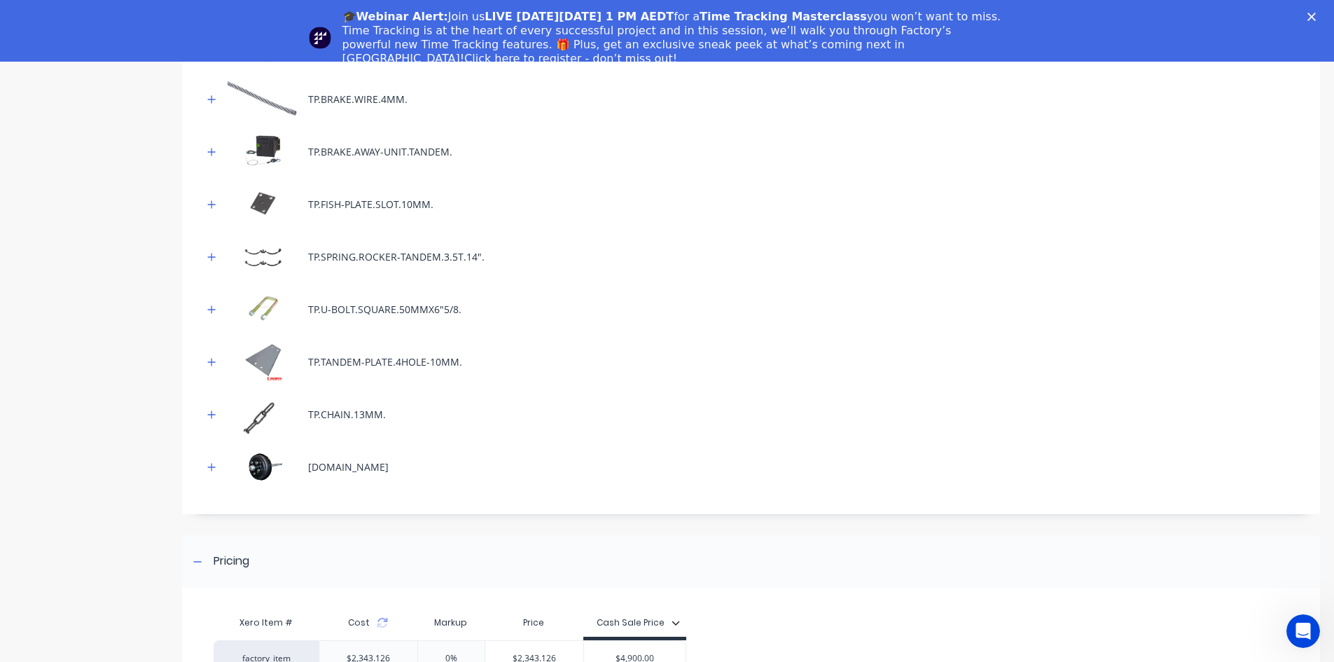
scroll to position [1260, 0]
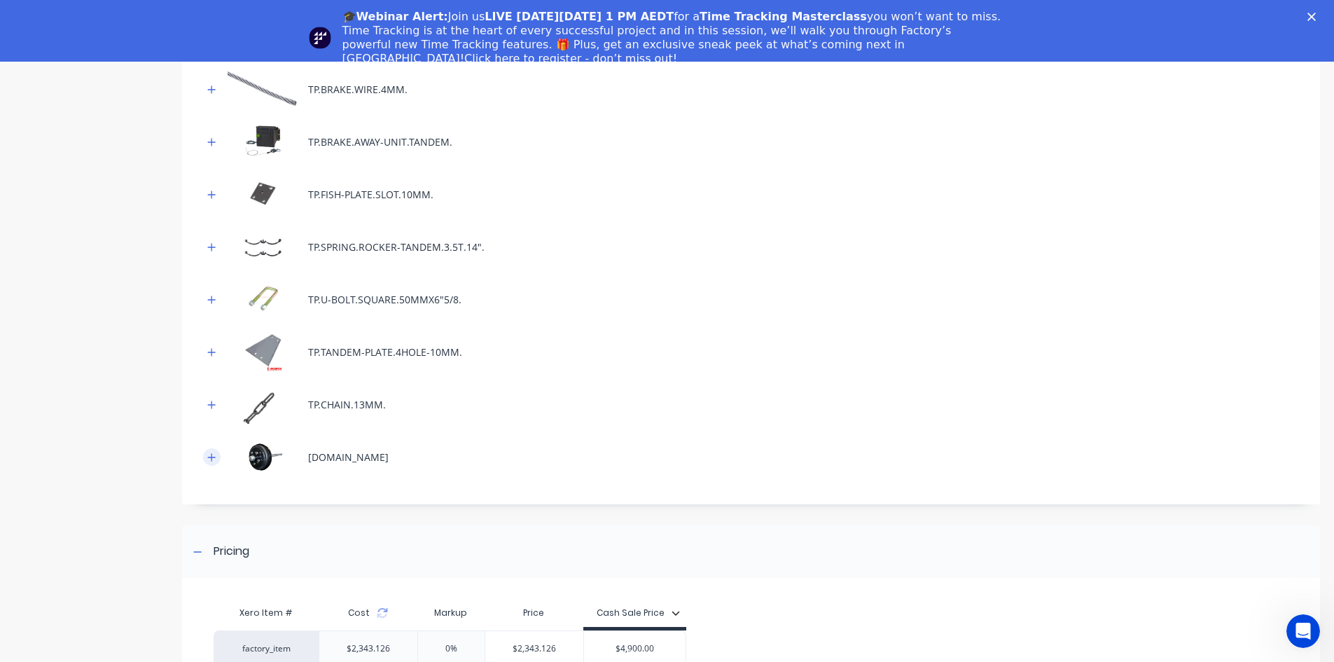
click at [220, 459] on button "button" at bounding box center [212, 457] width 18 height 18
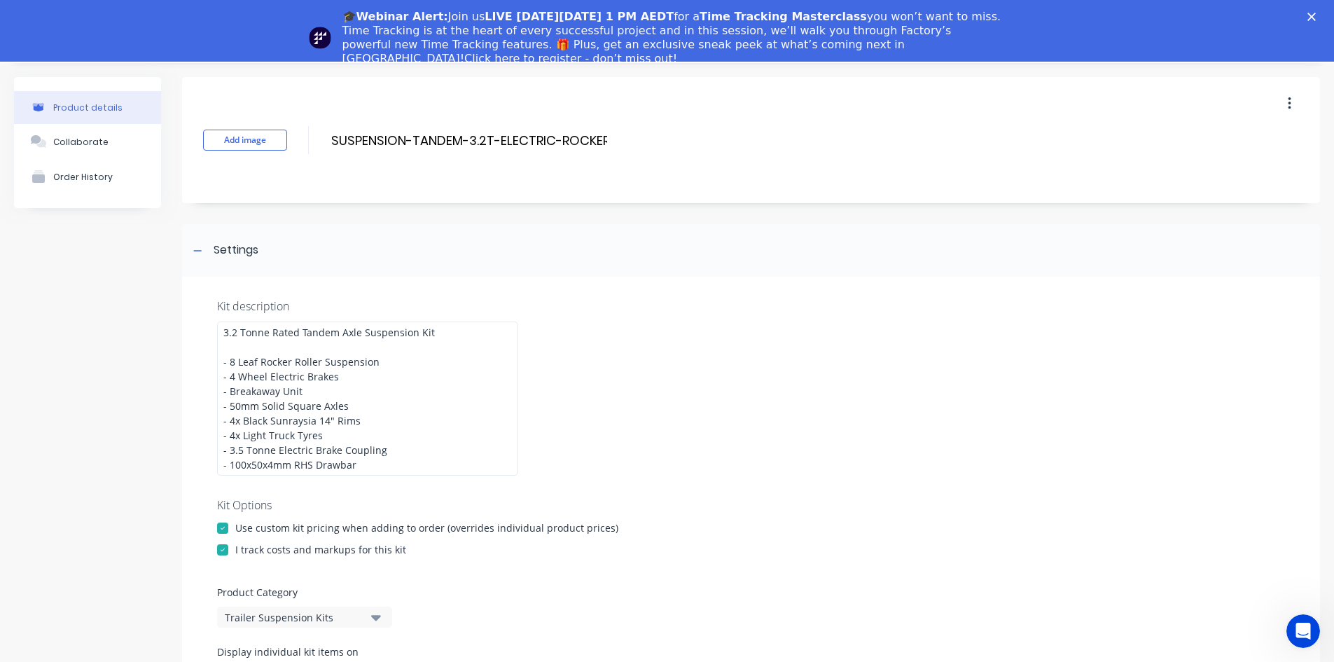
scroll to position [0, 0]
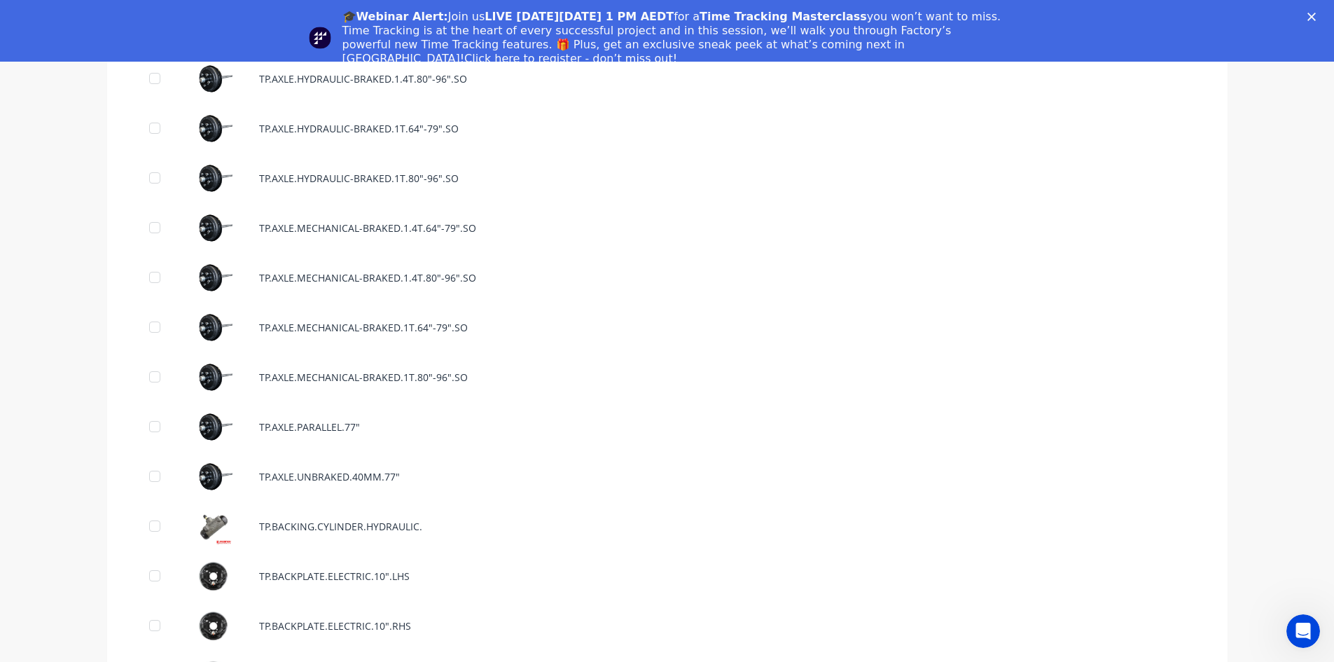
scroll to position [1821, 0]
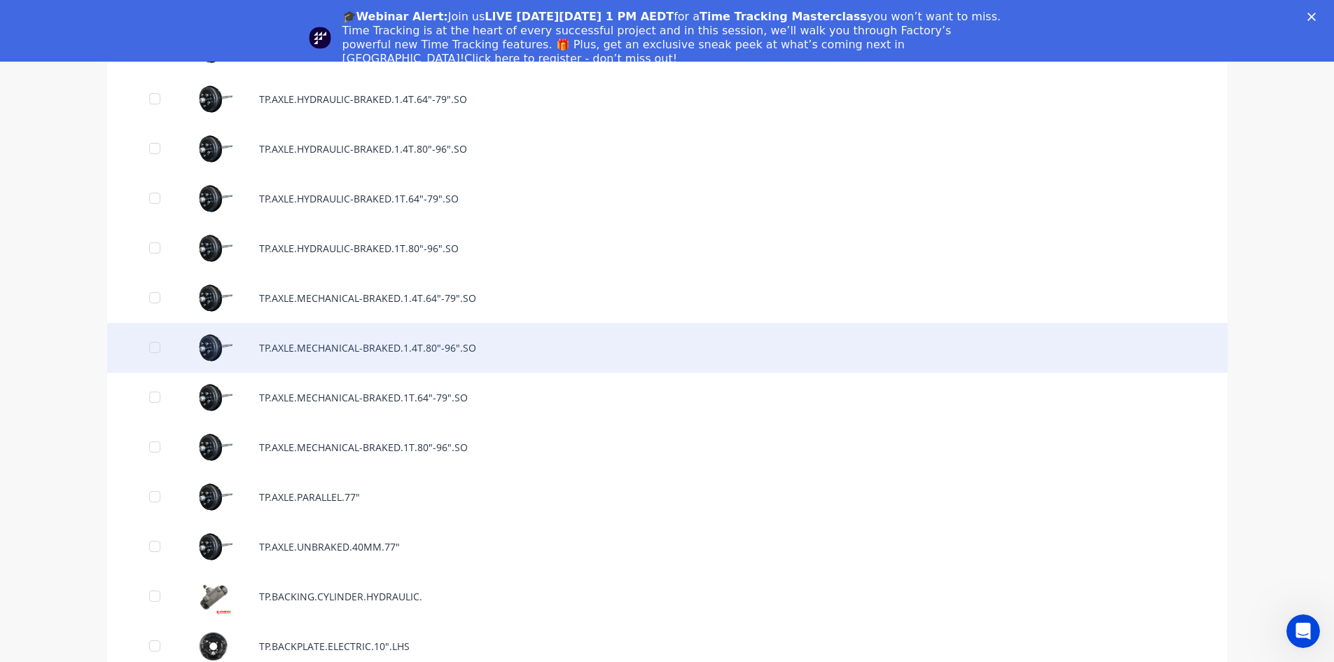
click at [431, 347] on div "TP.AXLE.MECHANICAL-BRAKED.1.4T.80"-96".SO" at bounding box center [667, 348] width 1120 height 50
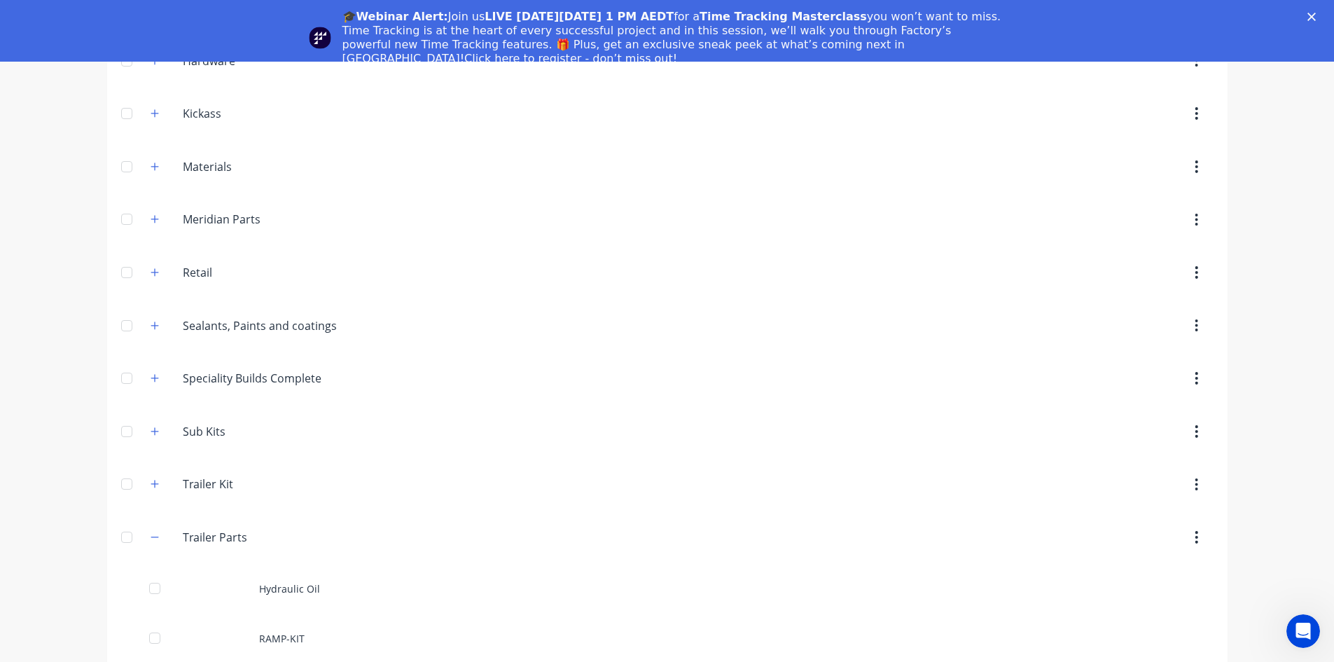
scroll to position [560, 0]
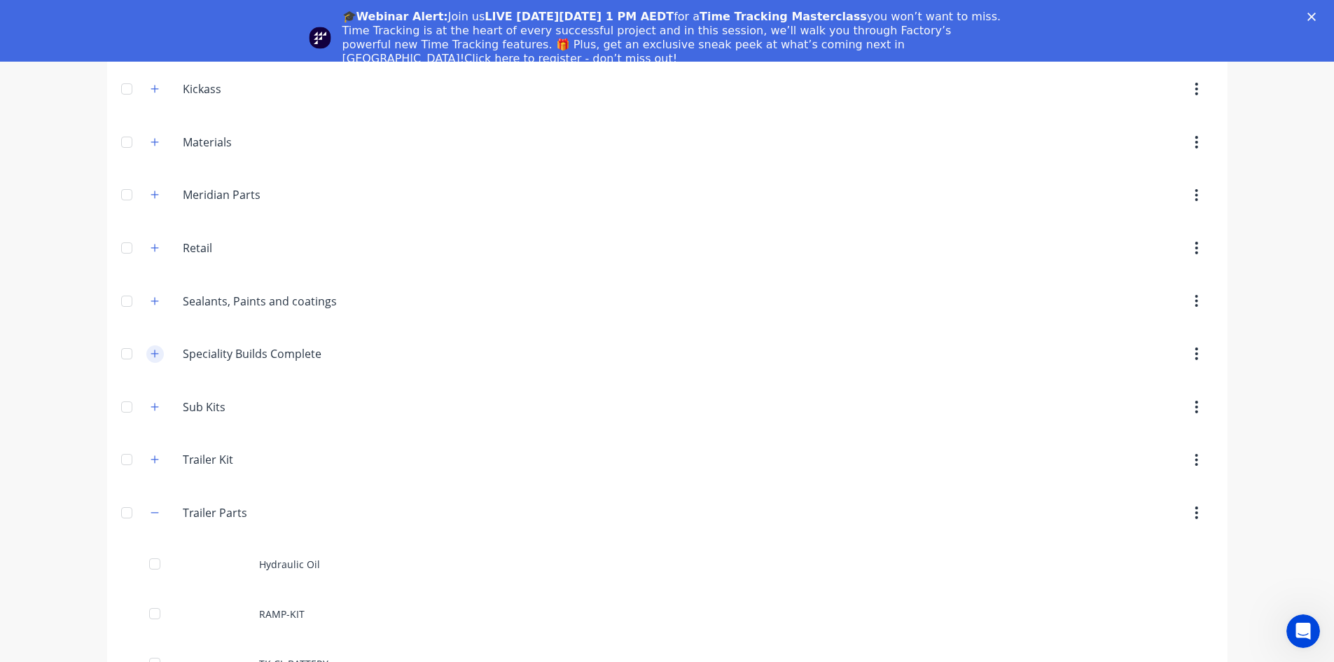
drag, startPoint x: 155, startPoint y: 360, endPoint x: 152, endPoint y: 353, distance: 7.8
click at [154, 359] on button "button" at bounding box center [155, 354] width 18 height 18
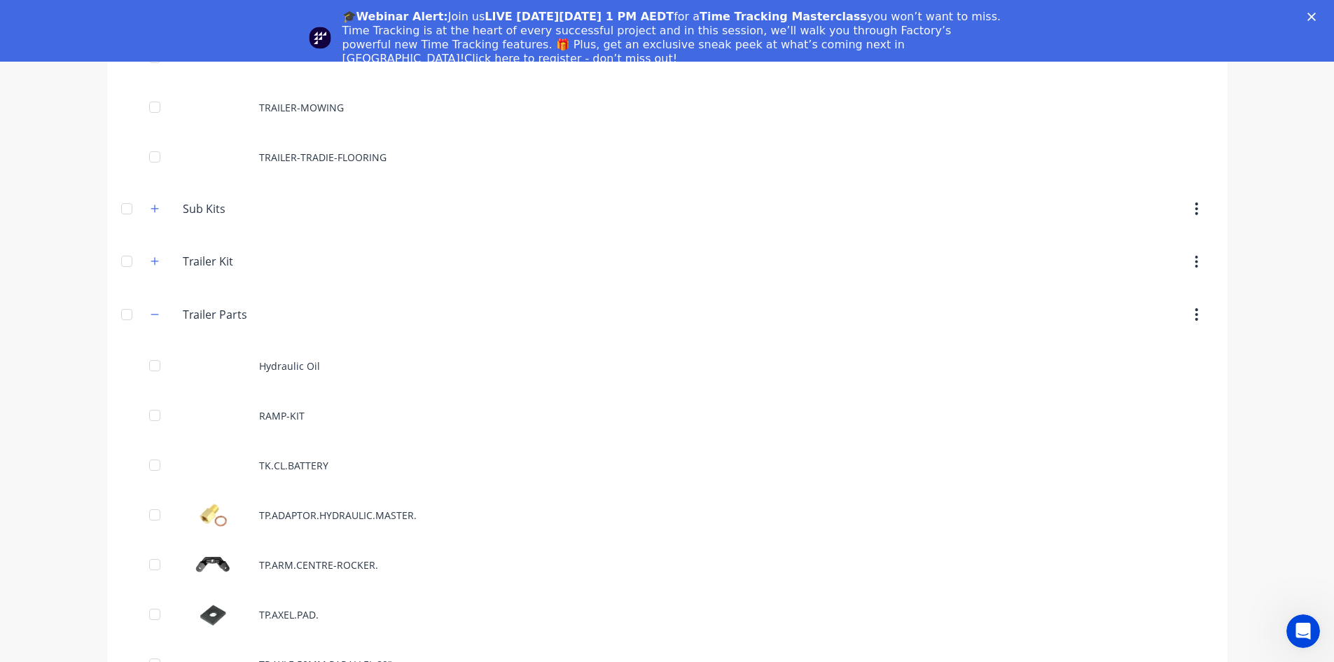
scroll to position [1120, 0]
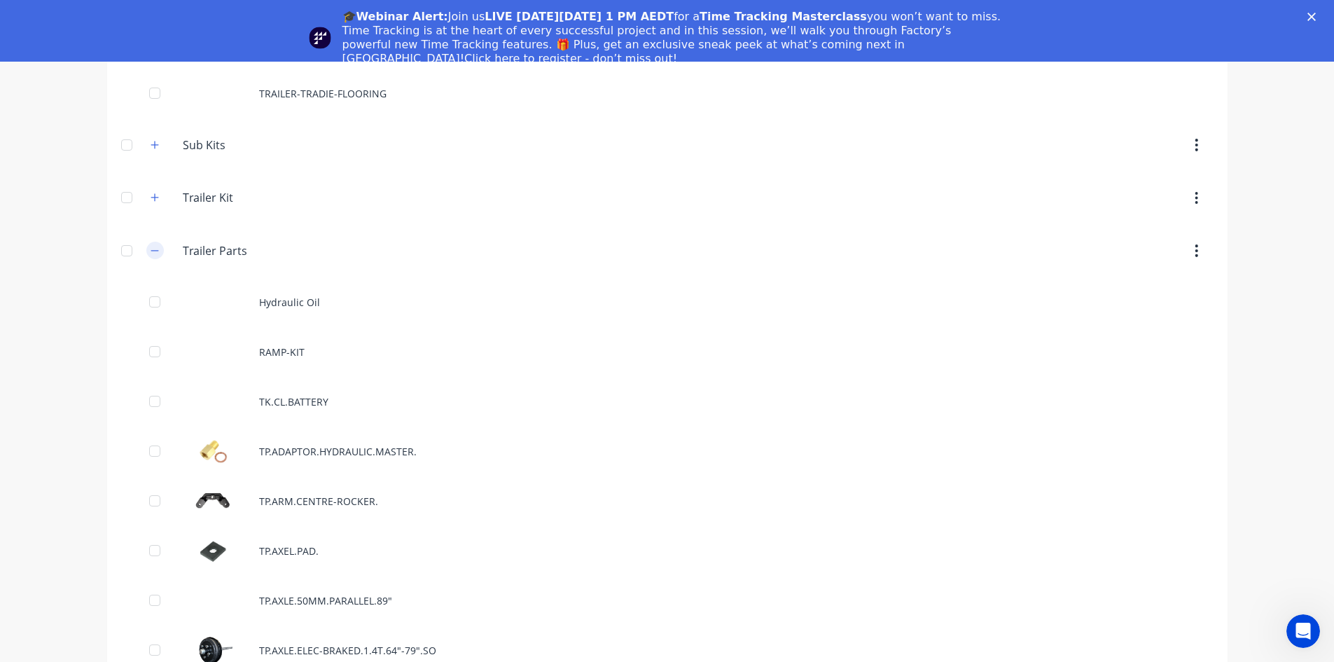
click at [154, 251] on button "button" at bounding box center [155, 251] width 18 height 18
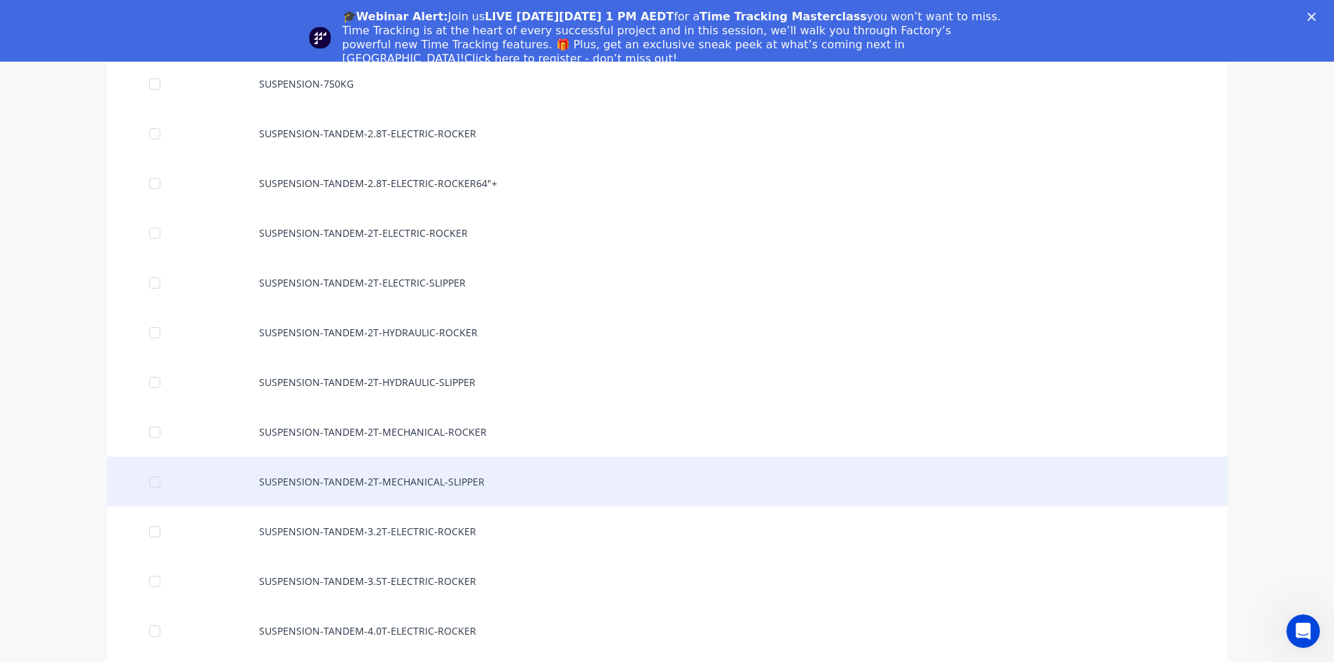
scroll to position [1470, 0]
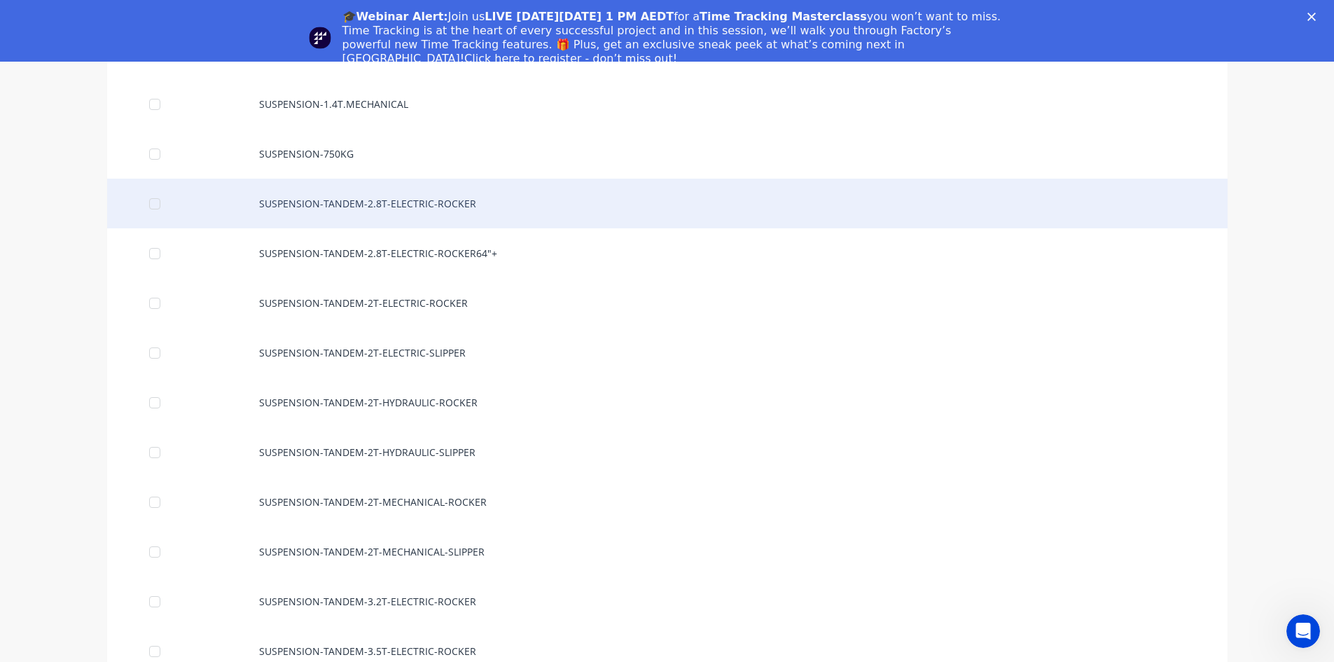
click at [419, 211] on div "SUSPENSION-TANDEM-2.8T-ELECTRIC-ROCKER" at bounding box center [667, 204] width 1120 height 50
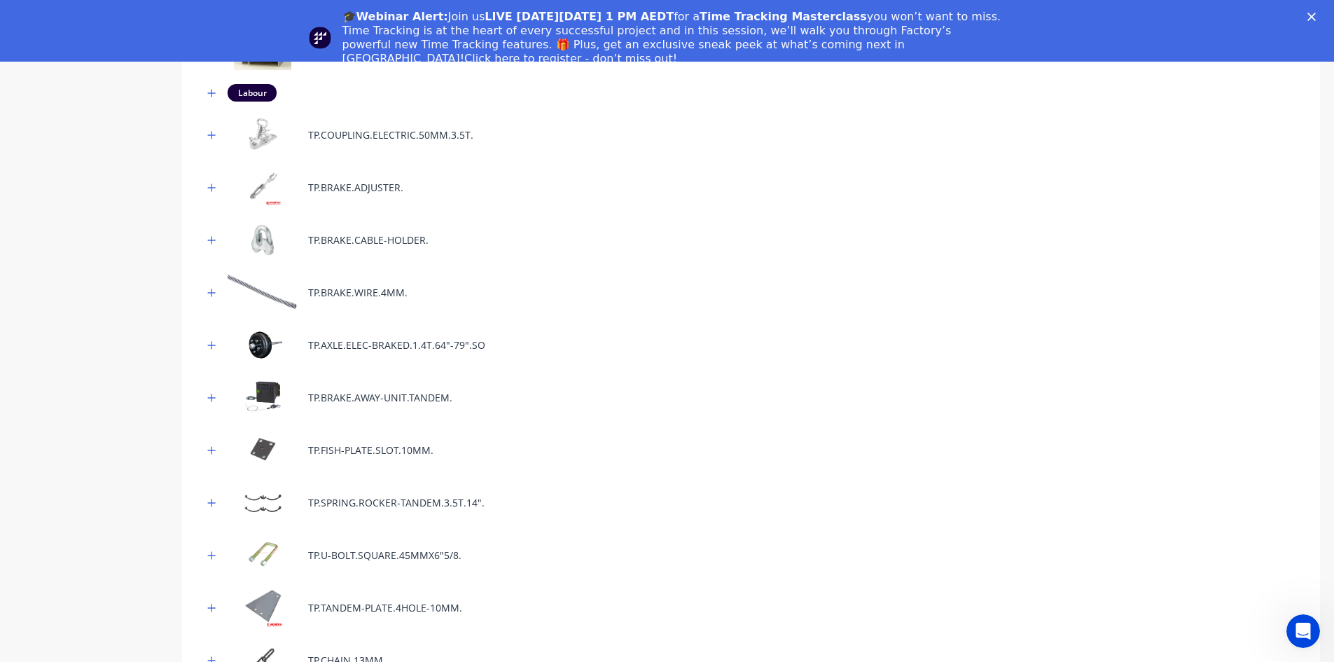
scroll to position [560, 0]
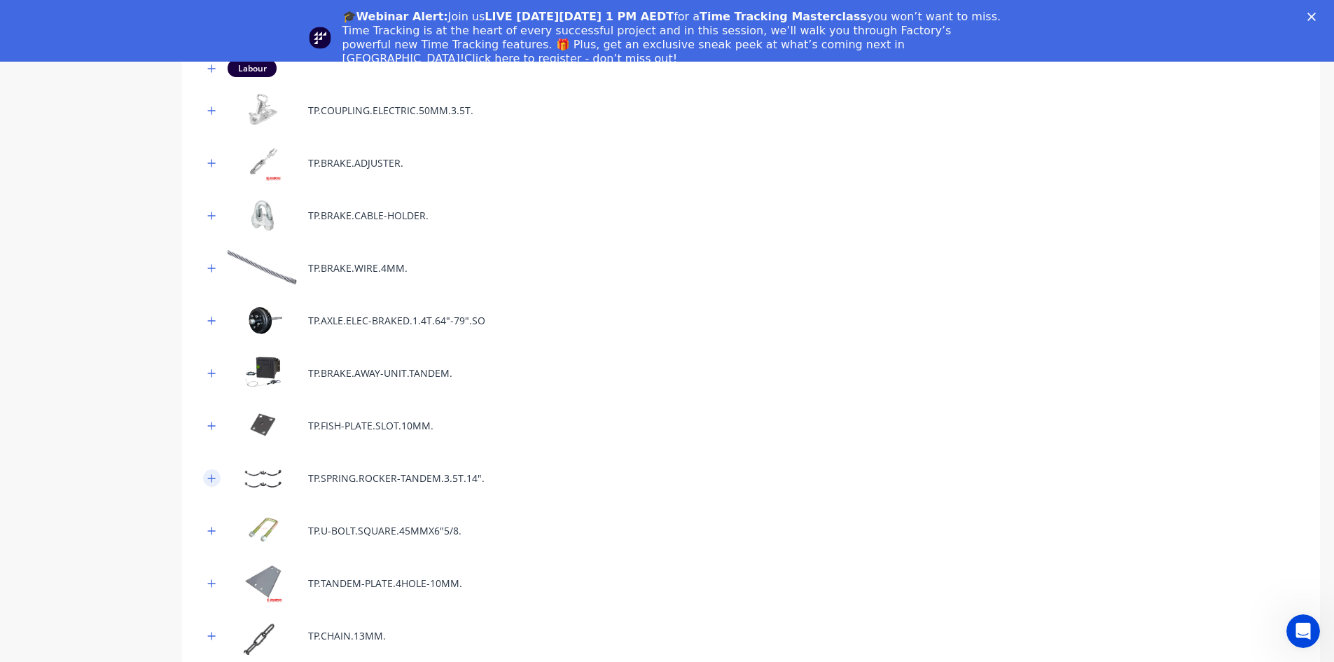
click at [205, 478] on button "button" at bounding box center [212, 478] width 18 height 18
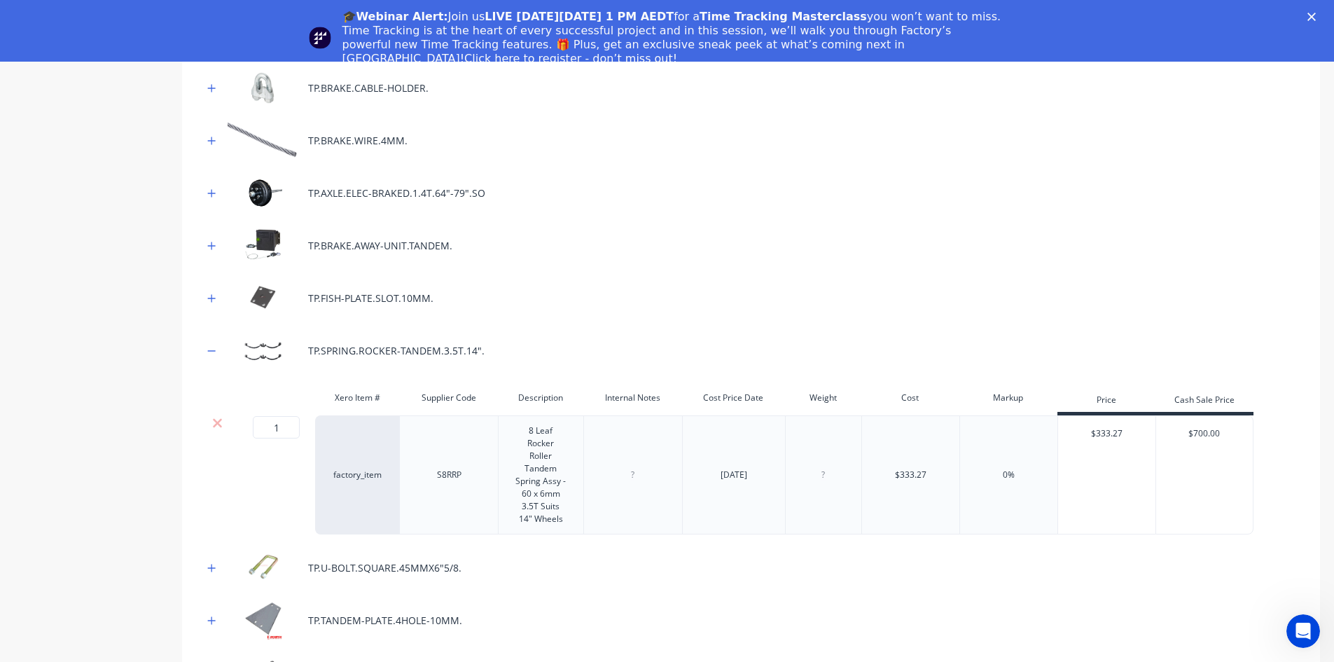
scroll to position [770, 0]
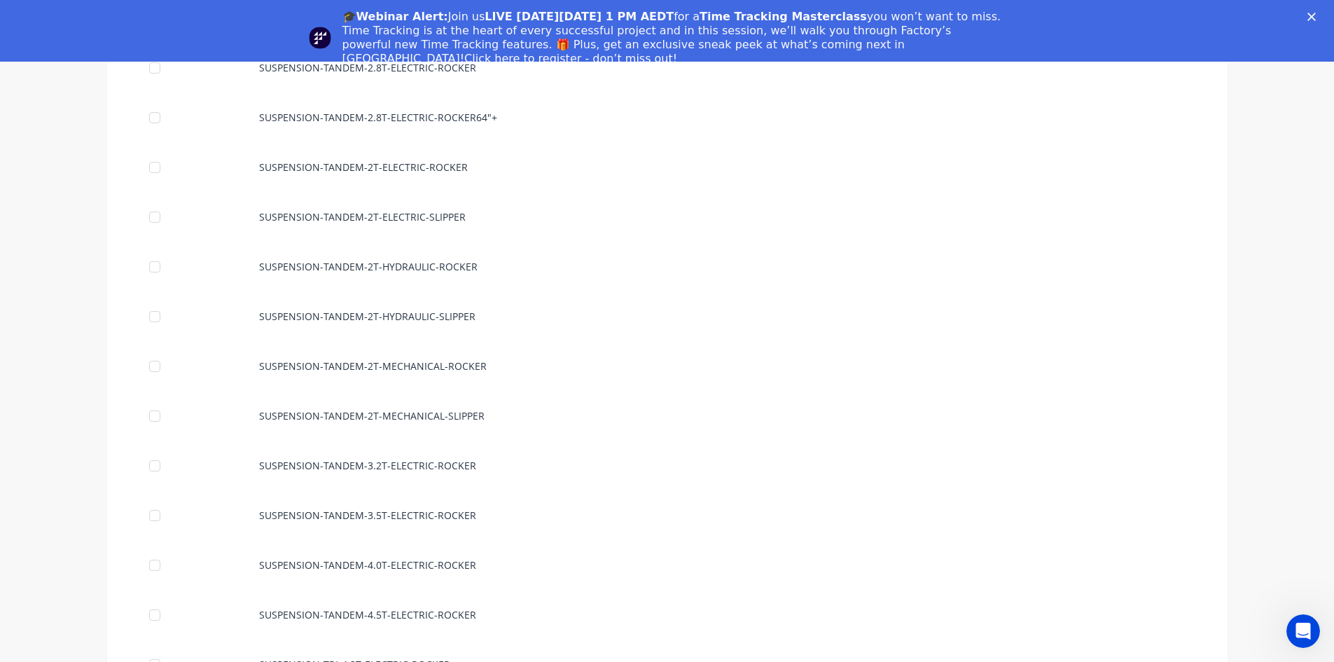
scroll to position [1680, 0]
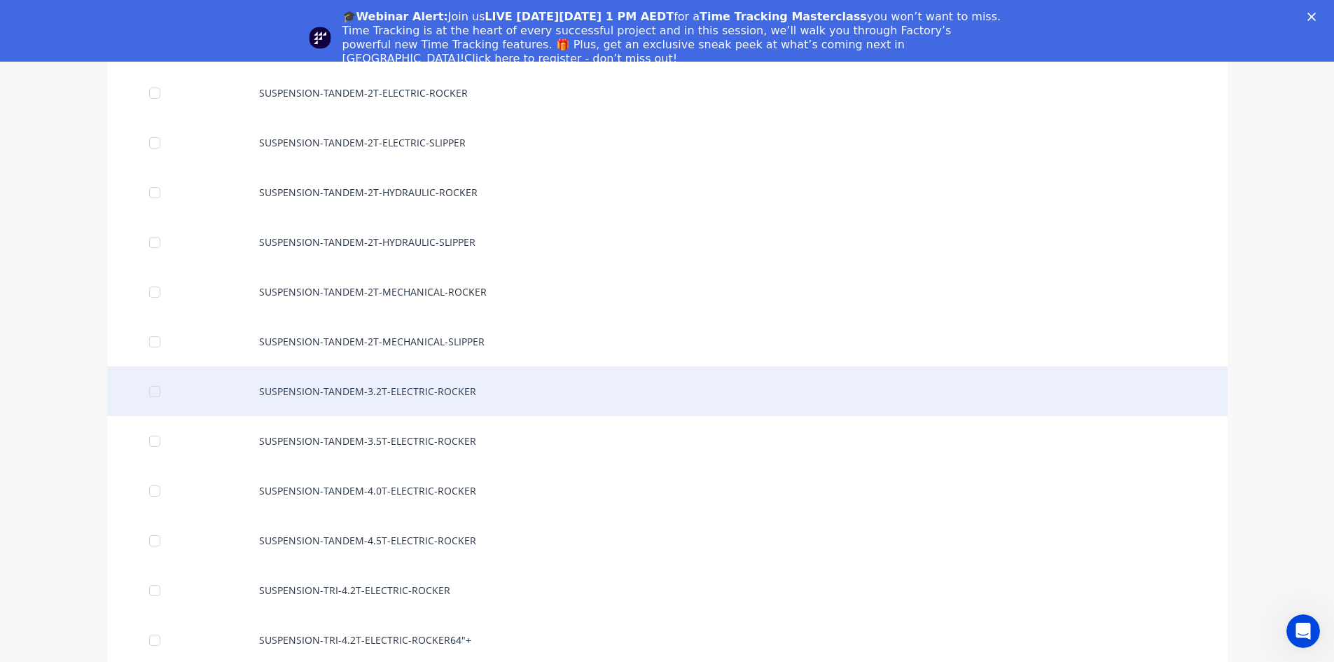
click at [409, 384] on div "SUSPENSION-TANDEM-3.2T-ELECTRIC-ROCKER" at bounding box center [667, 391] width 1120 height 50
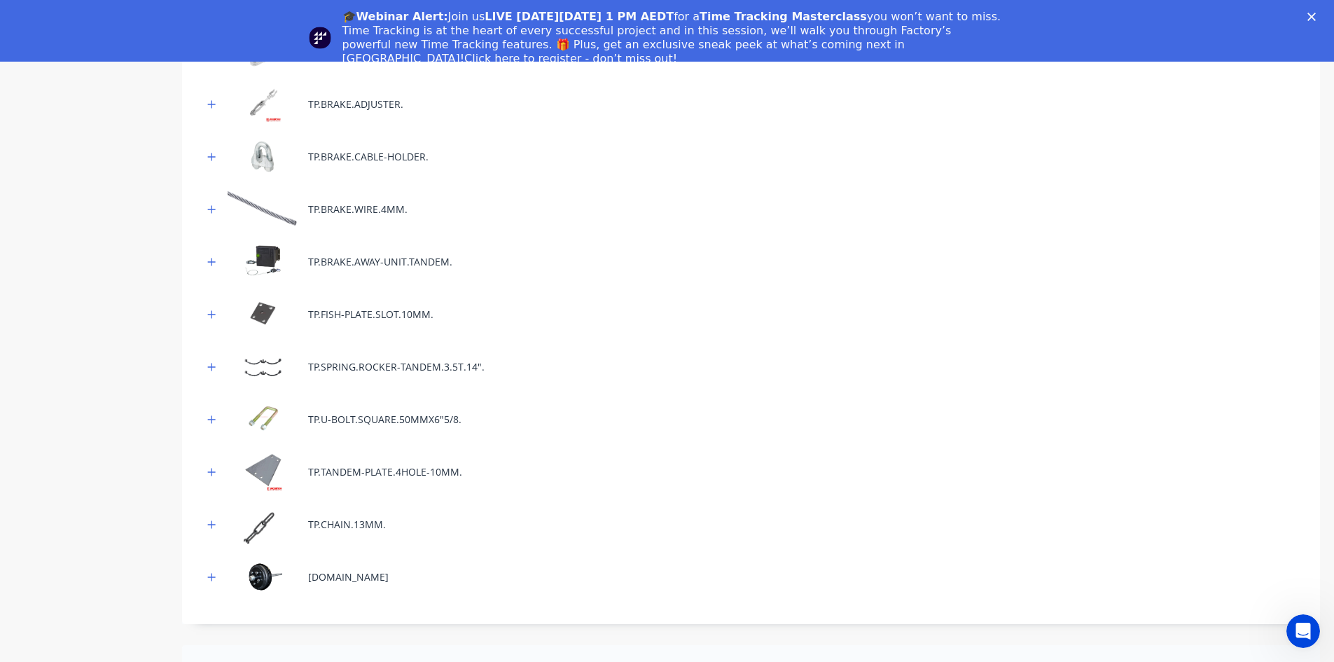
scroll to position [770, 0]
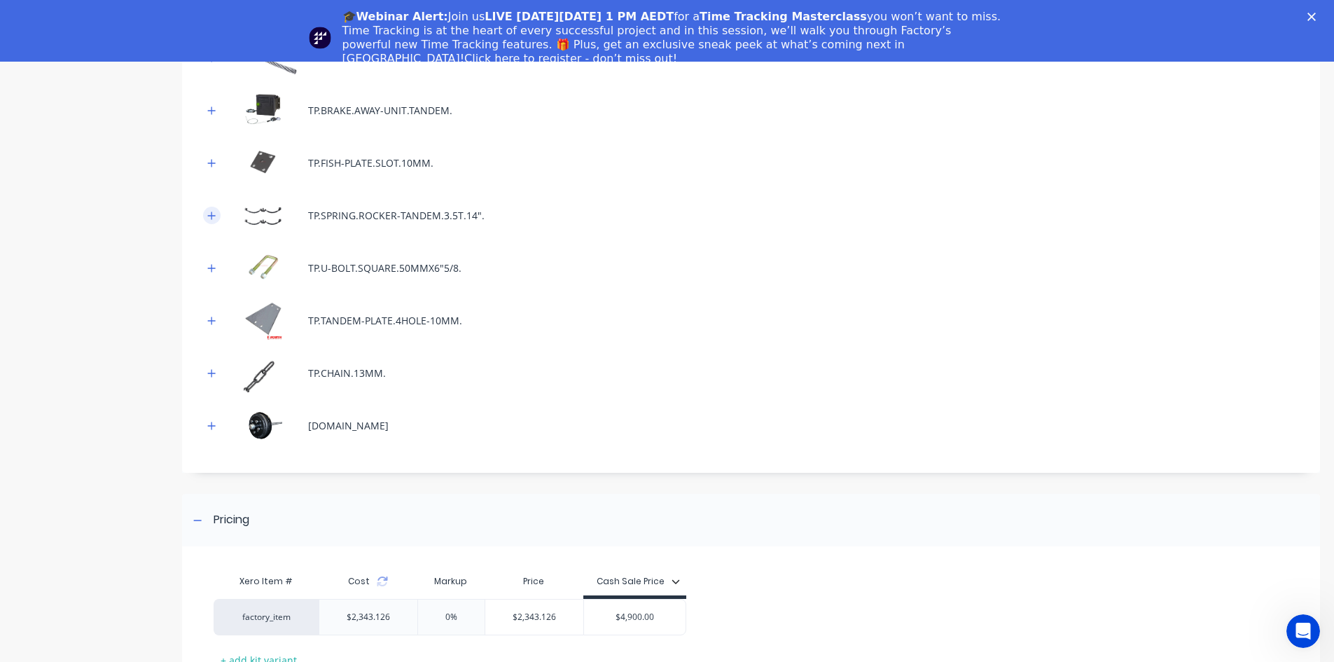
click at [207, 217] on button "button" at bounding box center [212, 216] width 18 height 18
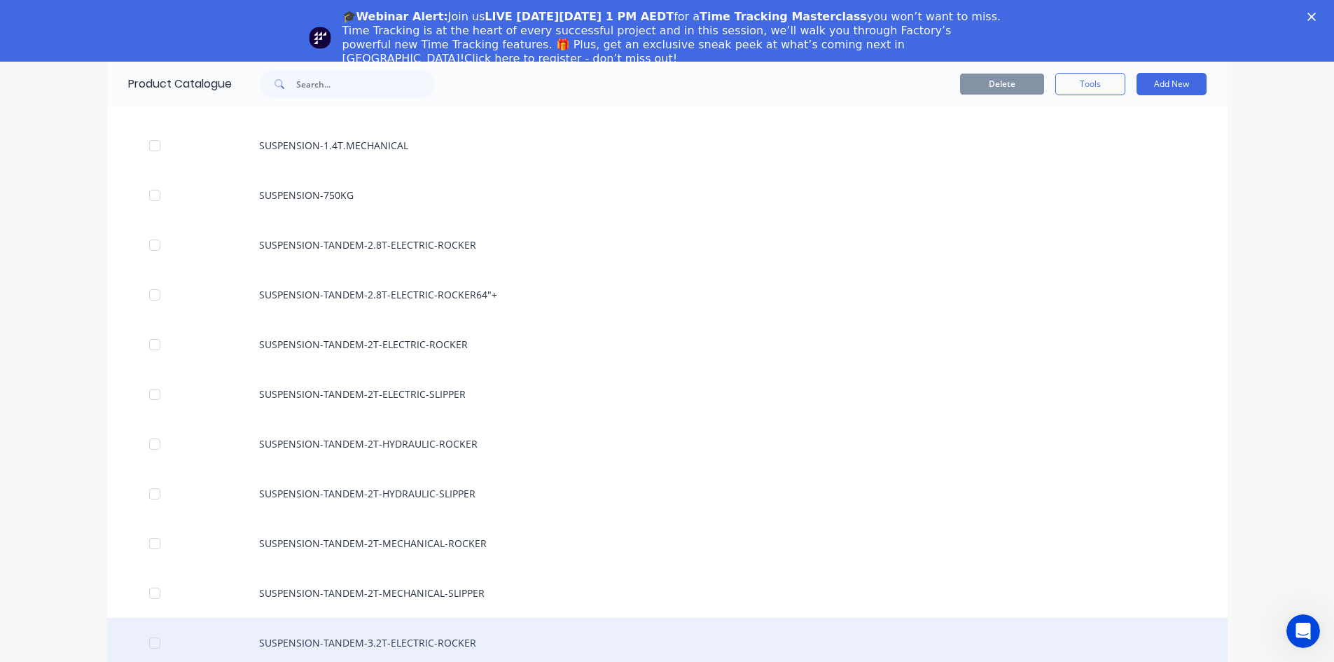
scroll to position [1470, 0]
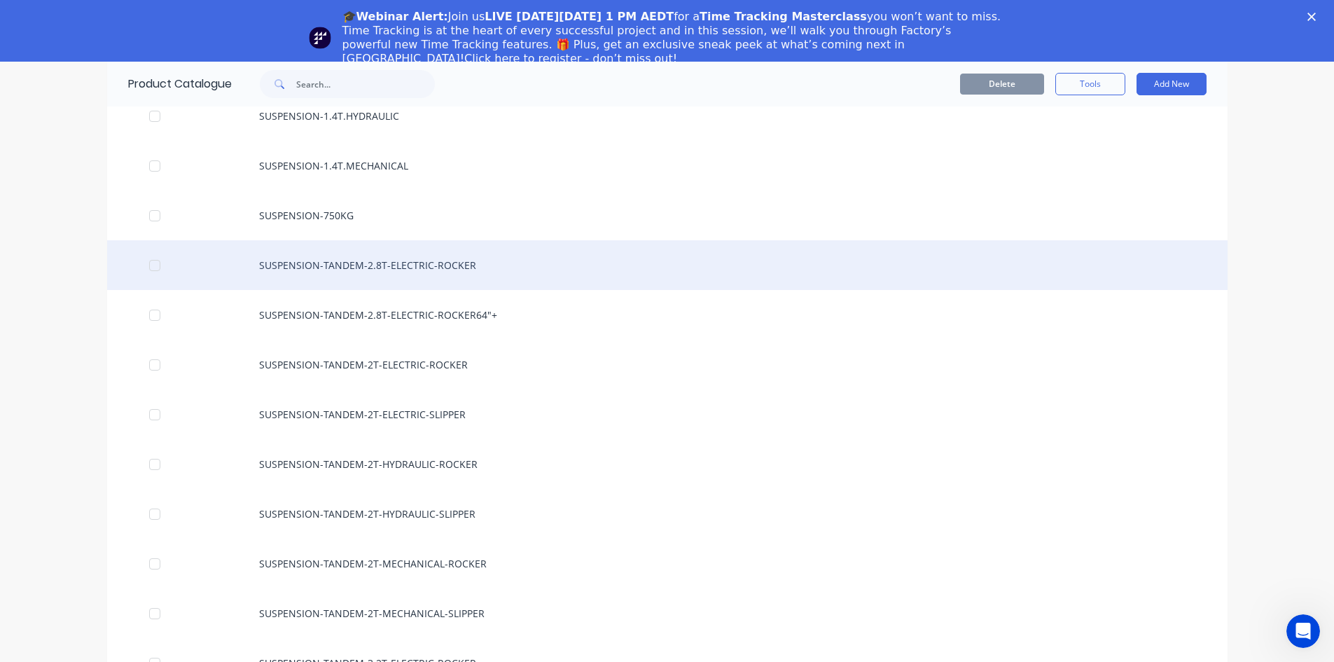
click at [437, 269] on div "SUSPENSION-TANDEM-2.8T-ELECTRIC-ROCKER" at bounding box center [667, 265] width 1120 height 50
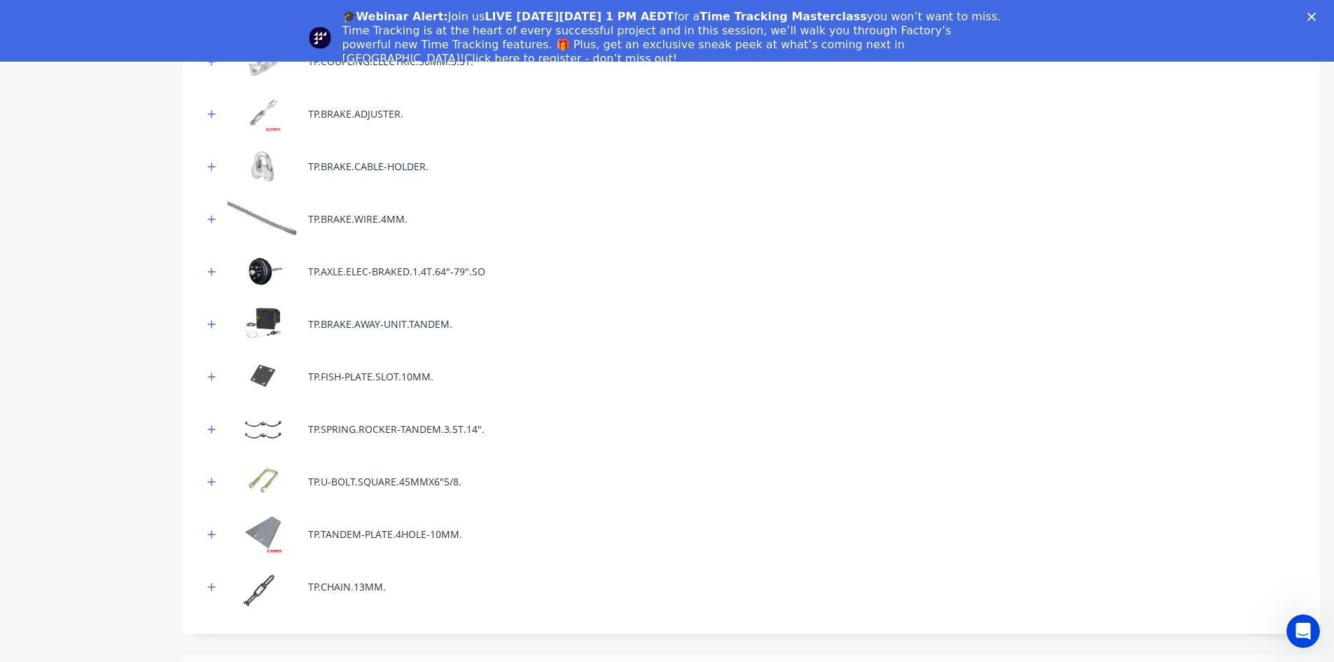
scroll to position [700, 0]
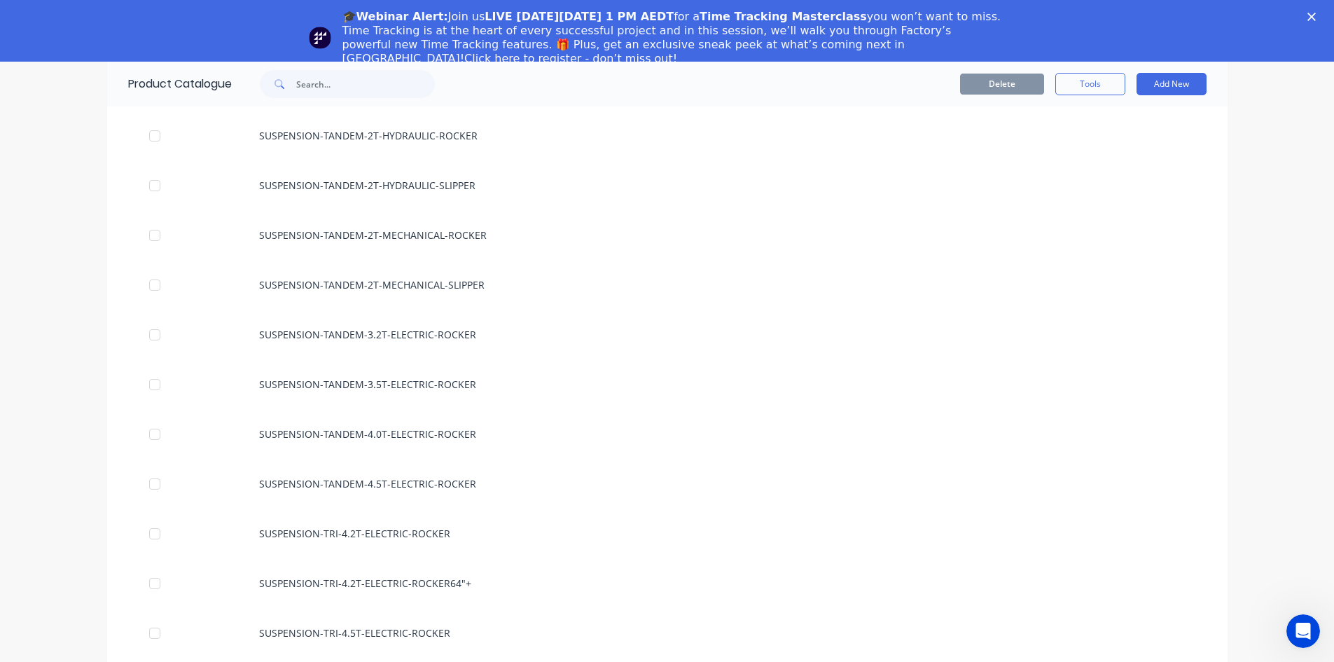
scroll to position [1891, 0]
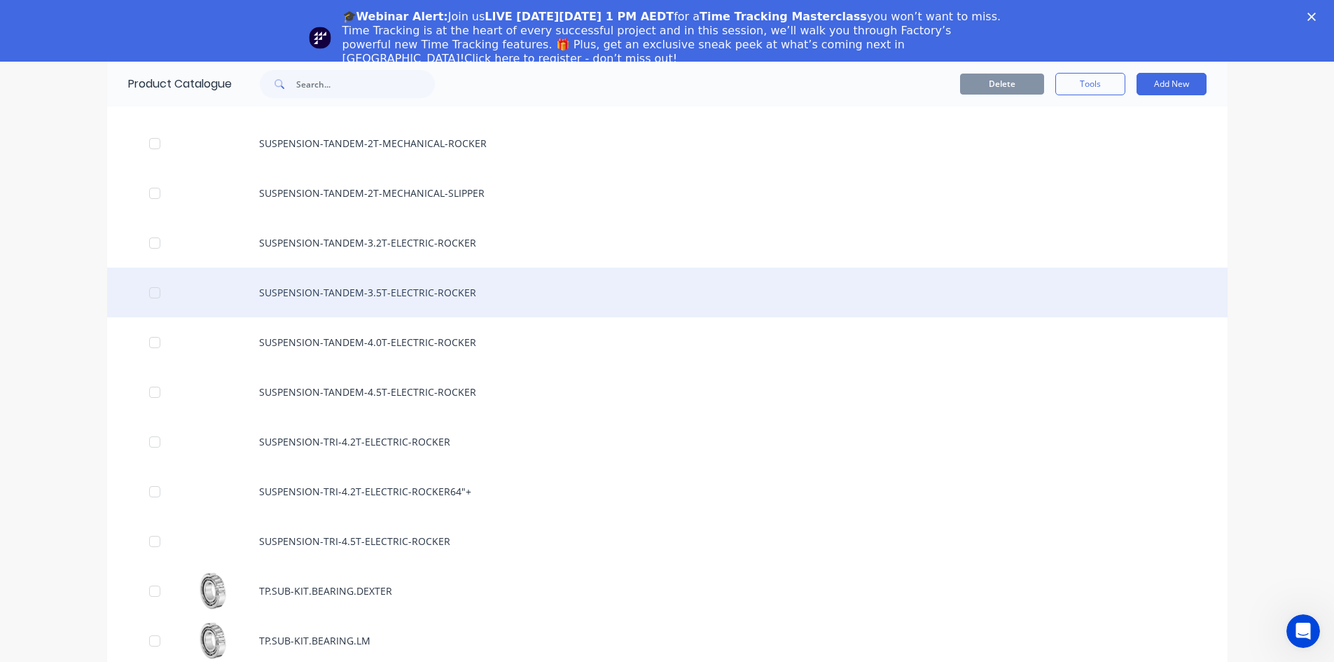
click at [410, 297] on div "SUSPENSION-TANDEM-3.5T-ELECTRIC-ROCKER" at bounding box center [667, 292] width 1120 height 50
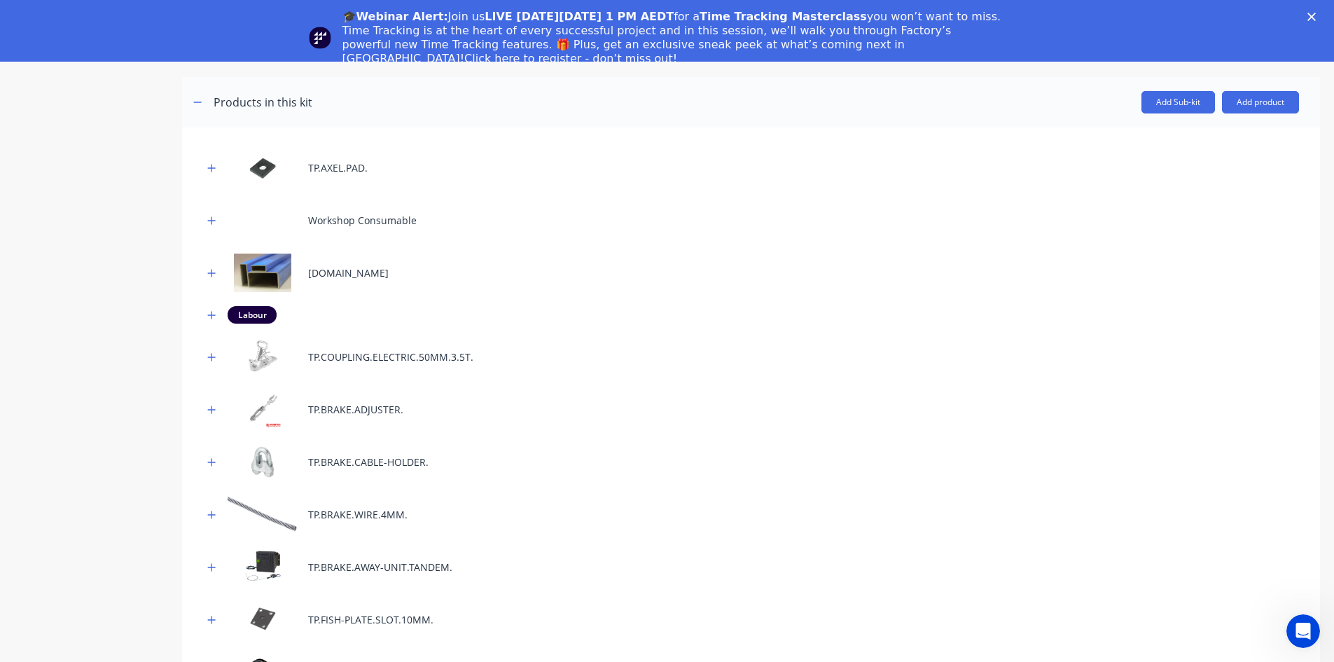
scroll to position [490, 0]
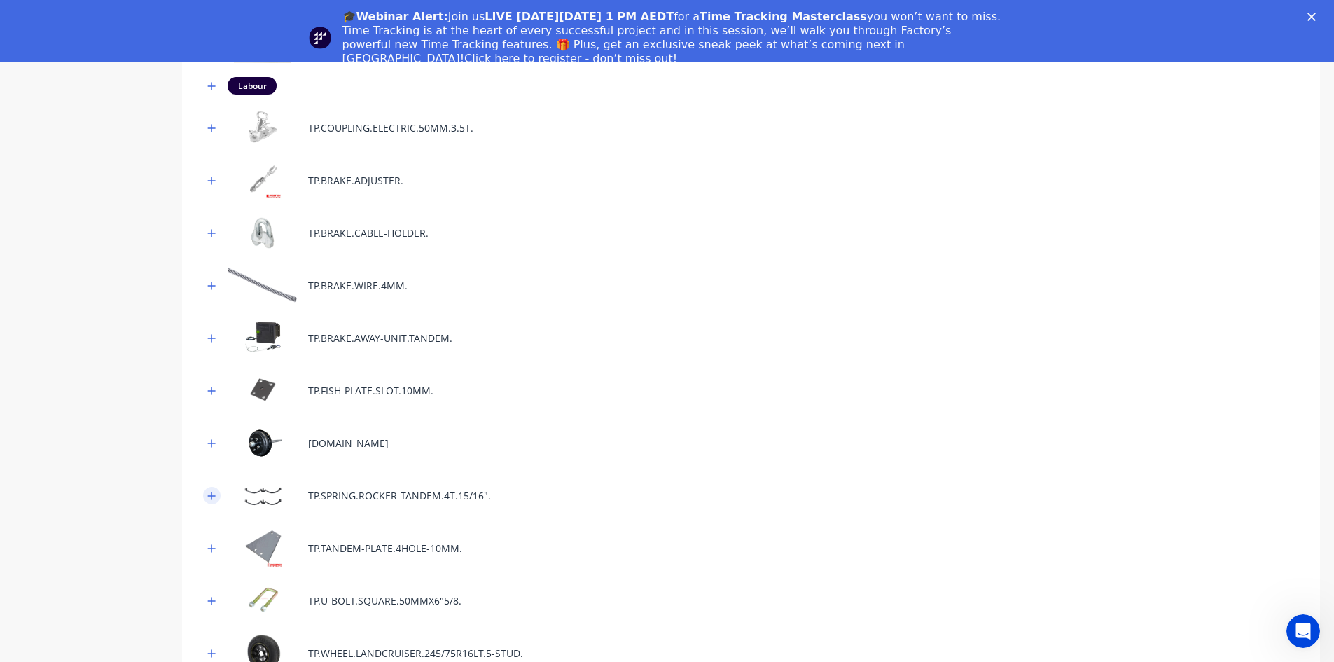
click at [210, 500] on icon "button" at bounding box center [211, 496] width 8 height 10
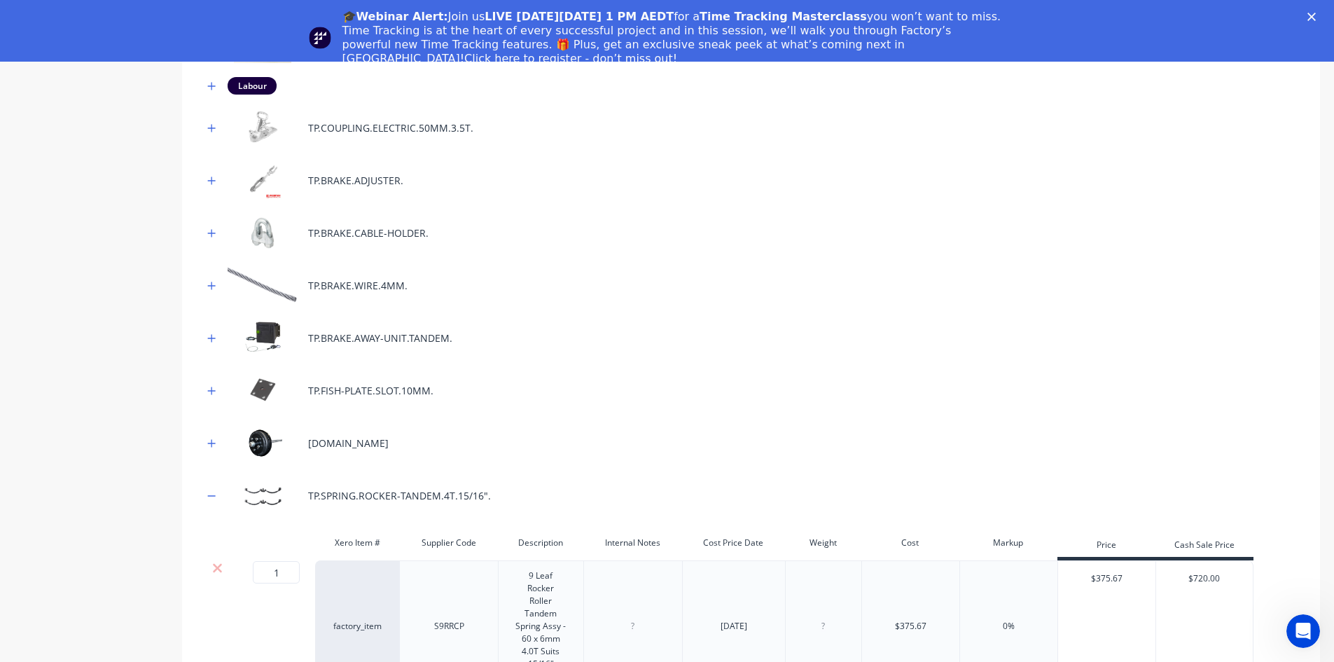
scroll to position [770, 0]
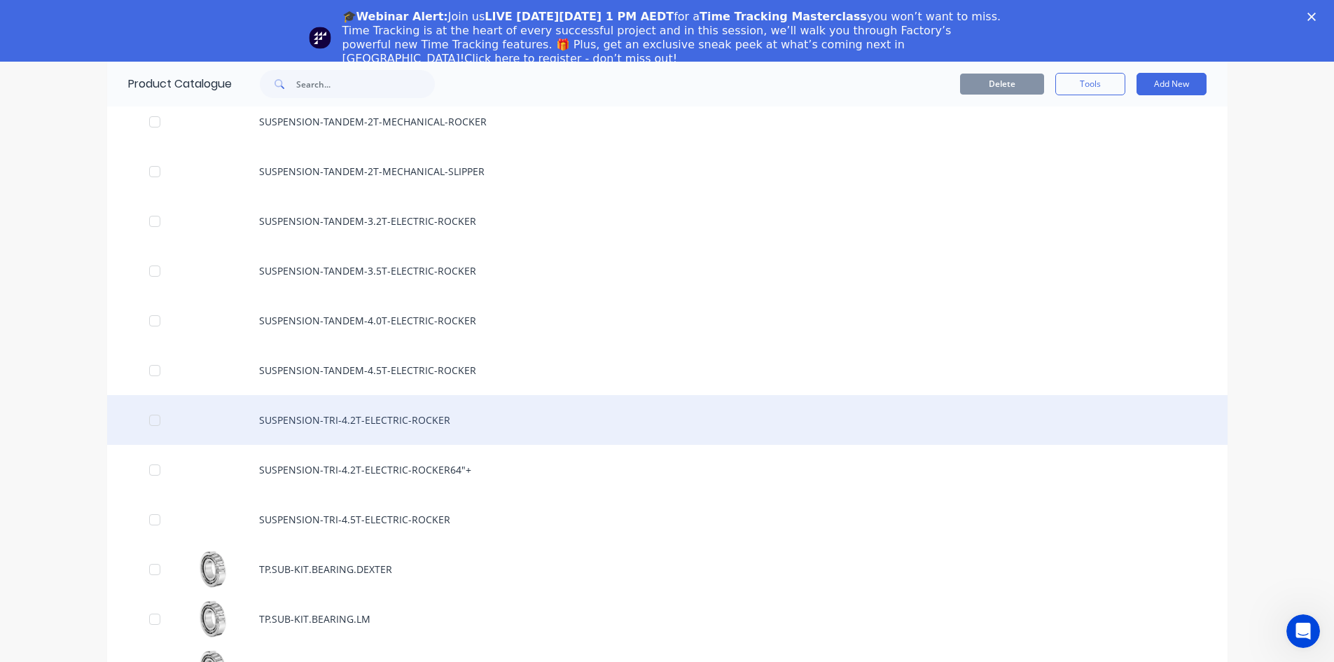
scroll to position [1912, 0]
click at [417, 430] on div "SUSPENSION-TRI-4.2T-ELECTRIC-ROCKER" at bounding box center [667, 421] width 1120 height 50
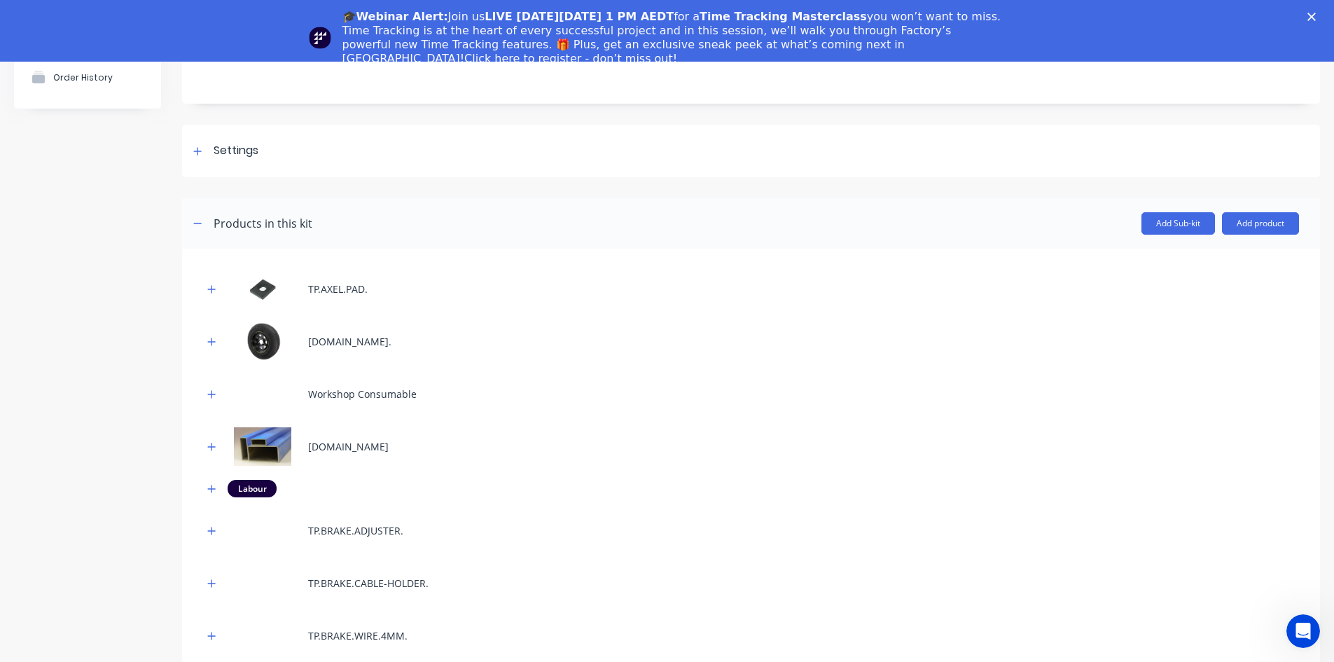
scroll to position [700, 0]
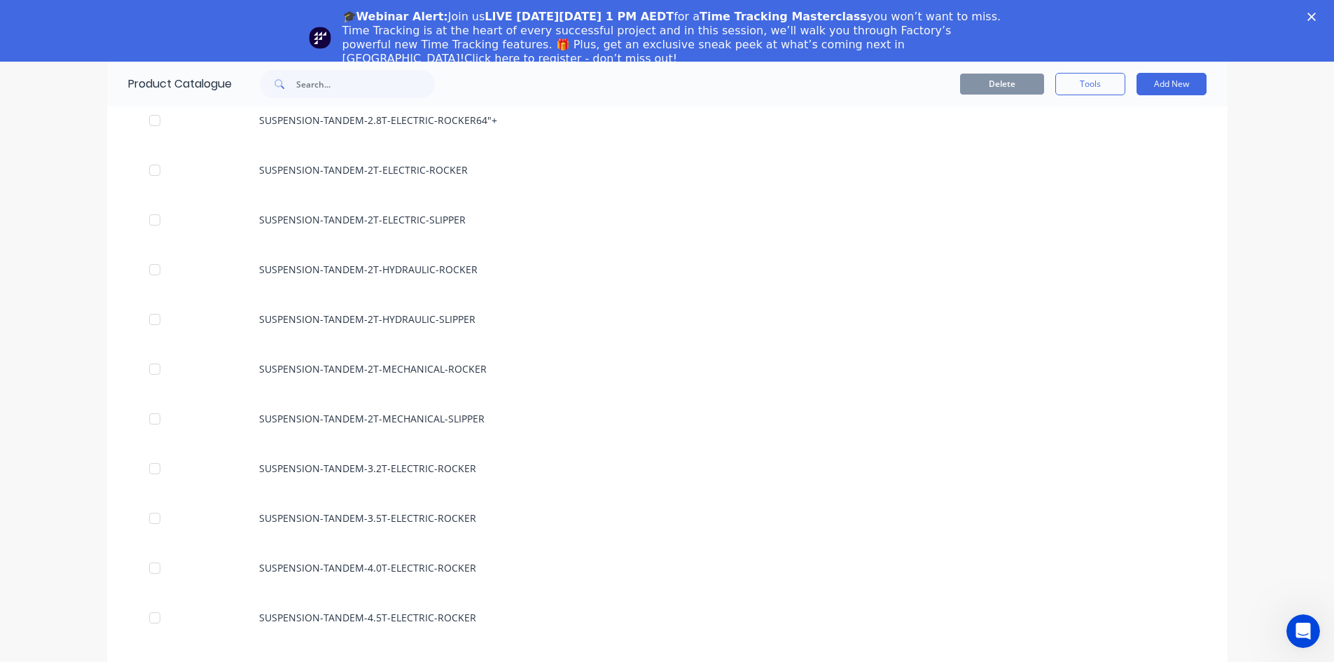
scroll to position [1821, 0]
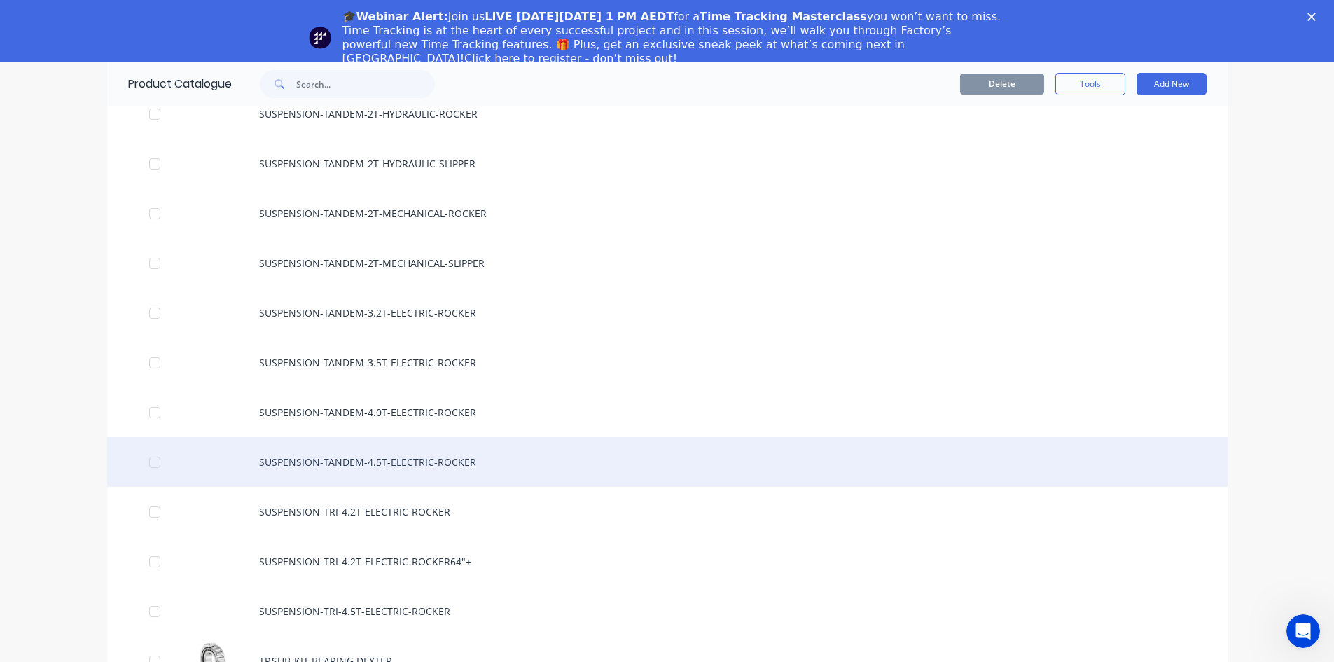
click at [434, 457] on div "SUSPENSION-TANDEM-4.5T-ELECTRIC-ROCKER" at bounding box center [667, 462] width 1120 height 50
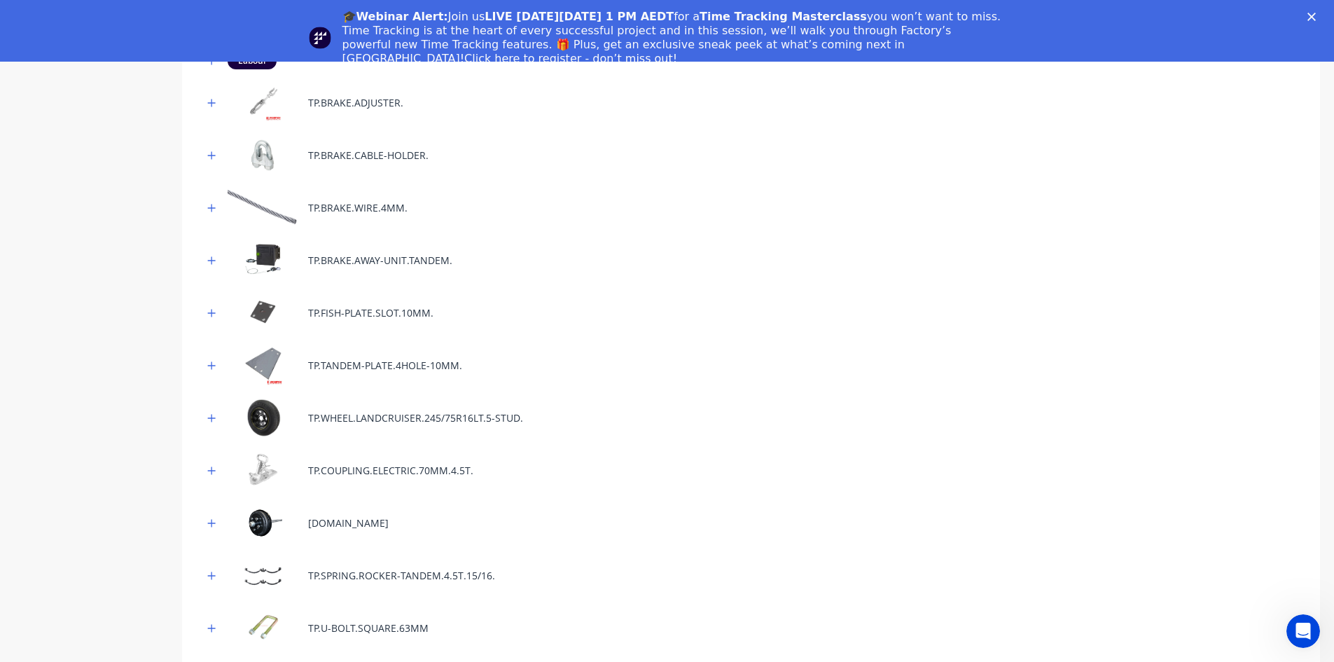
scroll to position [630, 0]
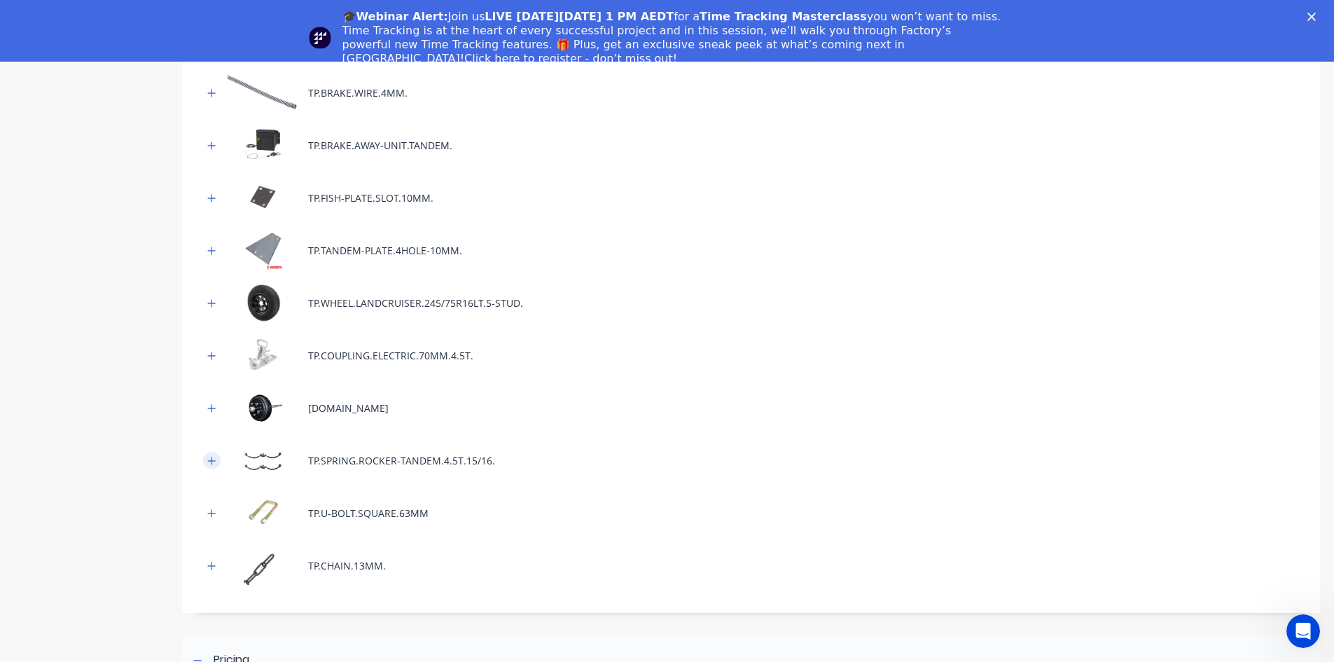
click at [216, 460] on button "button" at bounding box center [212, 461] width 18 height 18
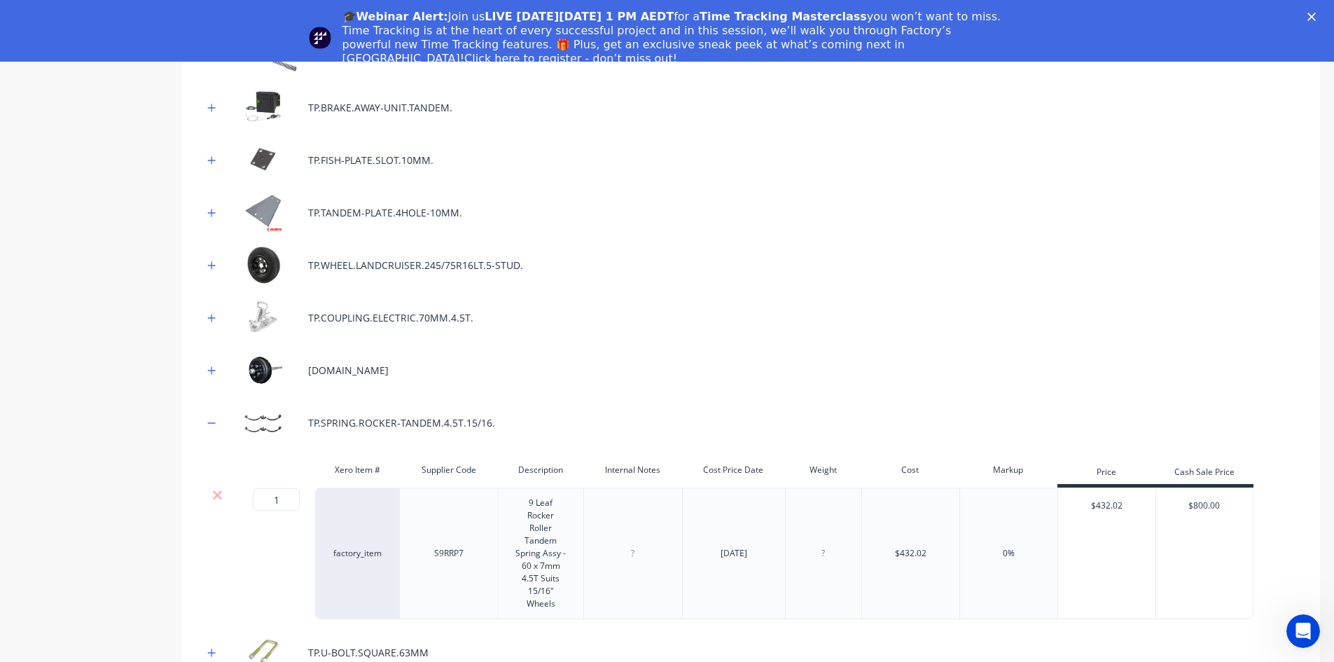
scroll to position [700, 0]
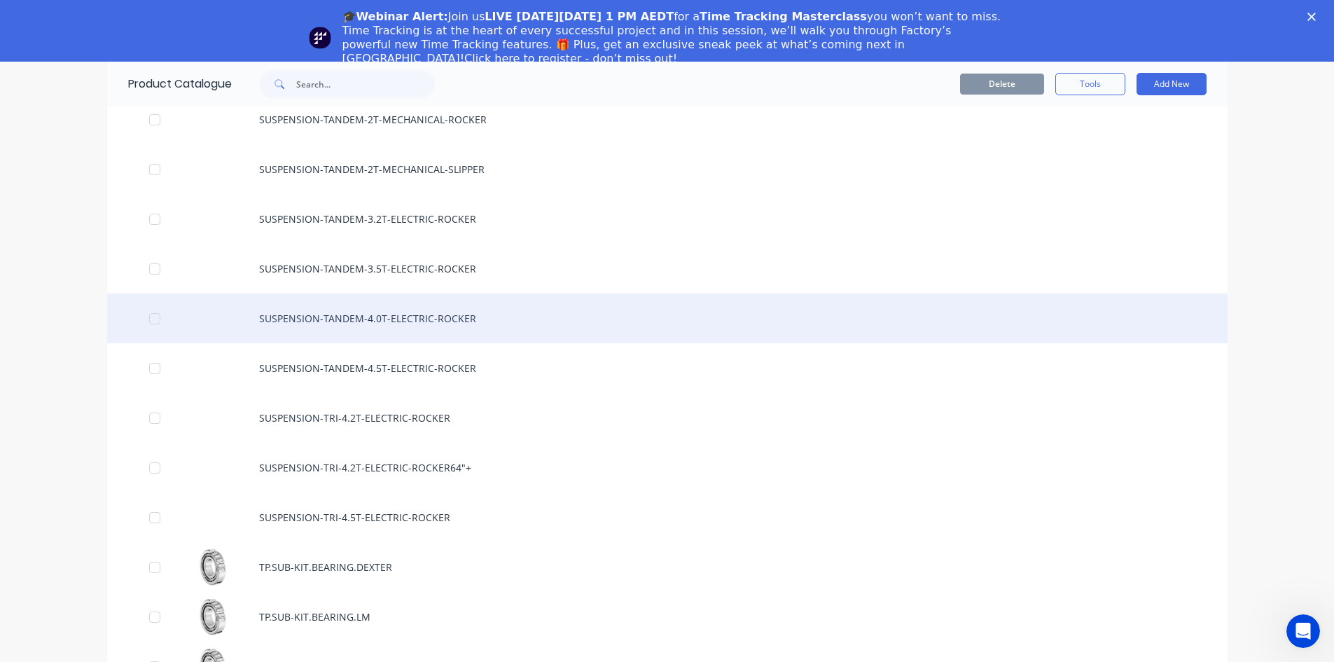
scroll to position [1912, 0]
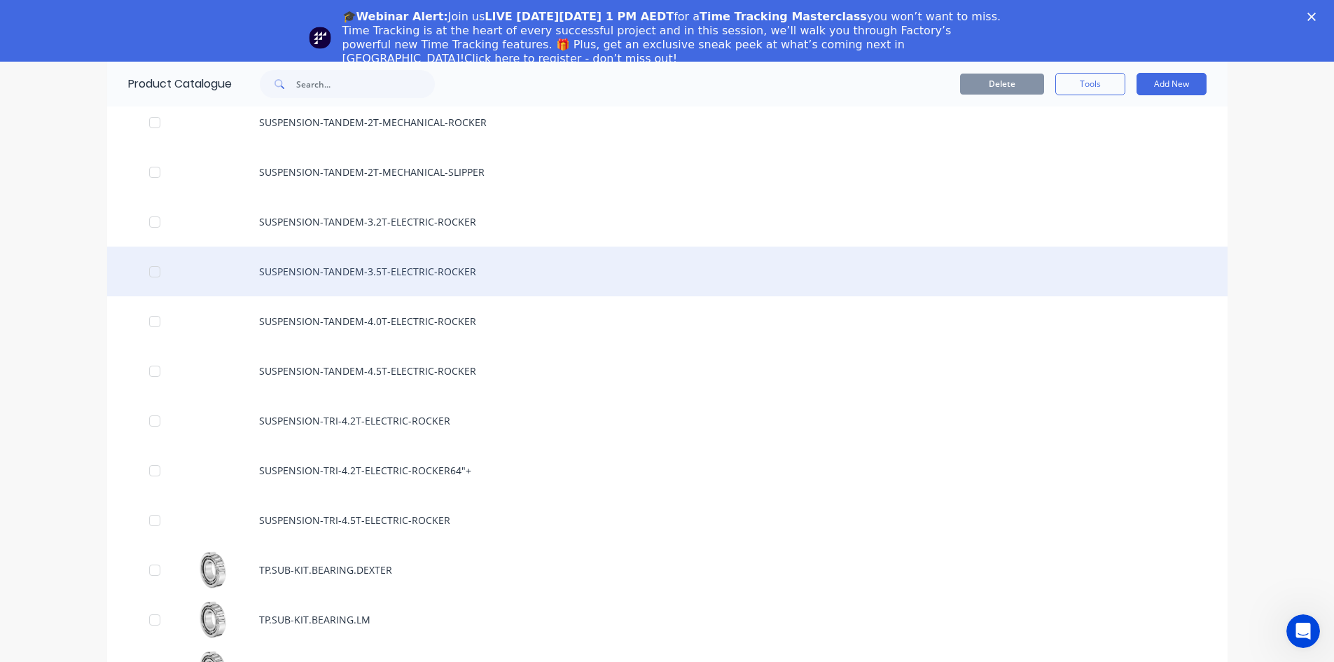
click at [414, 270] on div "SUSPENSION-TANDEM-3.5T-ELECTRIC-ROCKER" at bounding box center [667, 271] width 1120 height 50
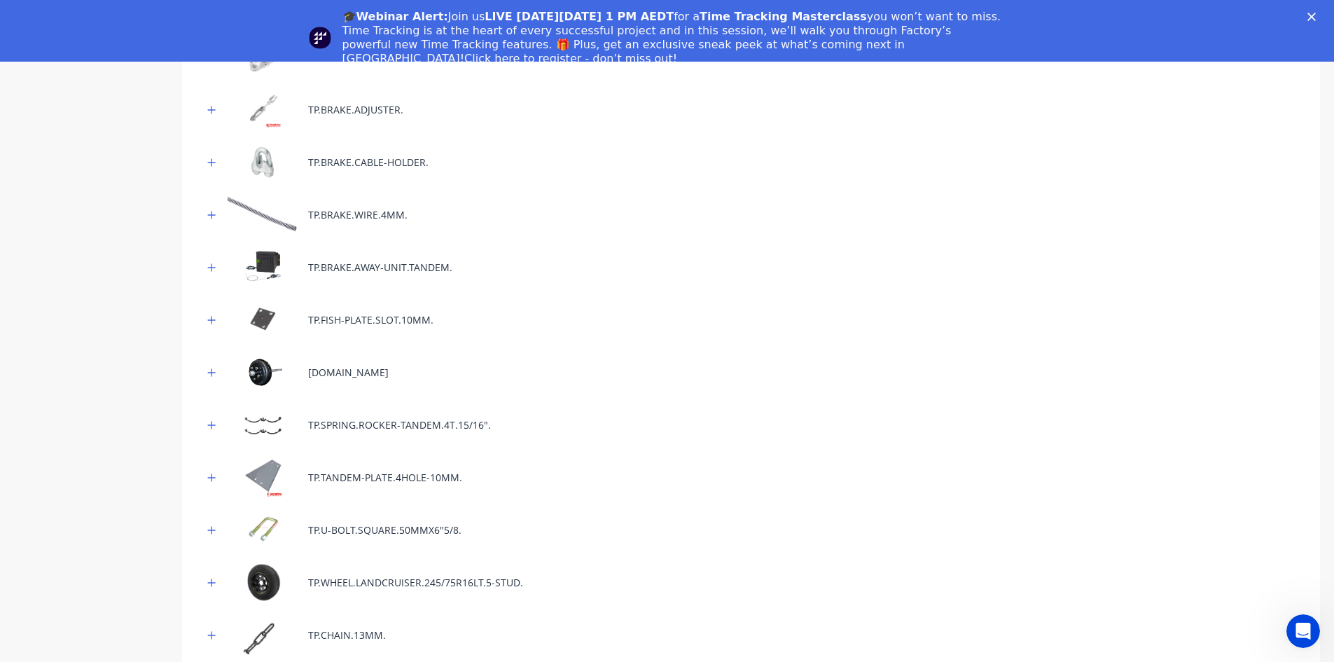
scroll to position [560, 0]
click at [212, 424] on icon "button" at bounding box center [212, 426] width 8 height 8
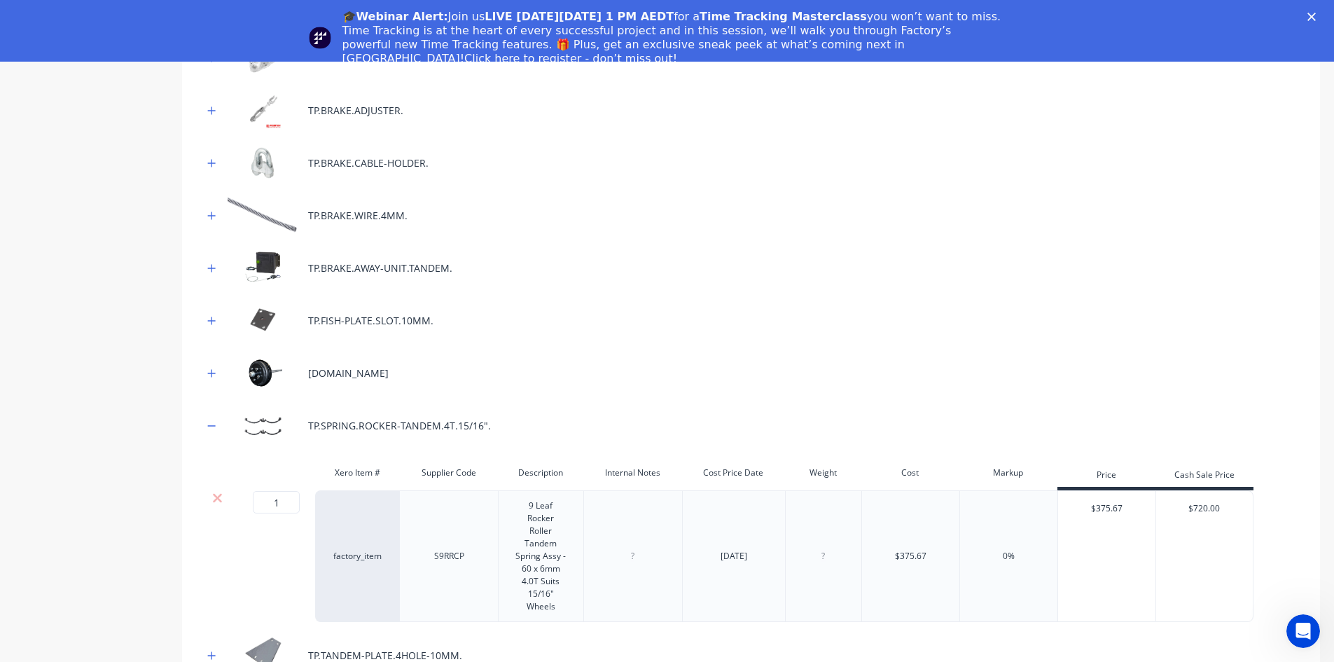
scroll to position [630, 0]
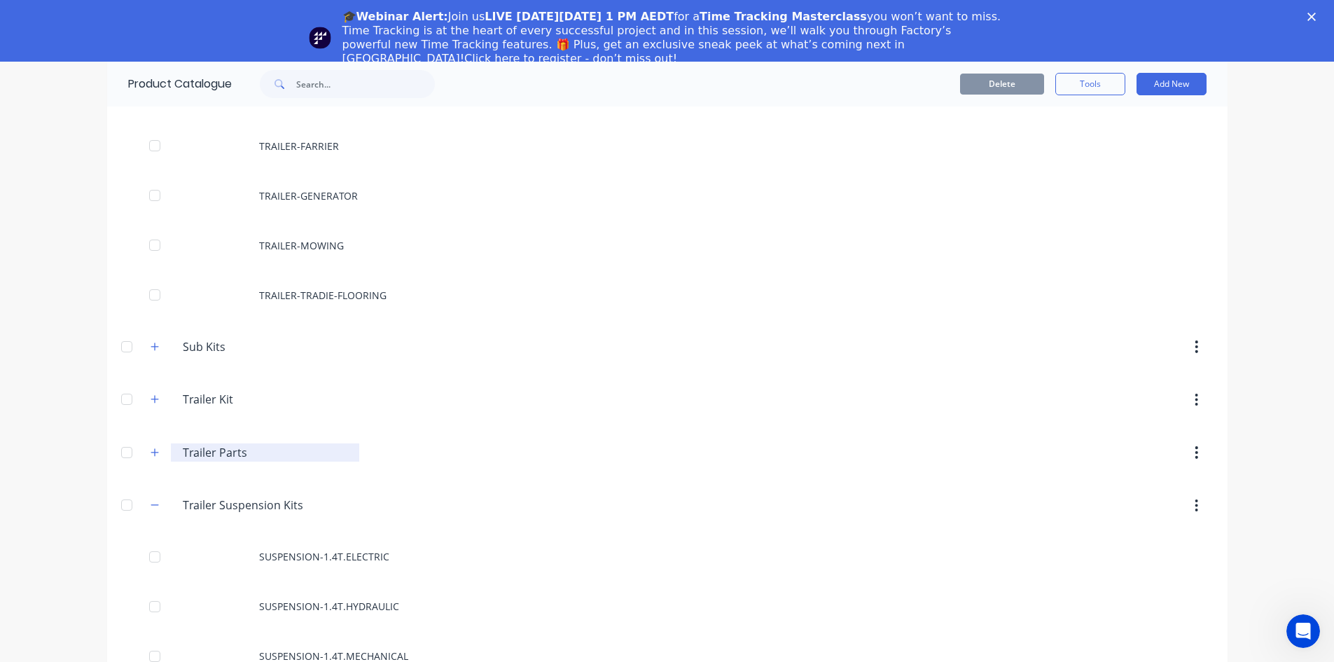
scroll to position [1540, 0]
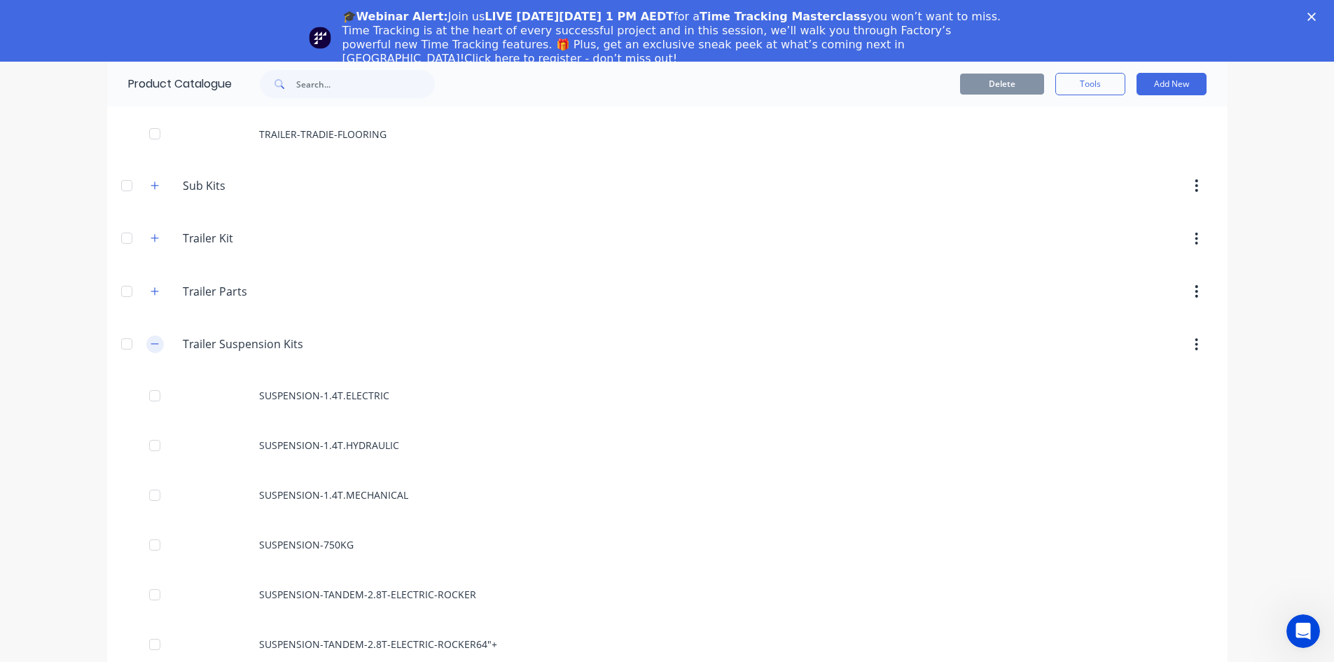
click at [151, 344] on icon "button" at bounding box center [155, 344] width 8 height 1
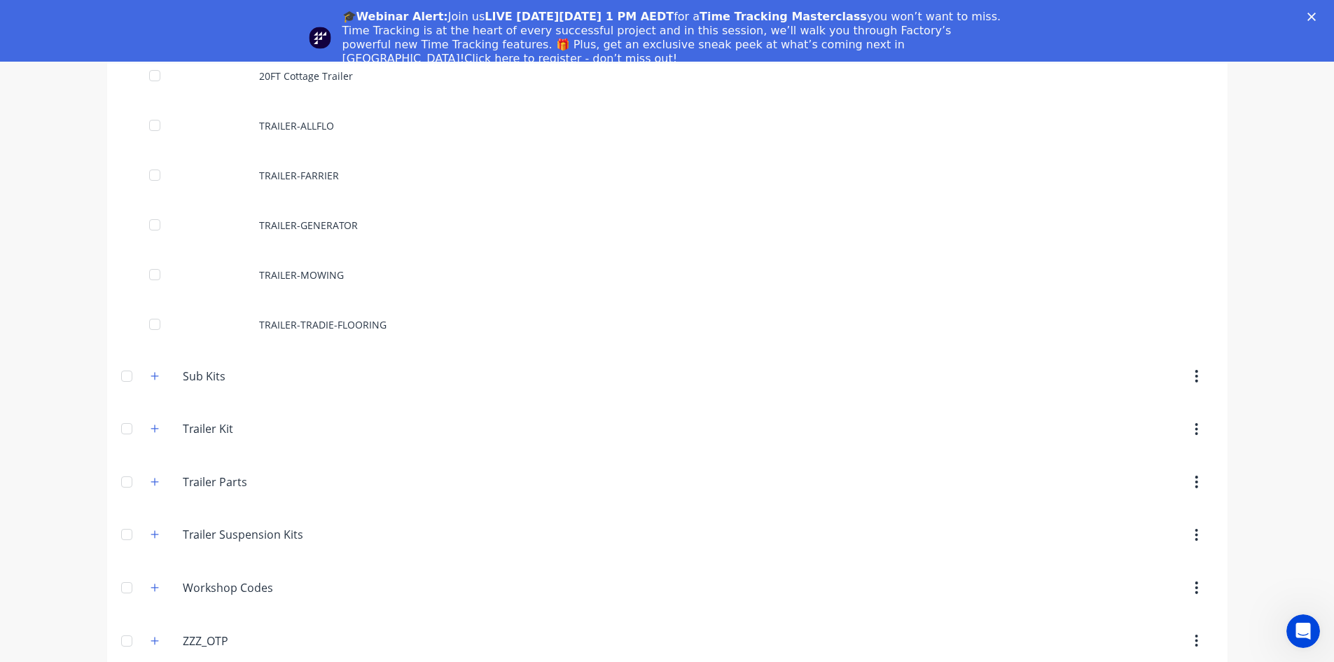
scroll to position [62, 0]
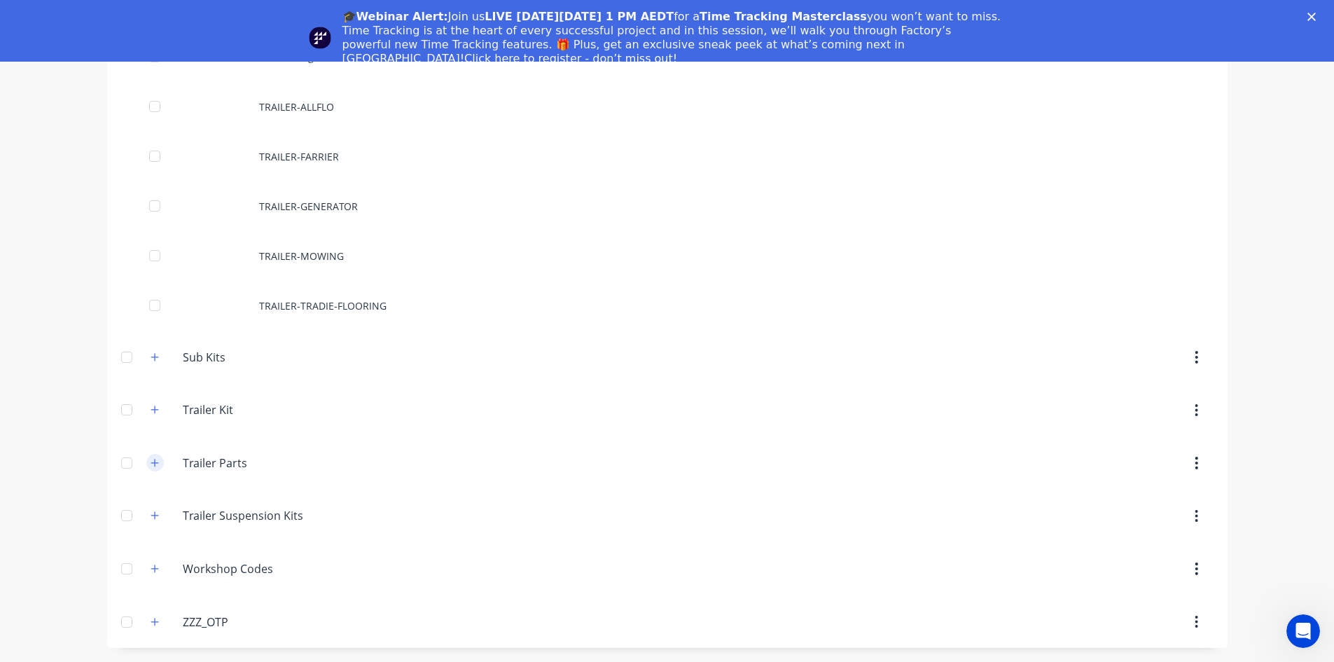
click at [153, 463] on icon "button" at bounding box center [155, 463] width 8 height 8
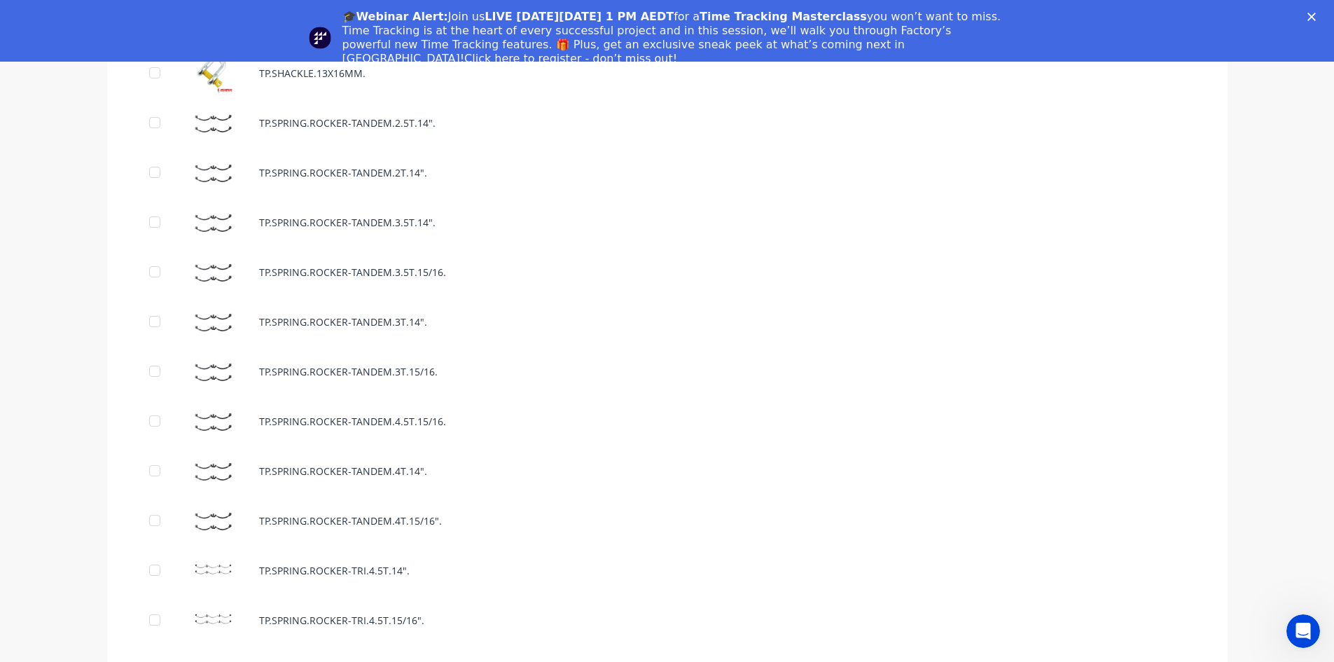
scroll to position [8224, 0]
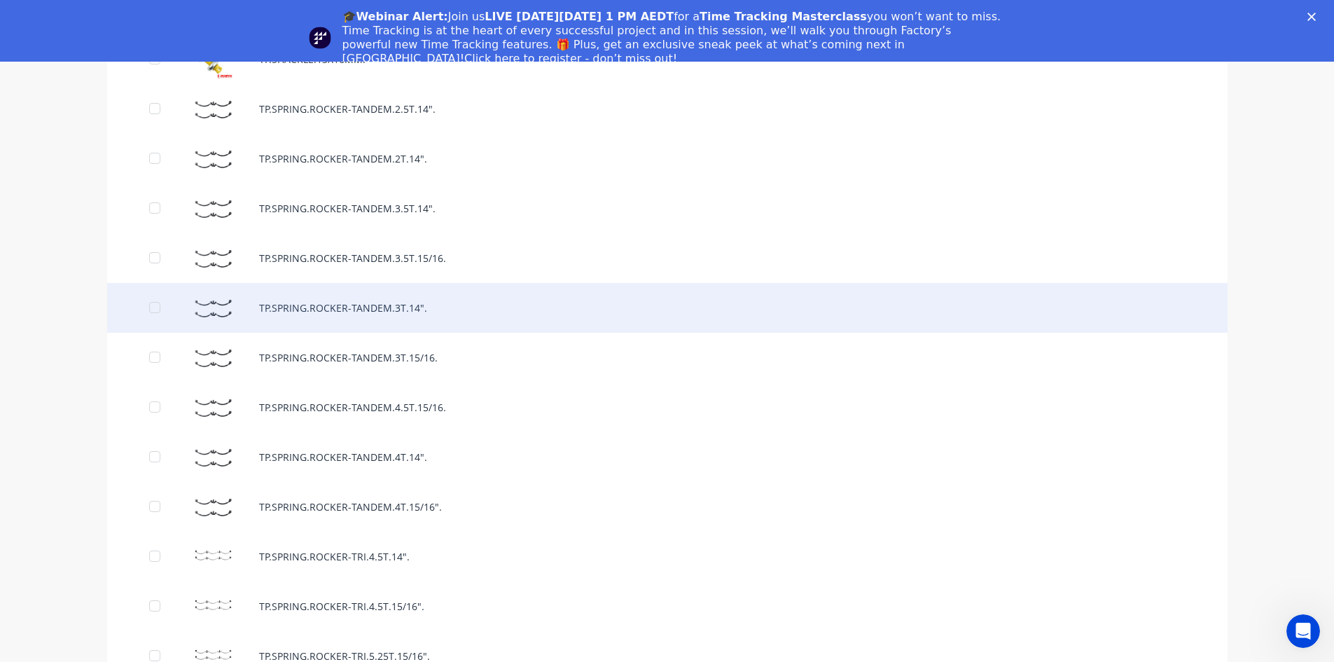
click at [389, 314] on div "TP.SPRING.ROCKER-TANDEM.3T.14"." at bounding box center [667, 308] width 1120 height 50
